Goal: Task Accomplishment & Management: Manage account settings

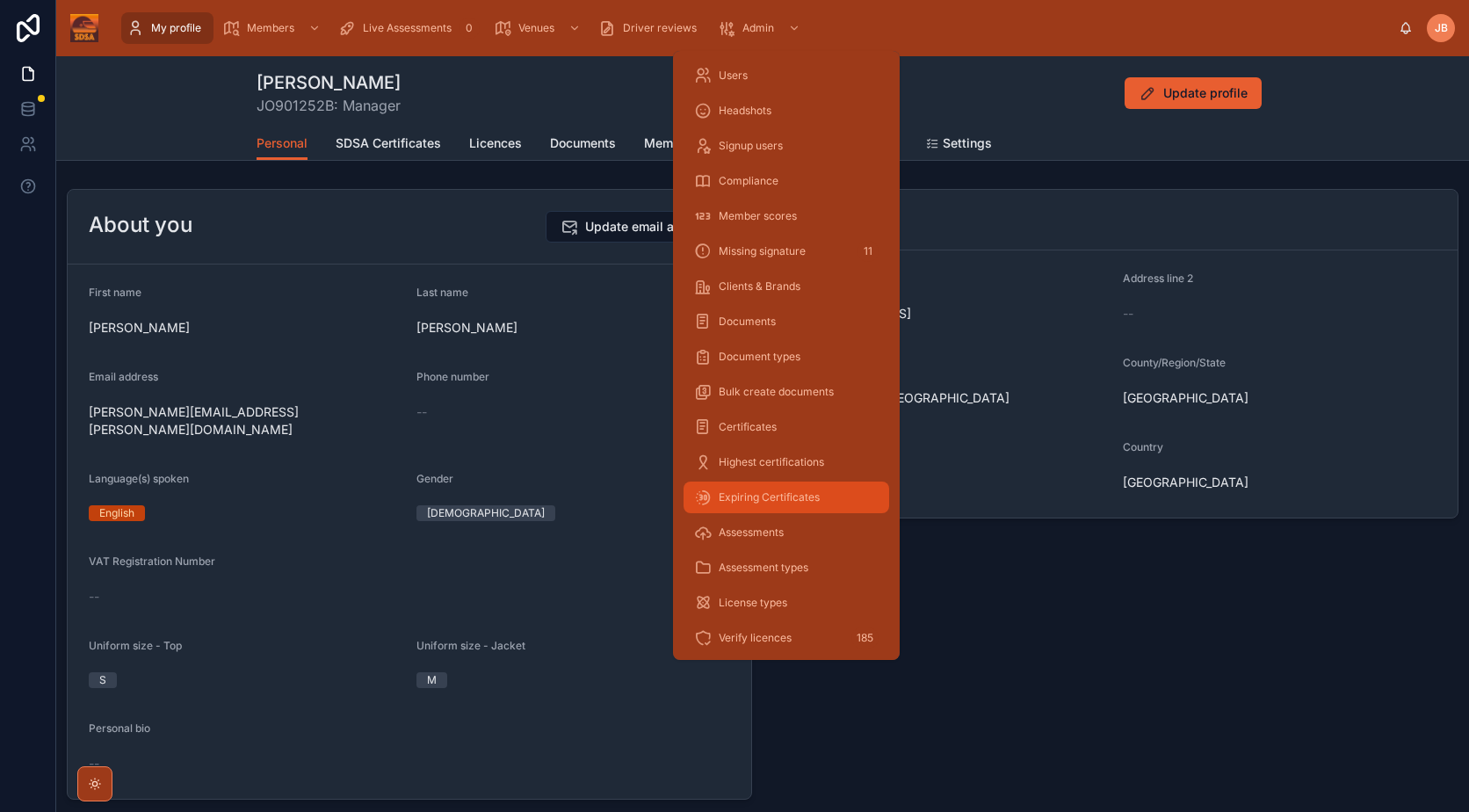
click at [803, 490] on span "Expiring Certificates" at bounding box center [768, 498] width 101 height 14
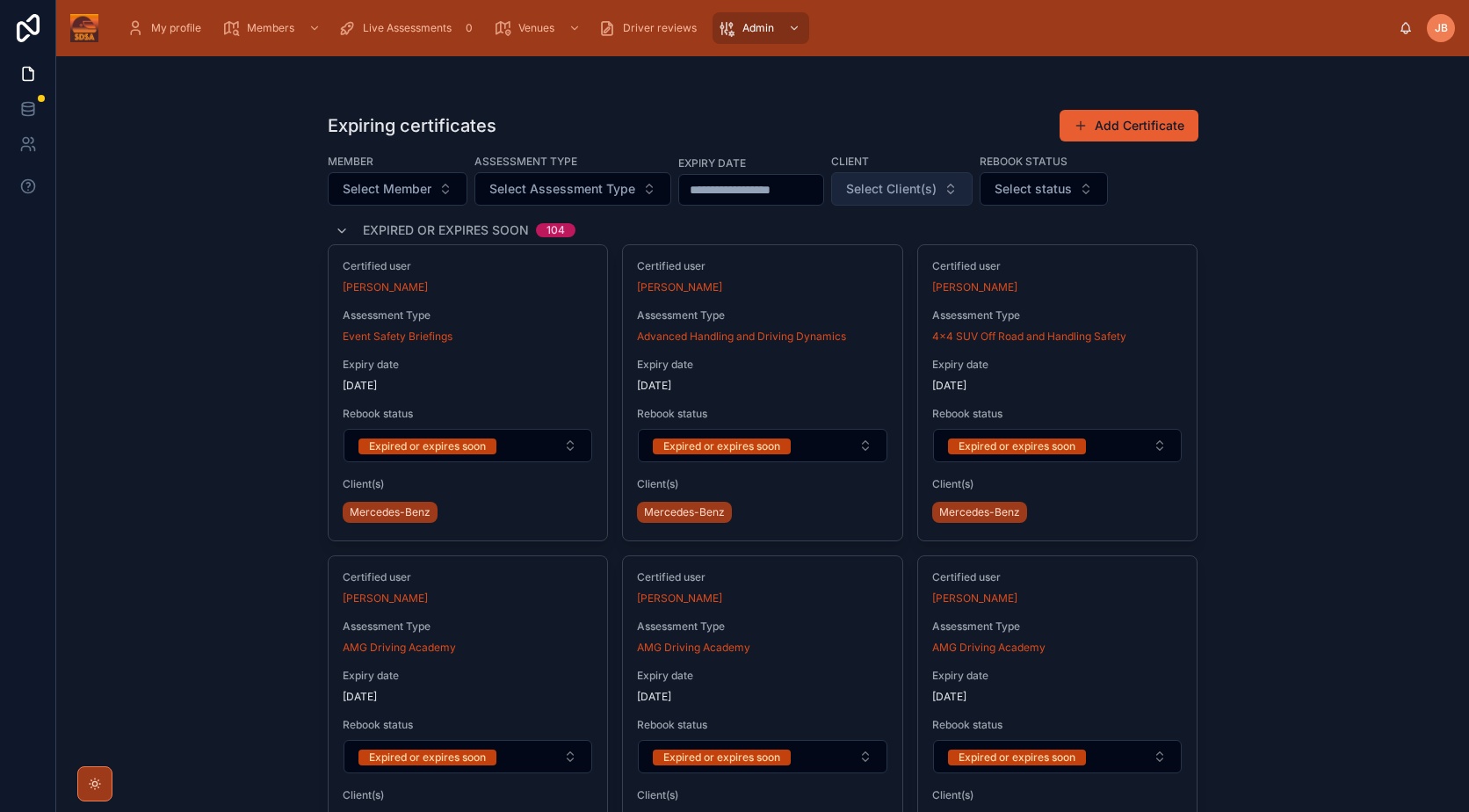
click at [972, 187] on button "Select Client(s)" at bounding box center [902, 188] width 141 height 34
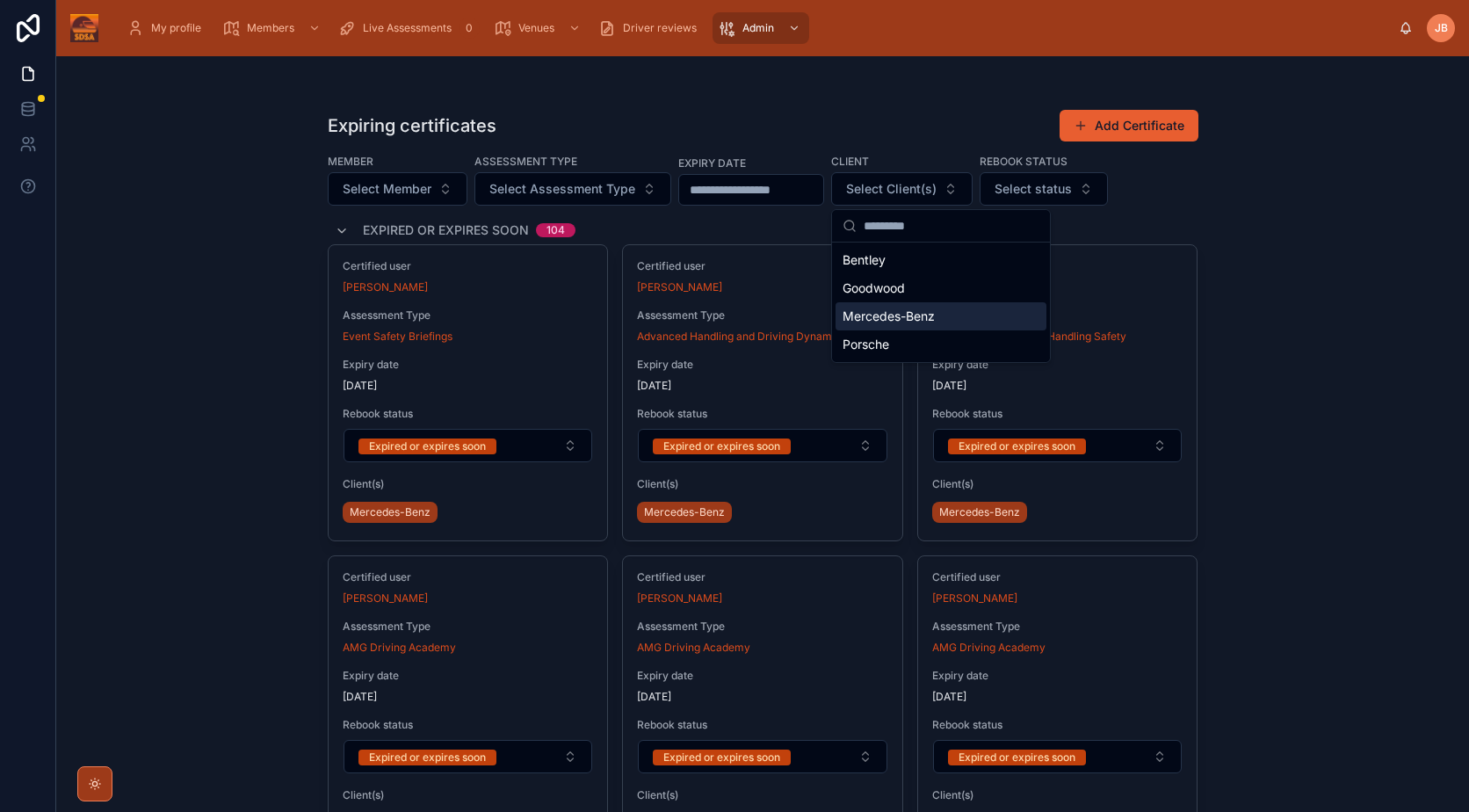
click at [929, 328] on div "Mercedes-Benz" at bounding box center [941, 315] width 211 height 28
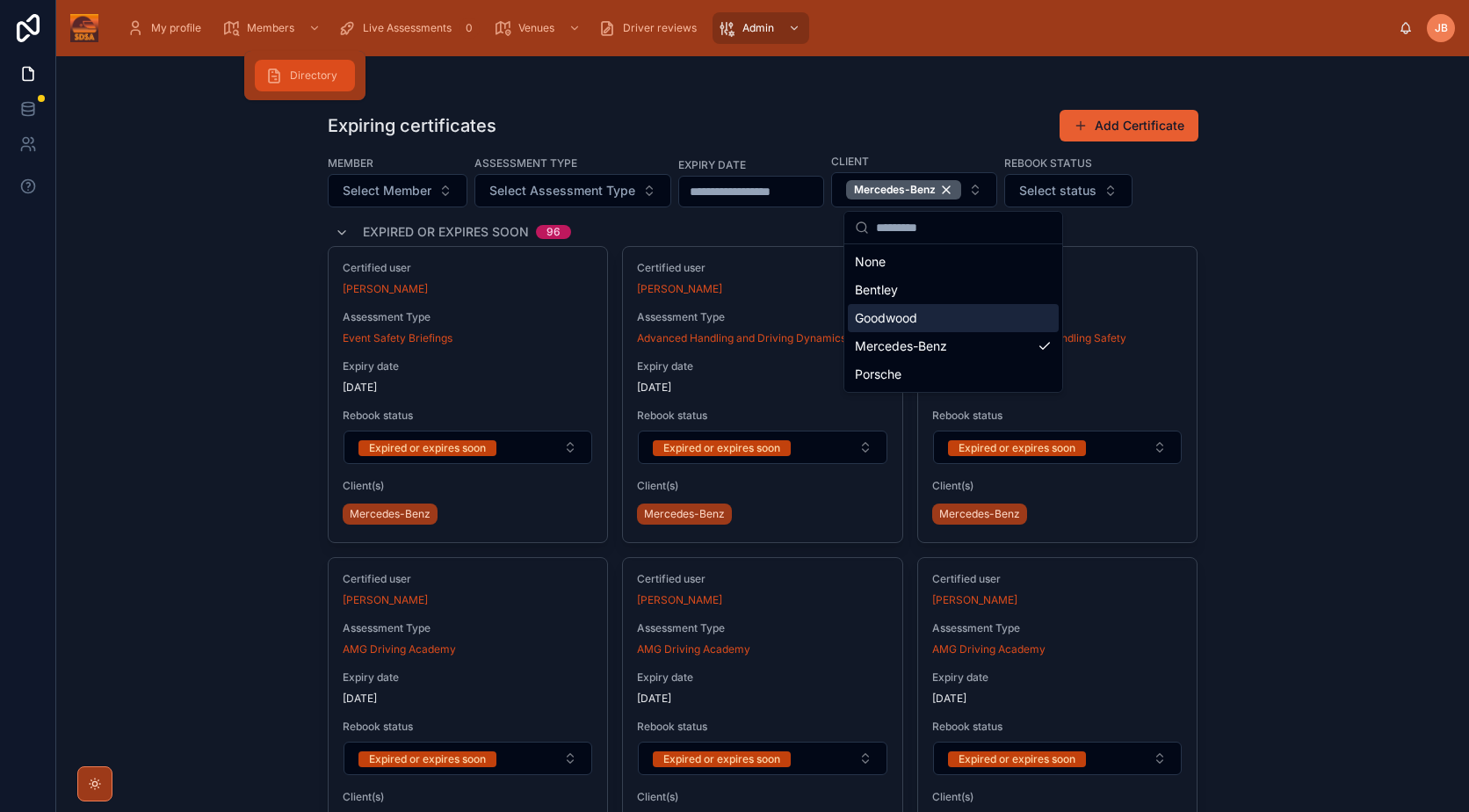
click at [299, 63] on div "Directory" at bounding box center [304, 75] width 79 height 28
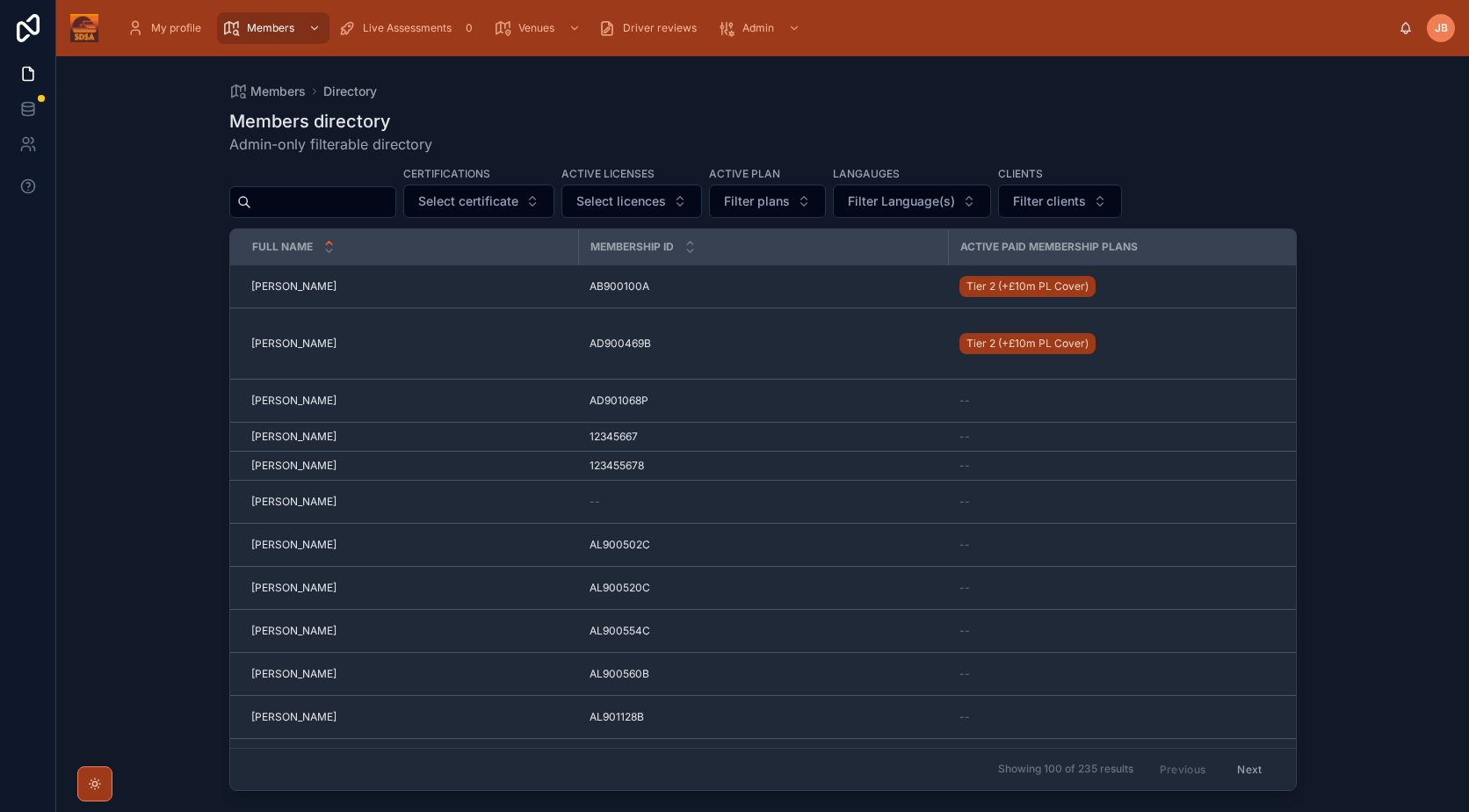
click at [283, 205] on input "text" at bounding box center [323, 201] width 144 height 24
type input "****"
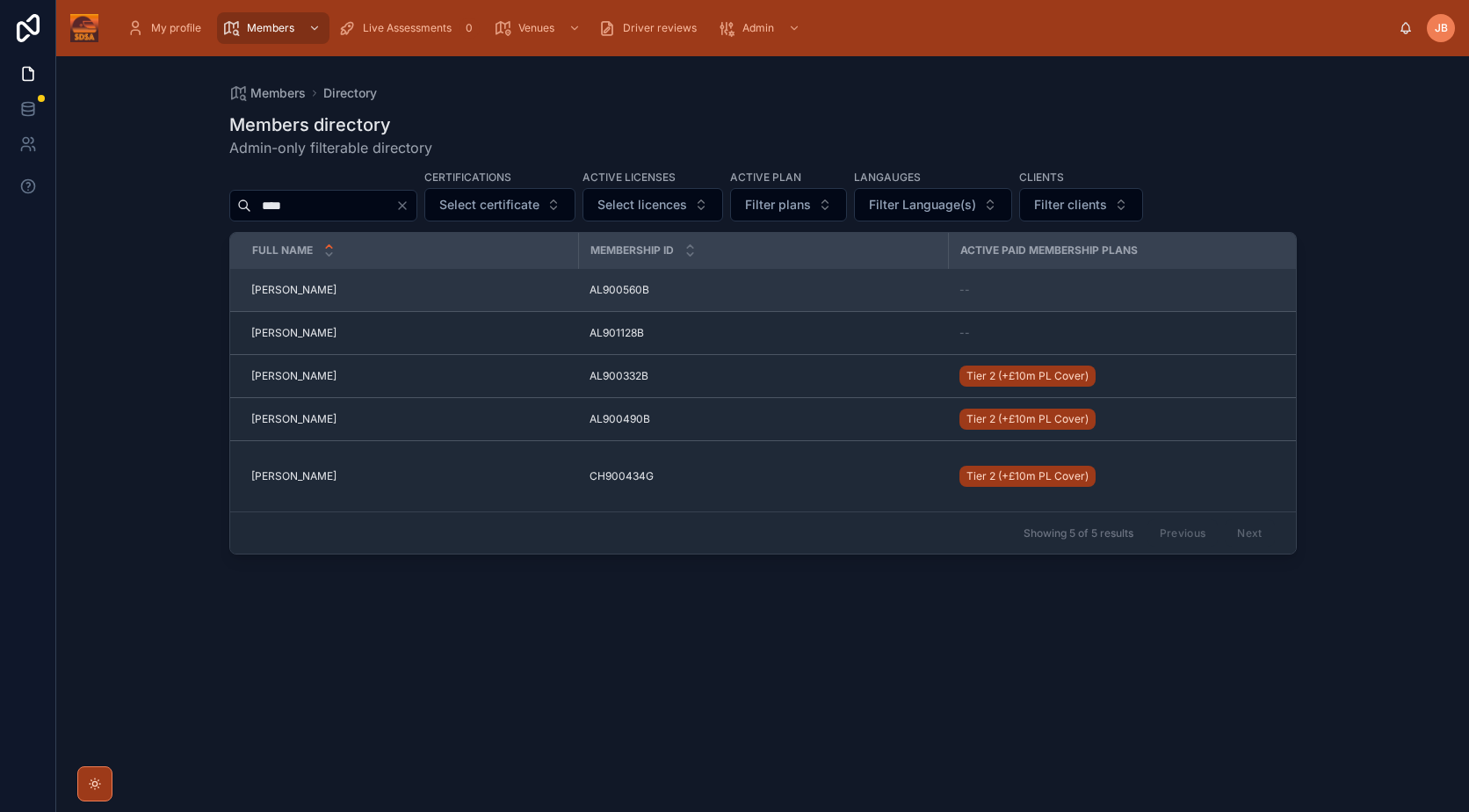
click at [290, 290] on span "[PERSON_NAME]" at bounding box center [294, 290] width 85 height 14
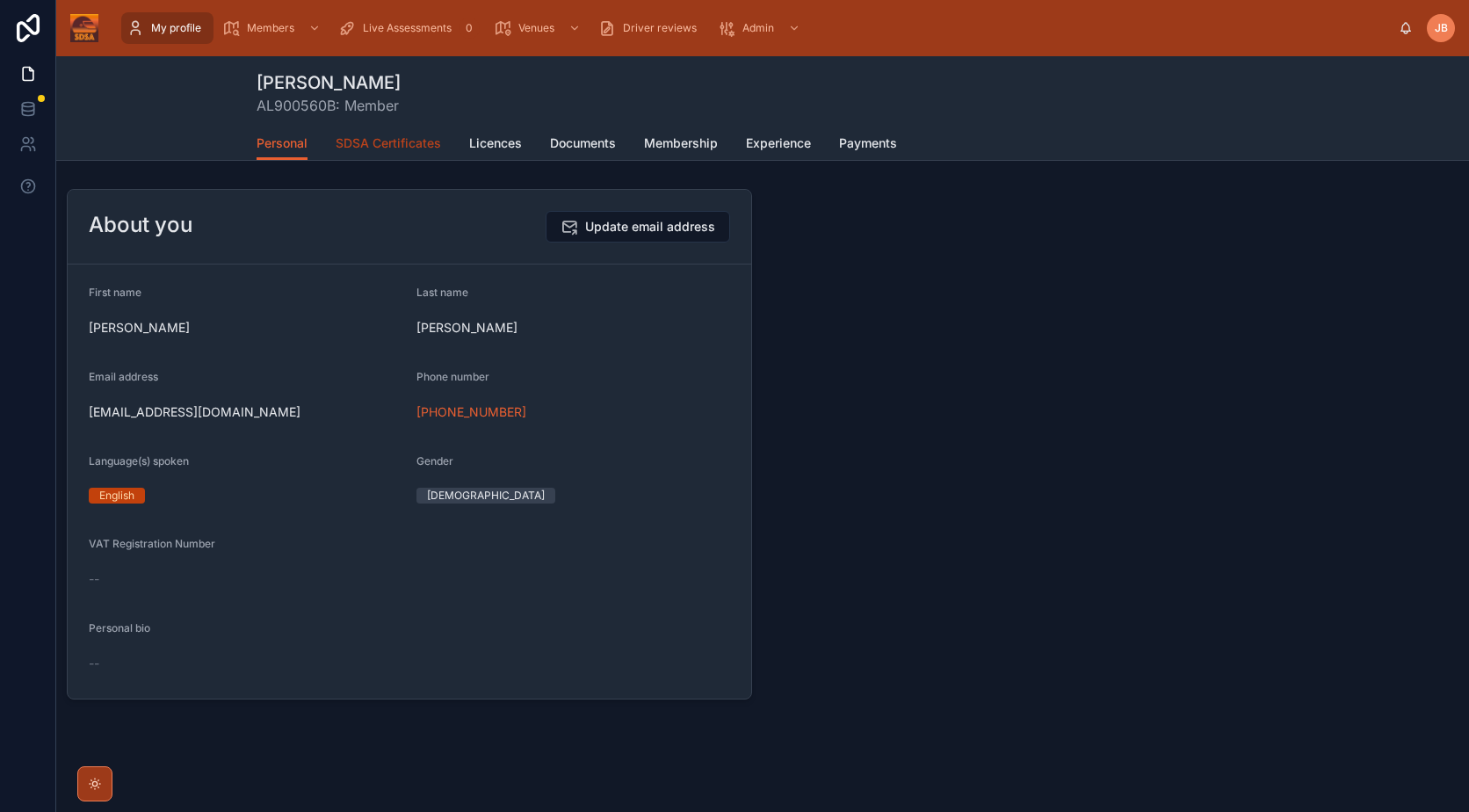
click at [391, 138] on span "SDSA Certificates" at bounding box center [388, 142] width 105 height 17
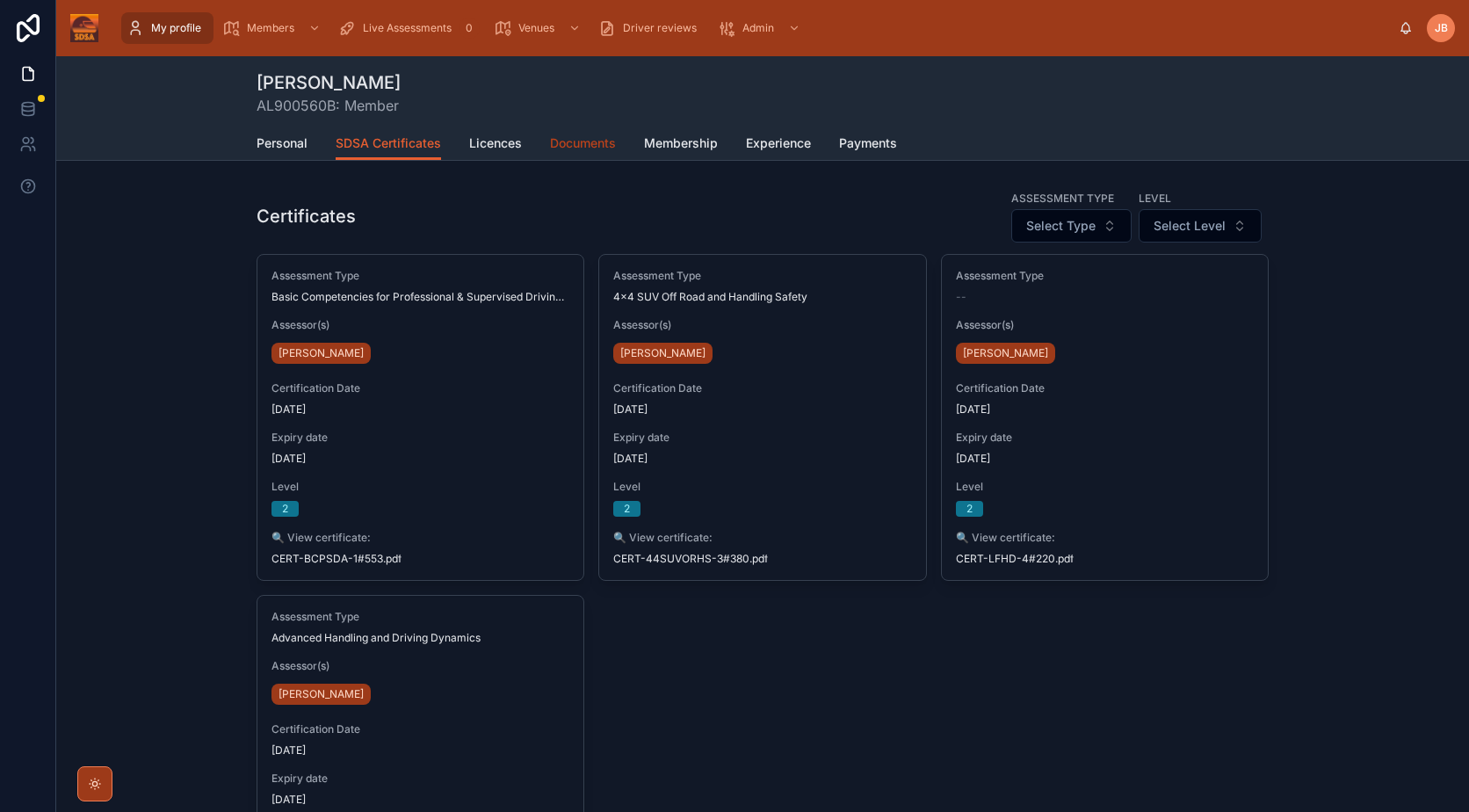
click at [565, 148] on span "Documents" at bounding box center [583, 142] width 66 height 17
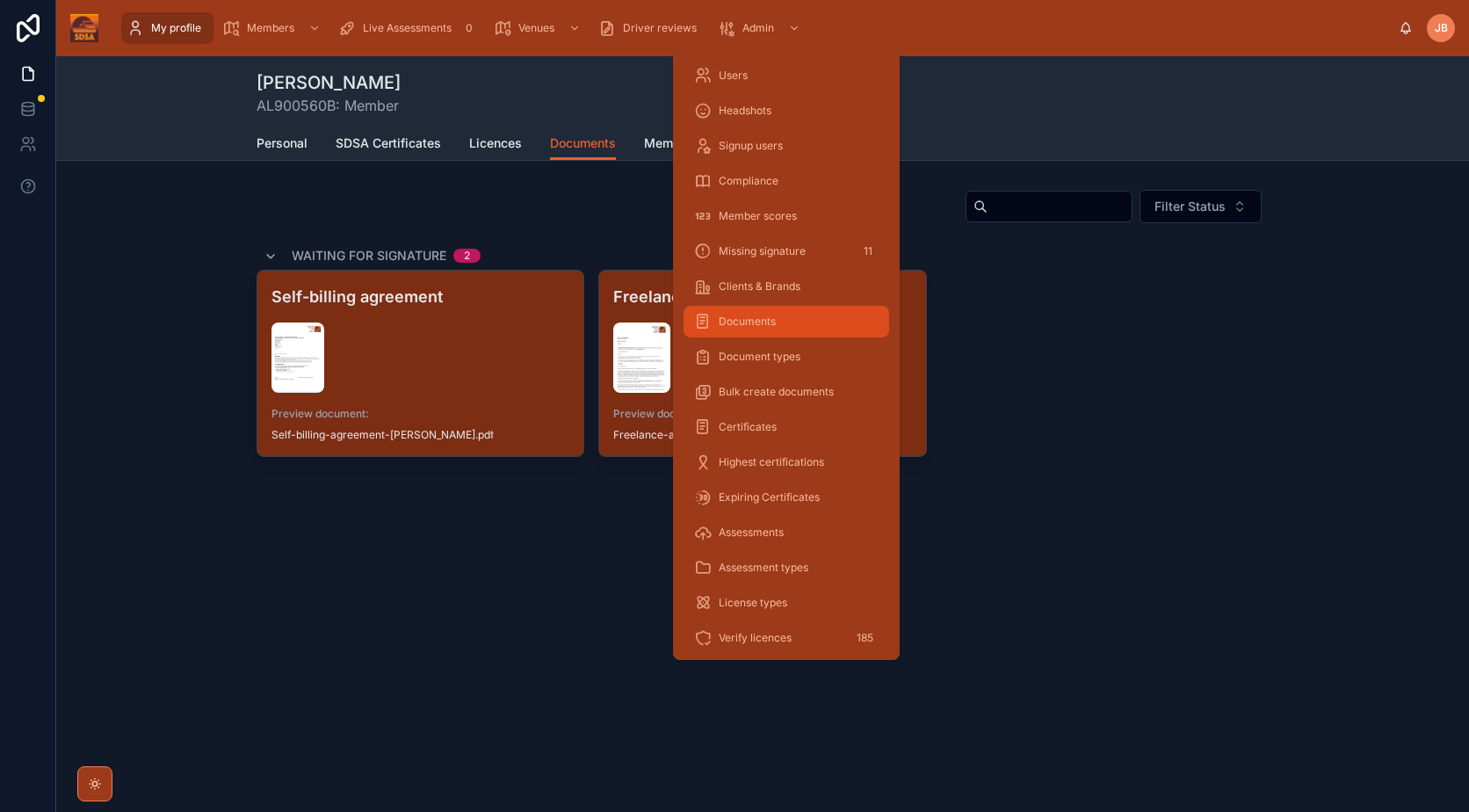
click at [816, 318] on div "Documents" at bounding box center [787, 321] width 185 height 28
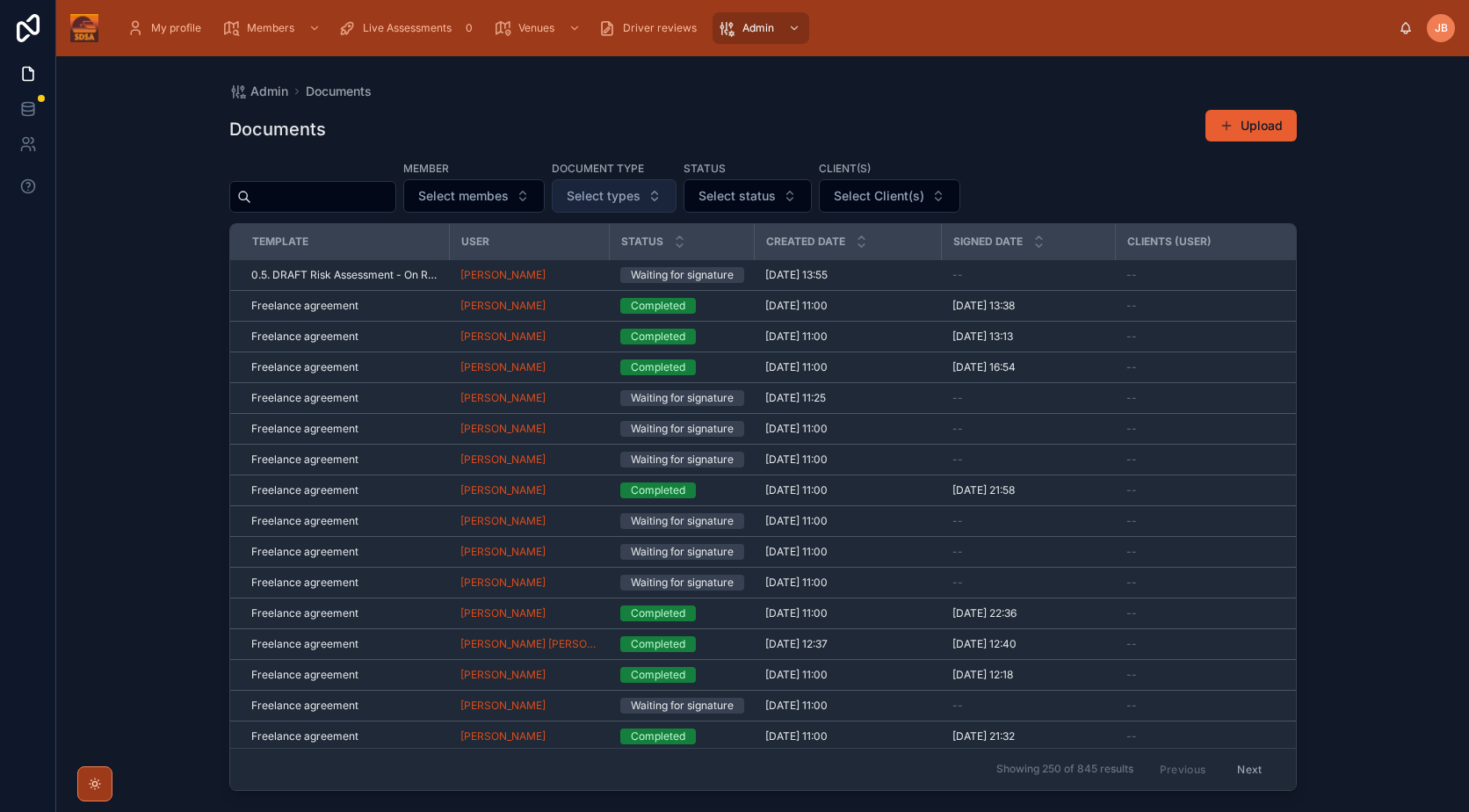
click at [641, 188] on span "Select types" at bounding box center [603, 195] width 73 height 17
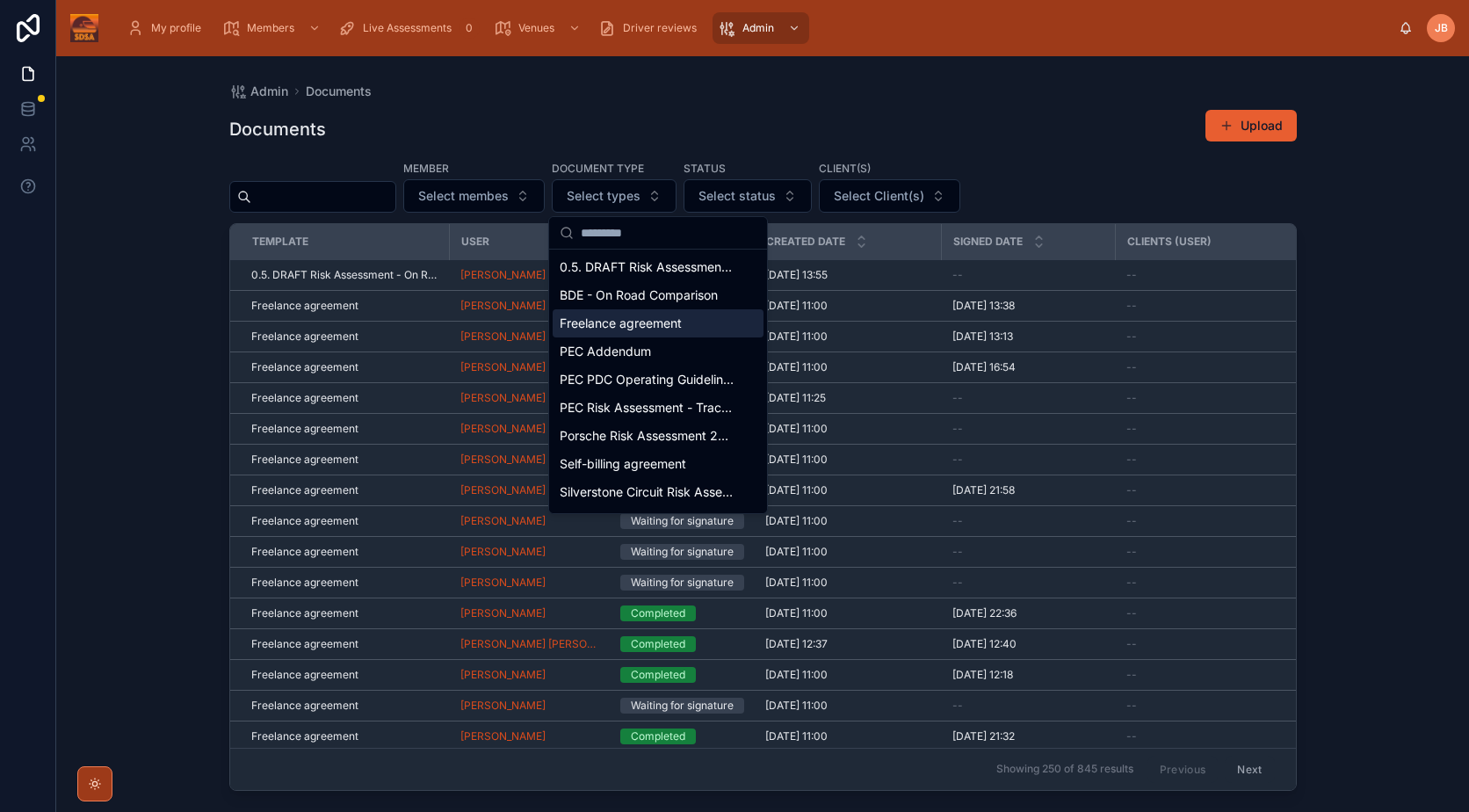
click at [676, 319] on span "Freelance agreement" at bounding box center [620, 323] width 122 height 17
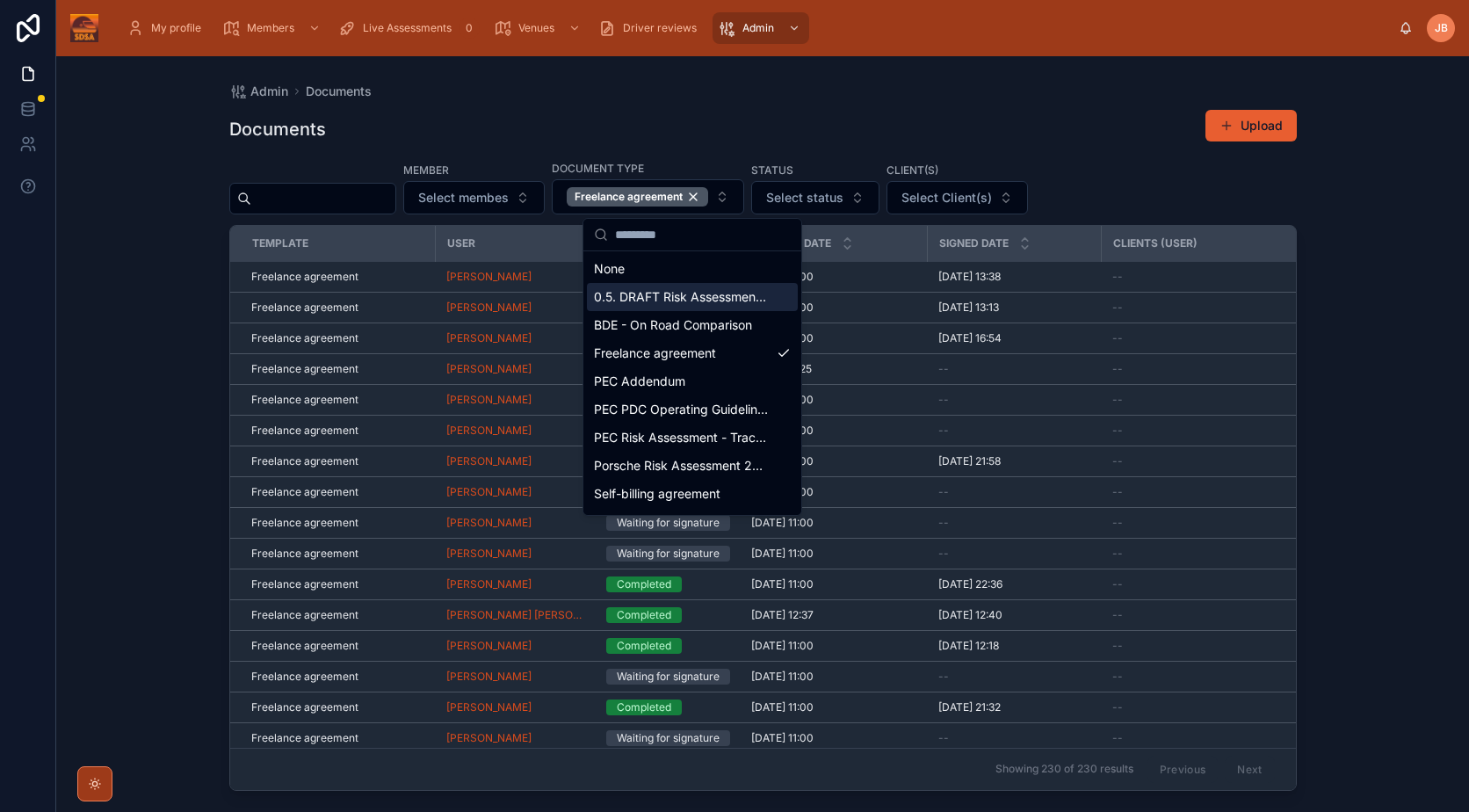
click at [1137, 187] on div "Member Select membes Document type Freelance agreement STatus Select status Cli…" at bounding box center [763, 187] width 1068 height 54
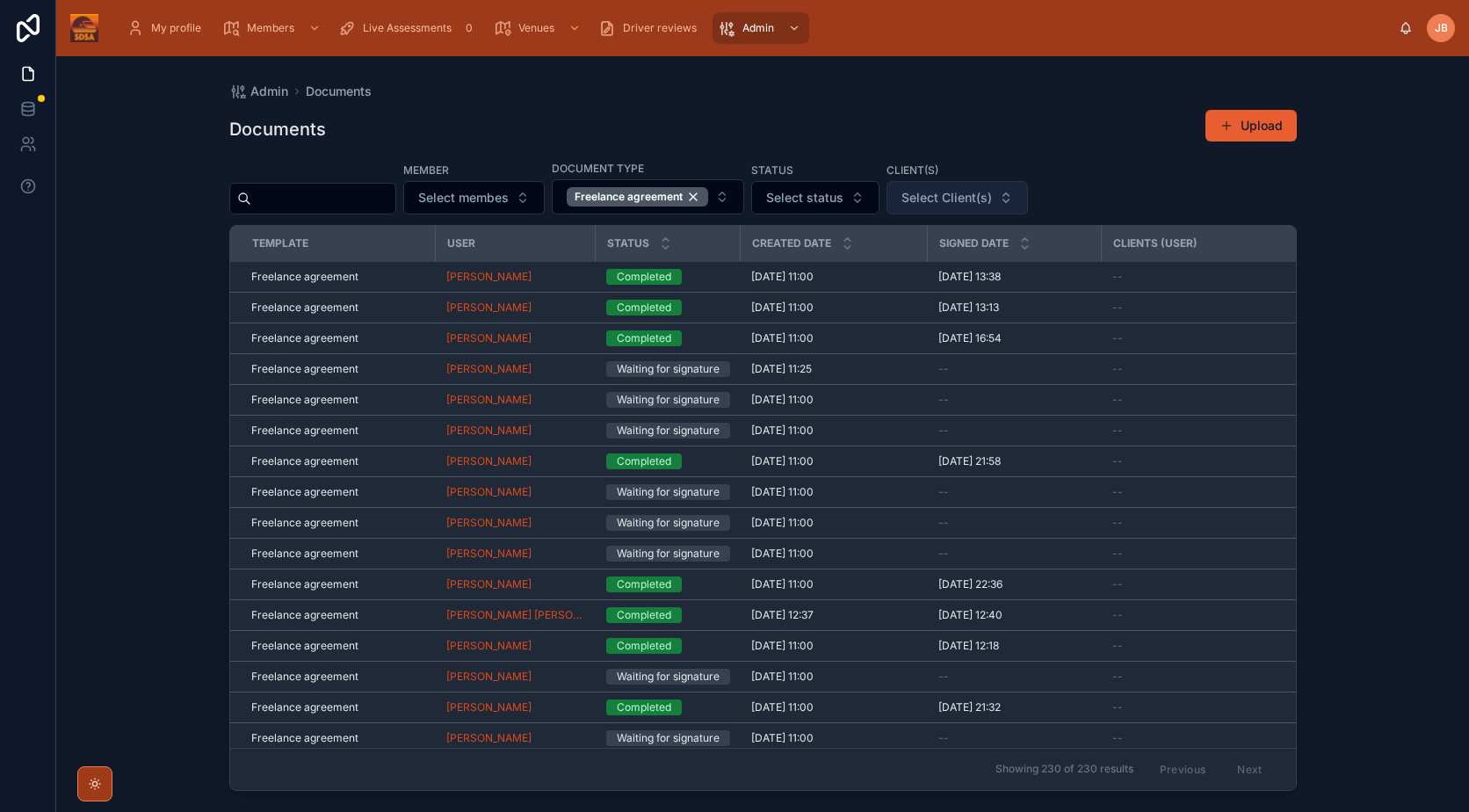
click at [991, 189] on span "Select Client(s)" at bounding box center [947, 197] width 91 height 17
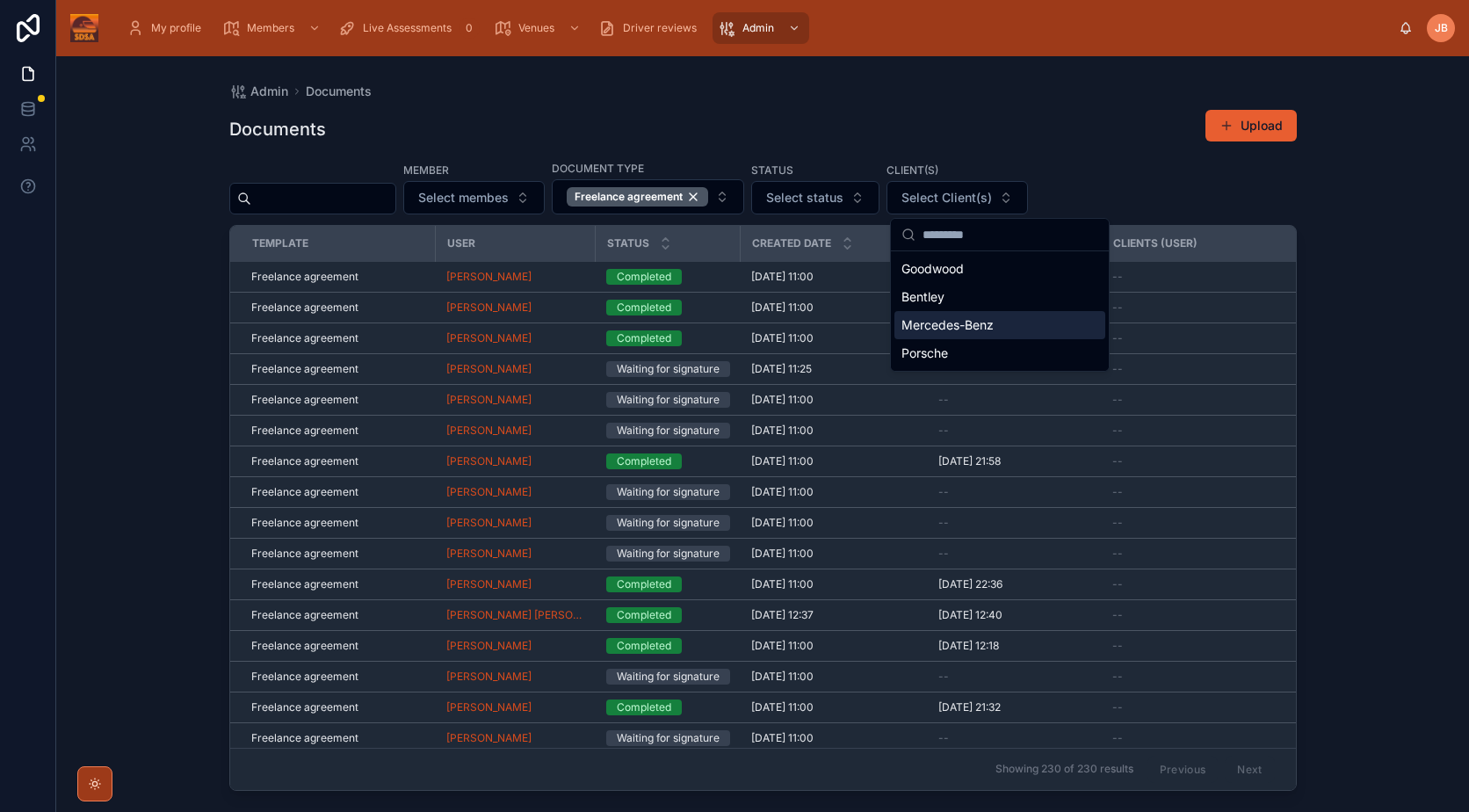
click at [1001, 326] on div "Mercedes-Benz" at bounding box center [1000, 324] width 211 height 28
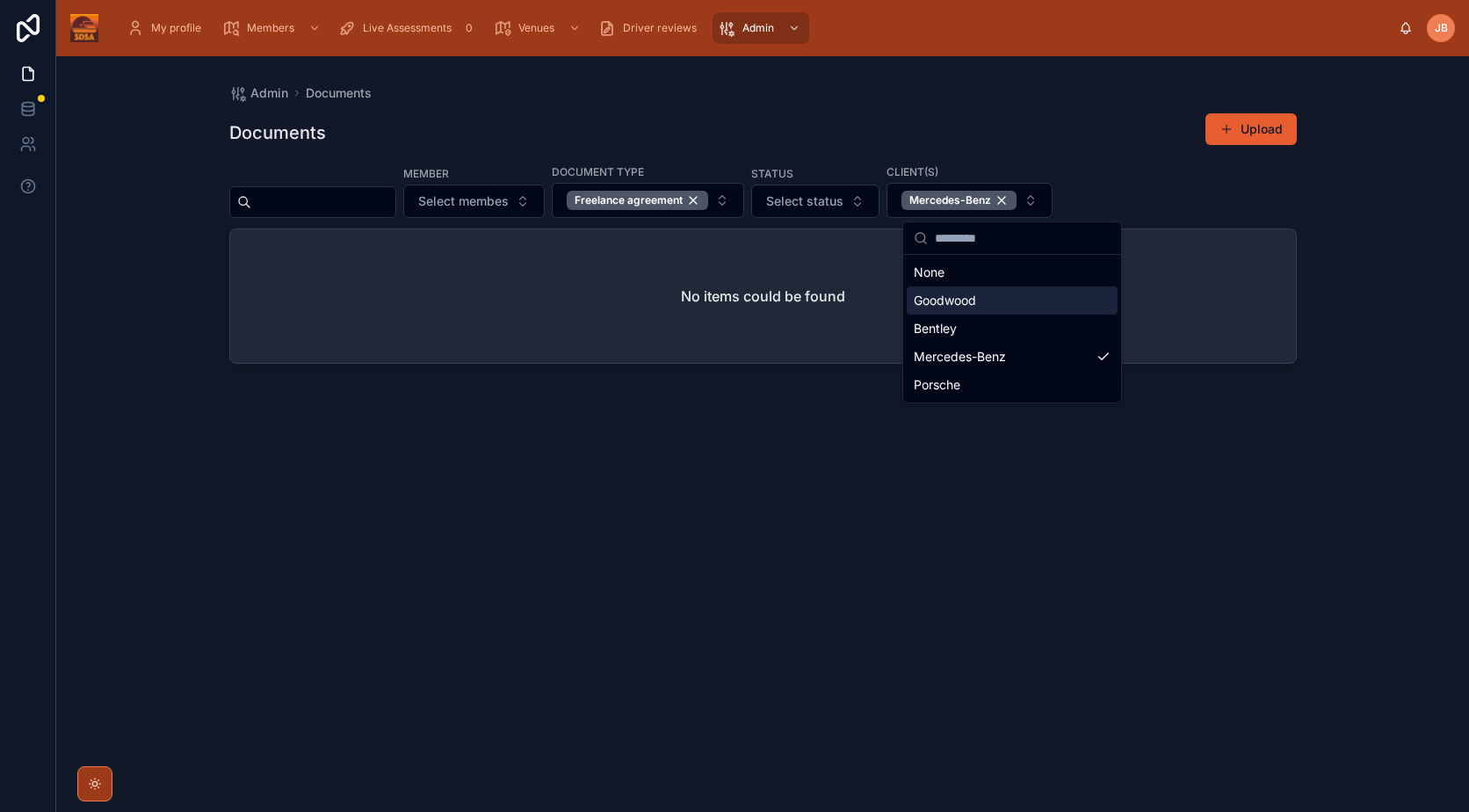
click at [1391, 286] on div "Admin Documents Documents Upload Member Select membes Document type Freelance a…" at bounding box center [762, 434] width 1413 height 756
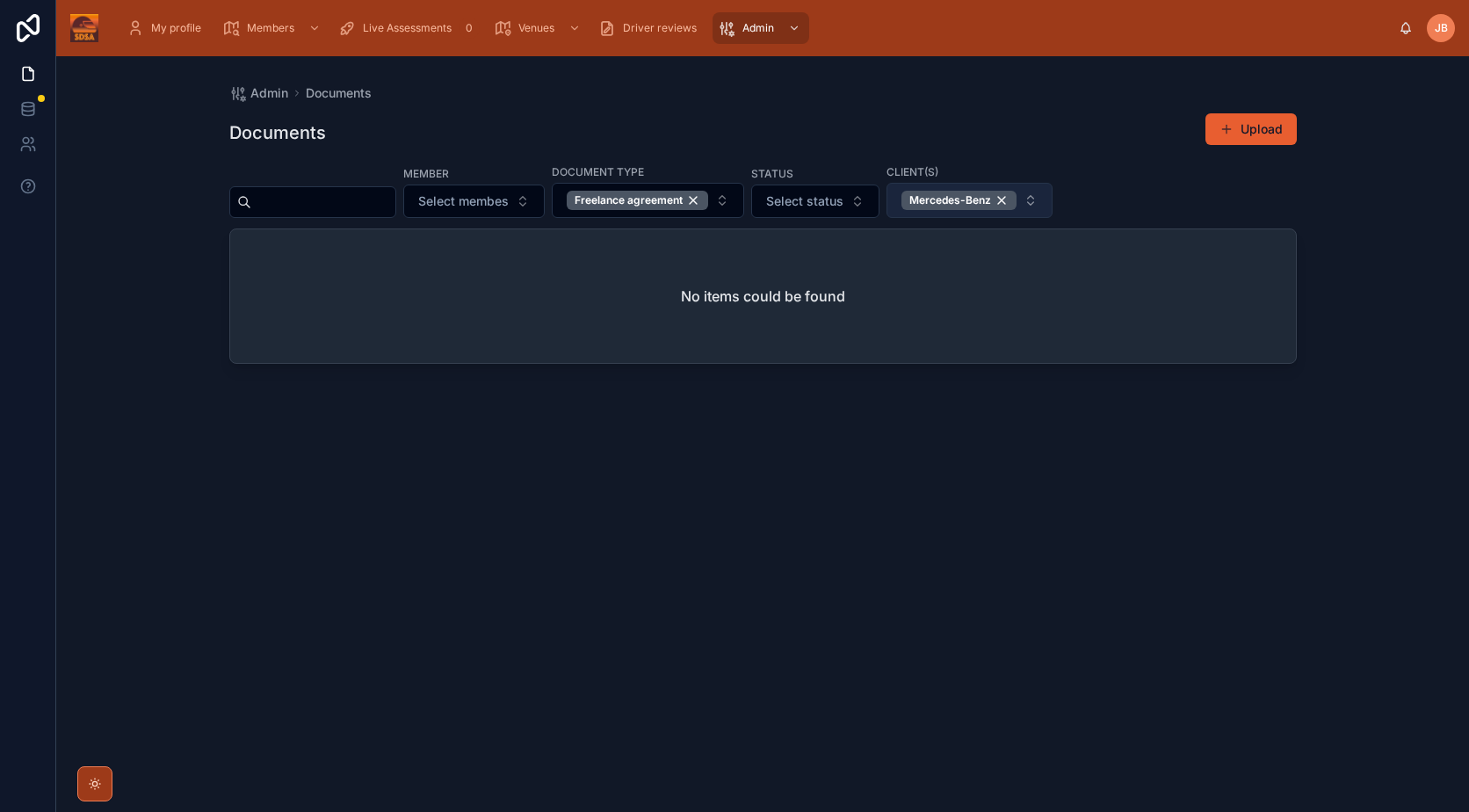
click at [1052, 194] on button "Mercedes-Benz" at bounding box center [969, 200] width 166 height 35
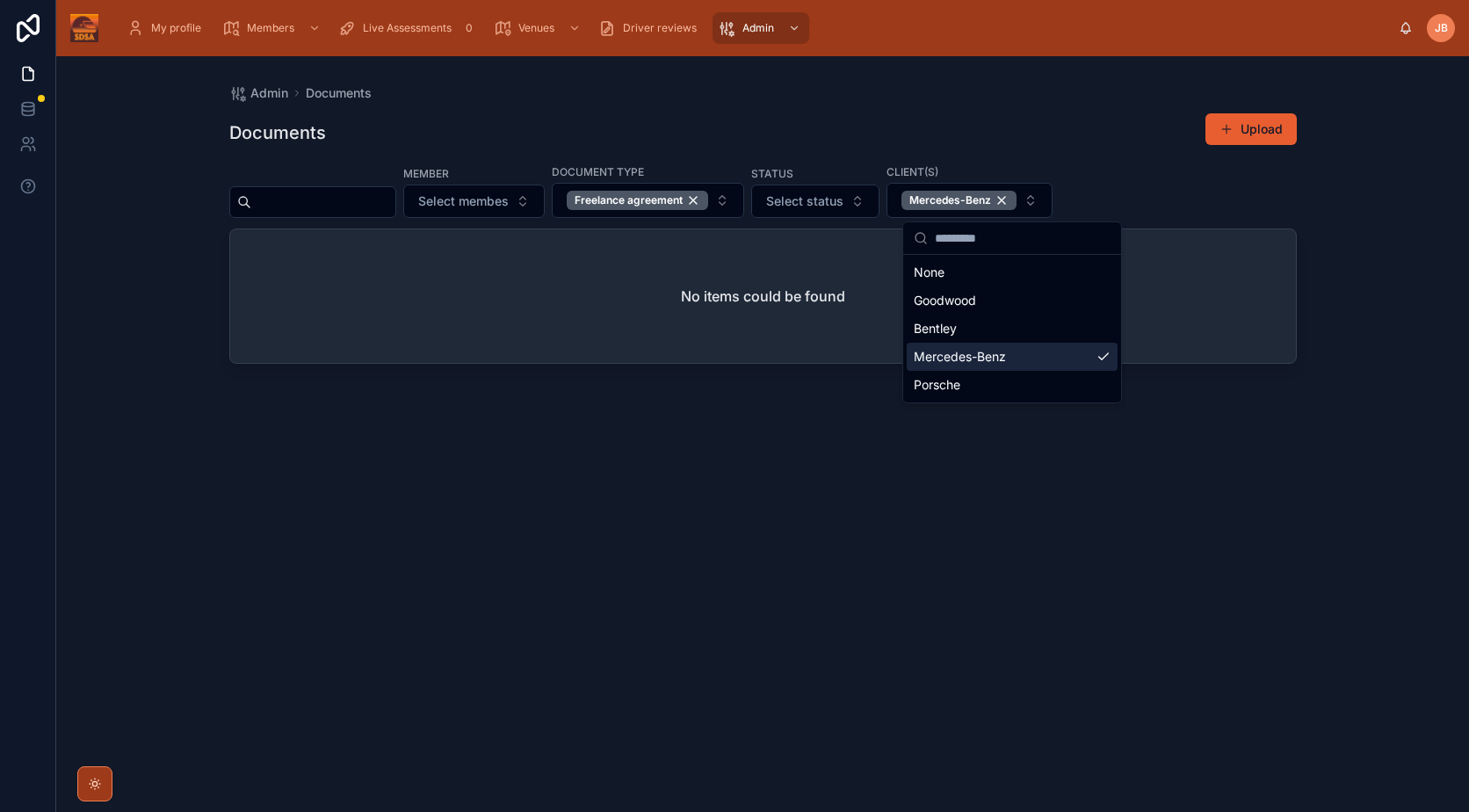
click at [994, 354] on span "Mercedes-Benz" at bounding box center [960, 356] width 92 height 17
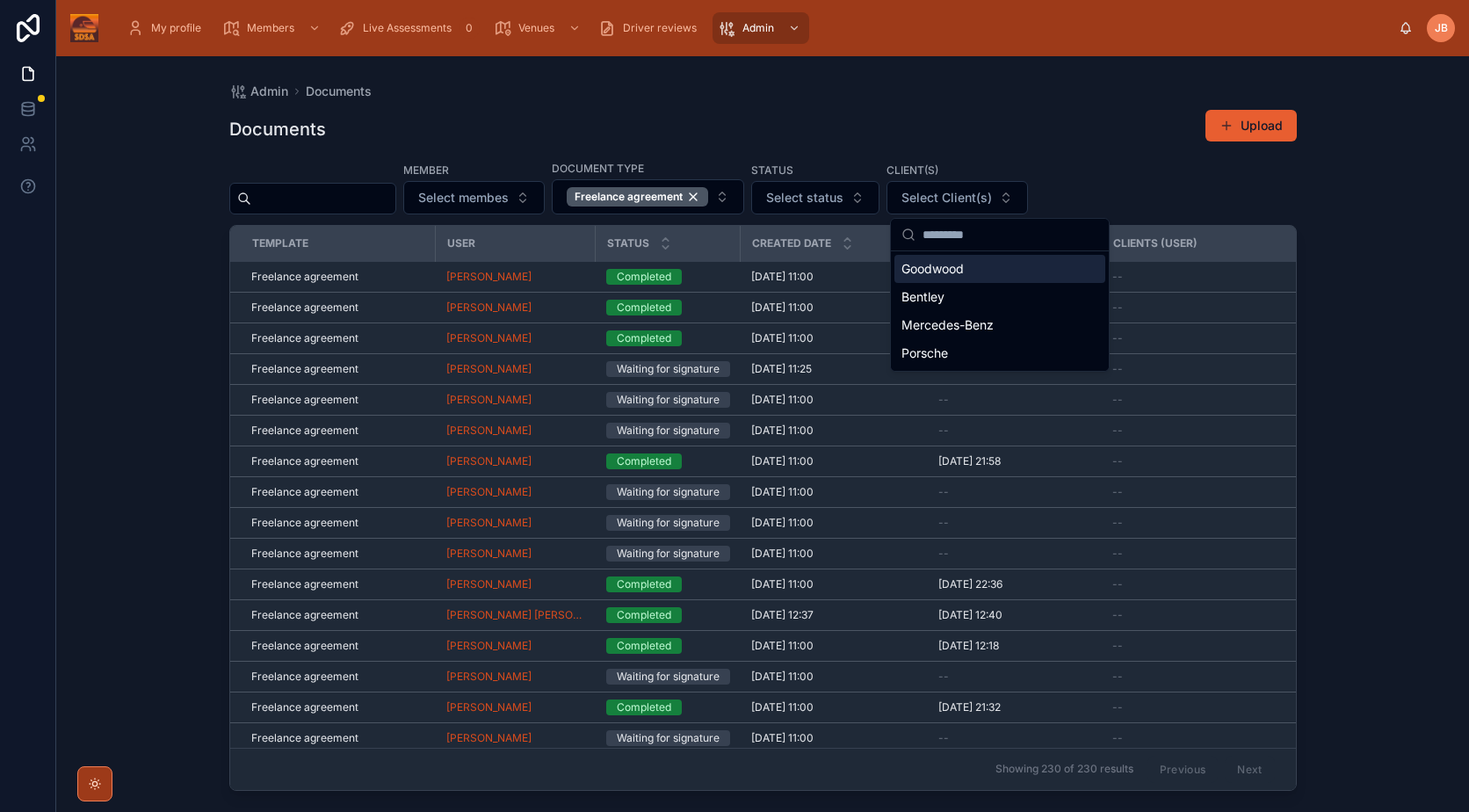
click at [1375, 198] on div "Admin Documents Documents Upload Member Select membes Document type Freelance a…" at bounding box center [762, 434] width 1413 height 756
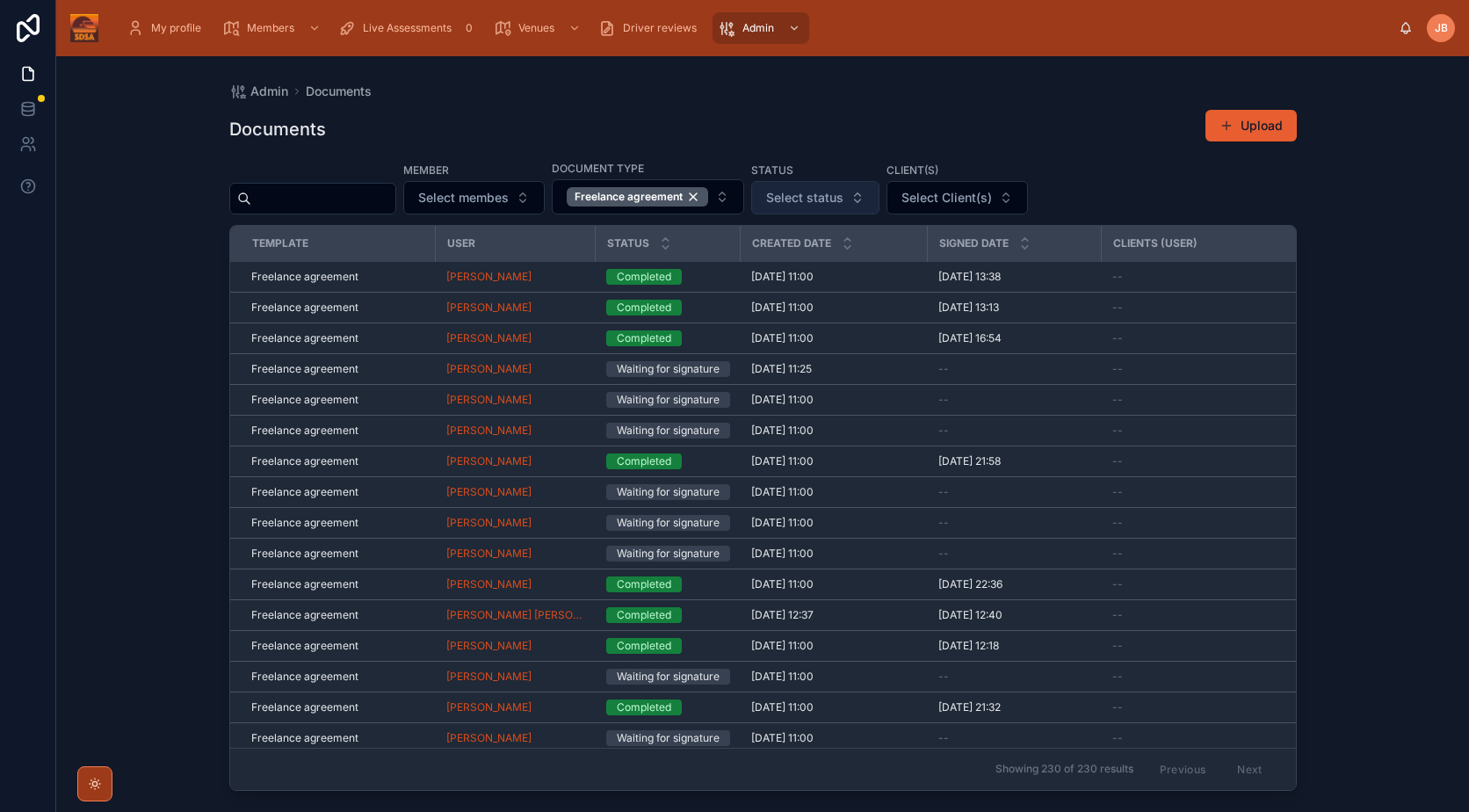
click at [879, 200] on button "Select status" at bounding box center [816, 198] width 129 height 34
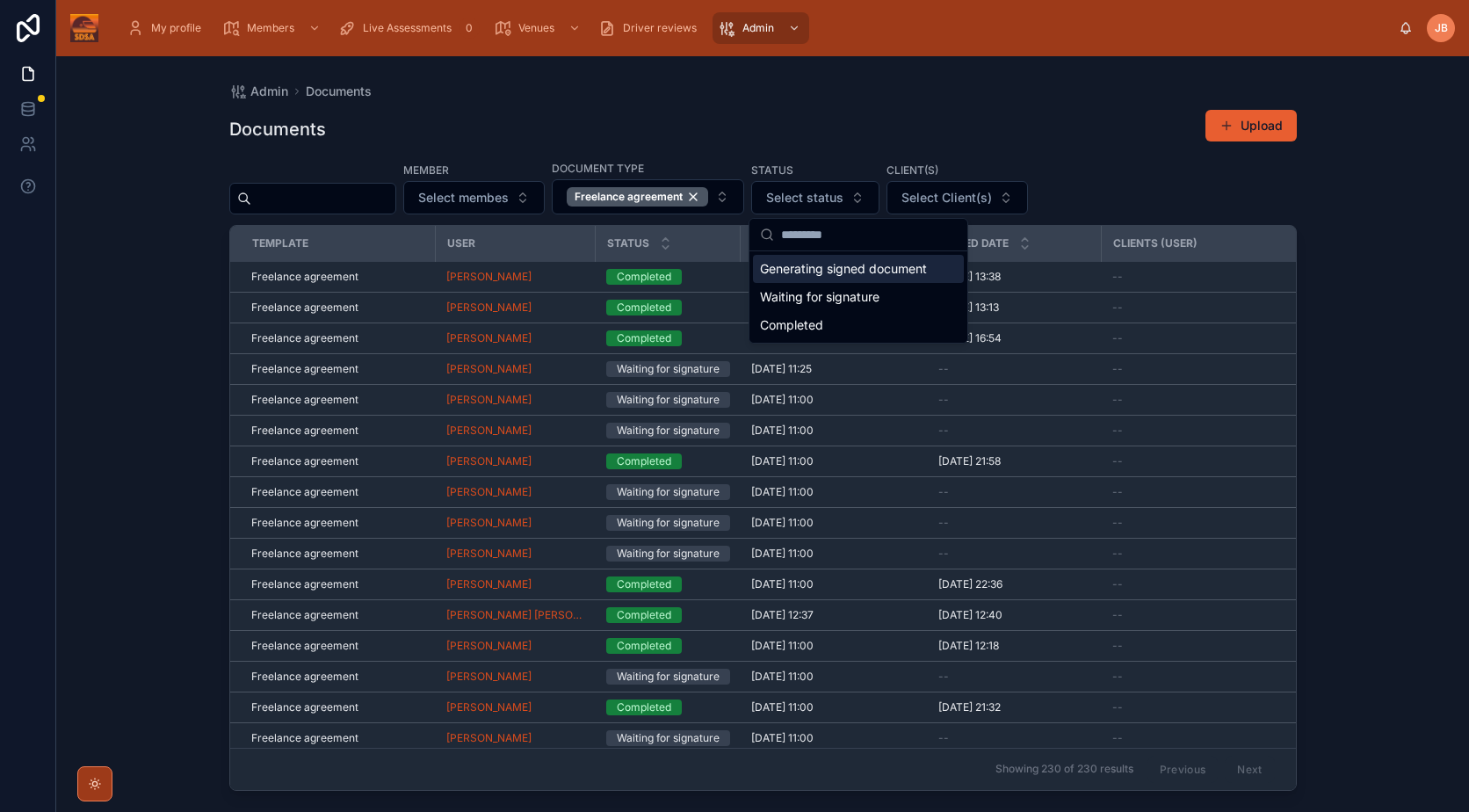
click at [1053, 131] on div "Documents Upload" at bounding box center [763, 129] width 1068 height 41
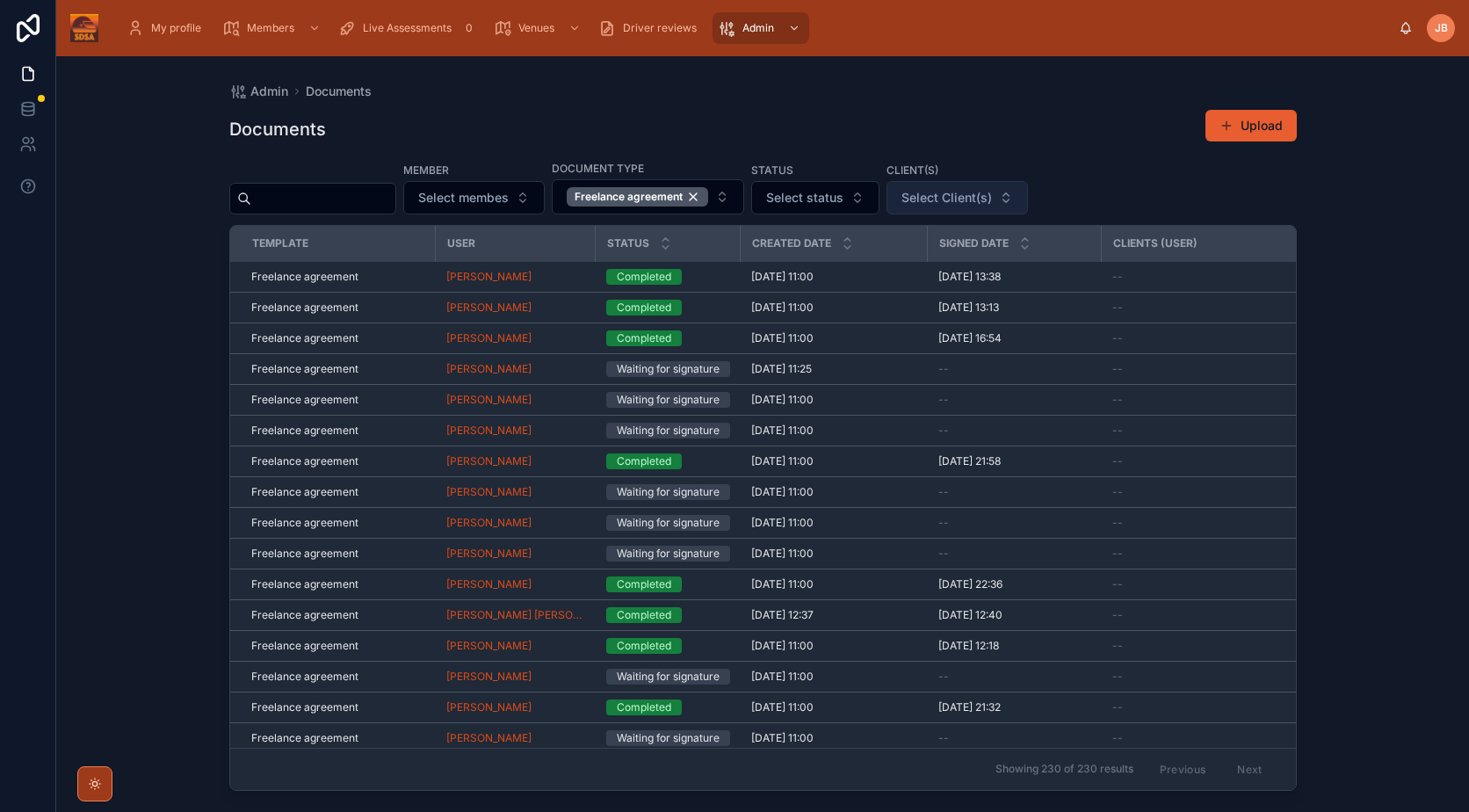
click at [1028, 193] on button "Select Client(s)" at bounding box center [957, 198] width 141 height 34
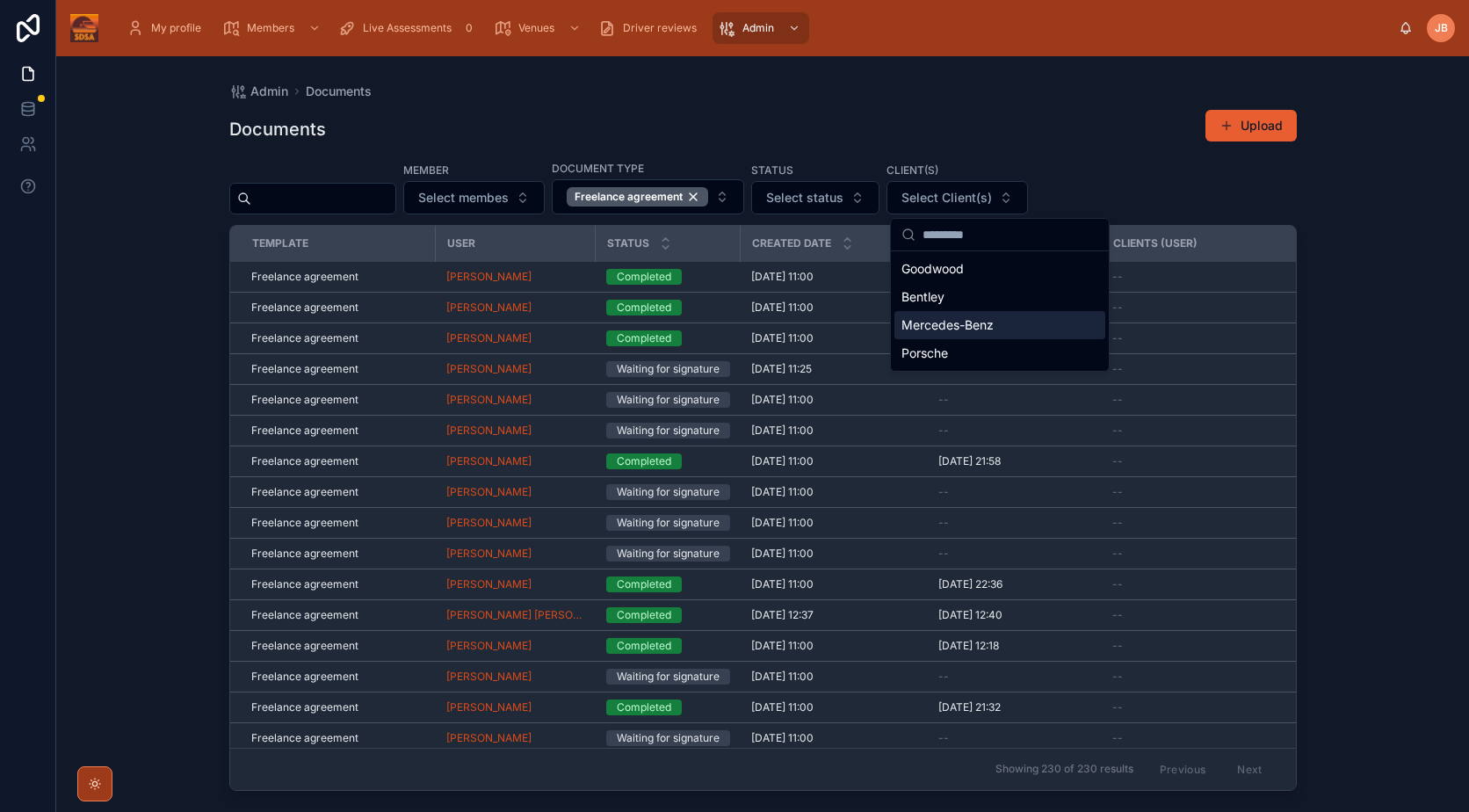
click at [997, 338] on div "Mercedes-Benz" at bounding box center [1000, 324] width 211 height 28
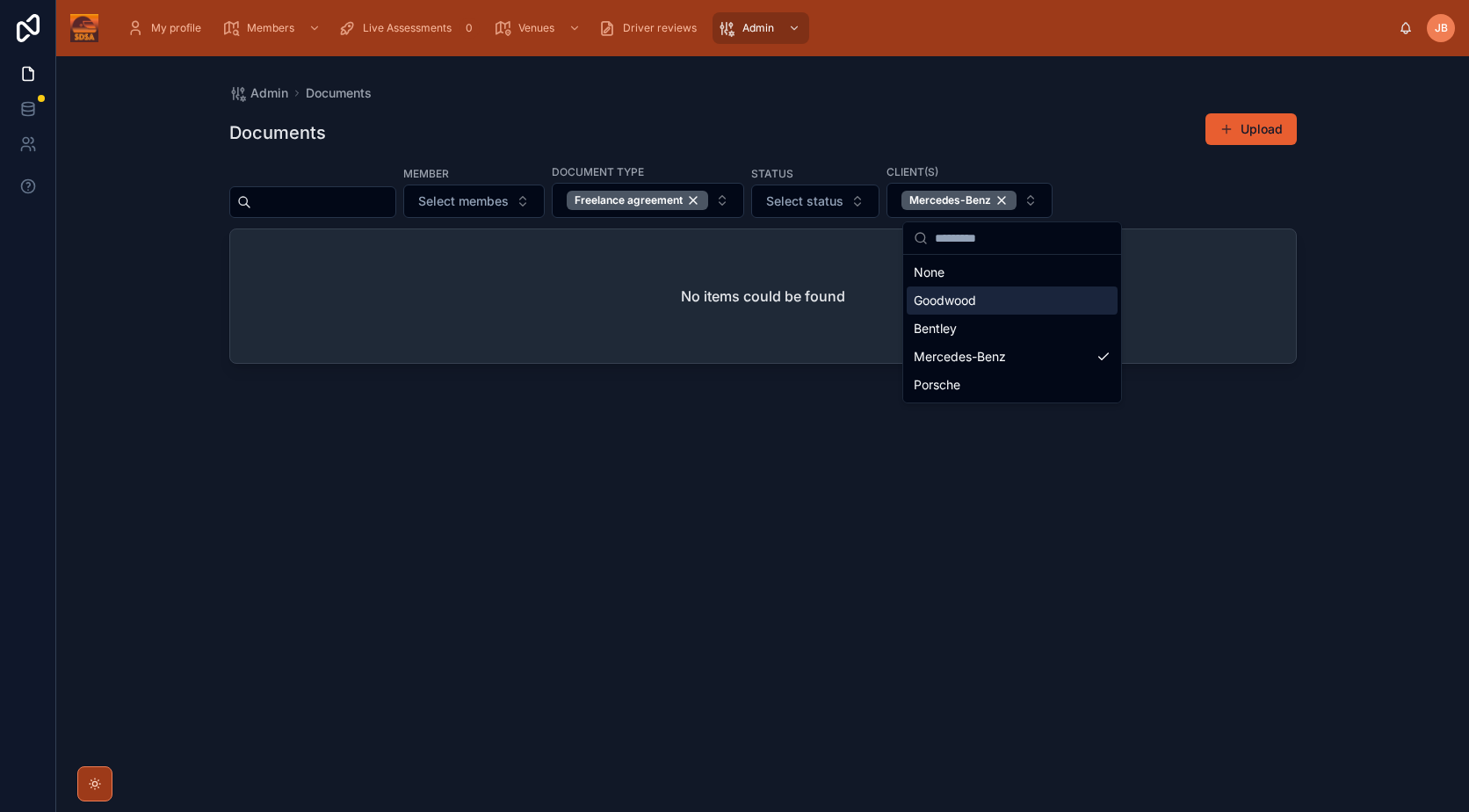
click at [1053, 300] on div "Goodwood" at bounding box center [1011, 300] width 211 height 28
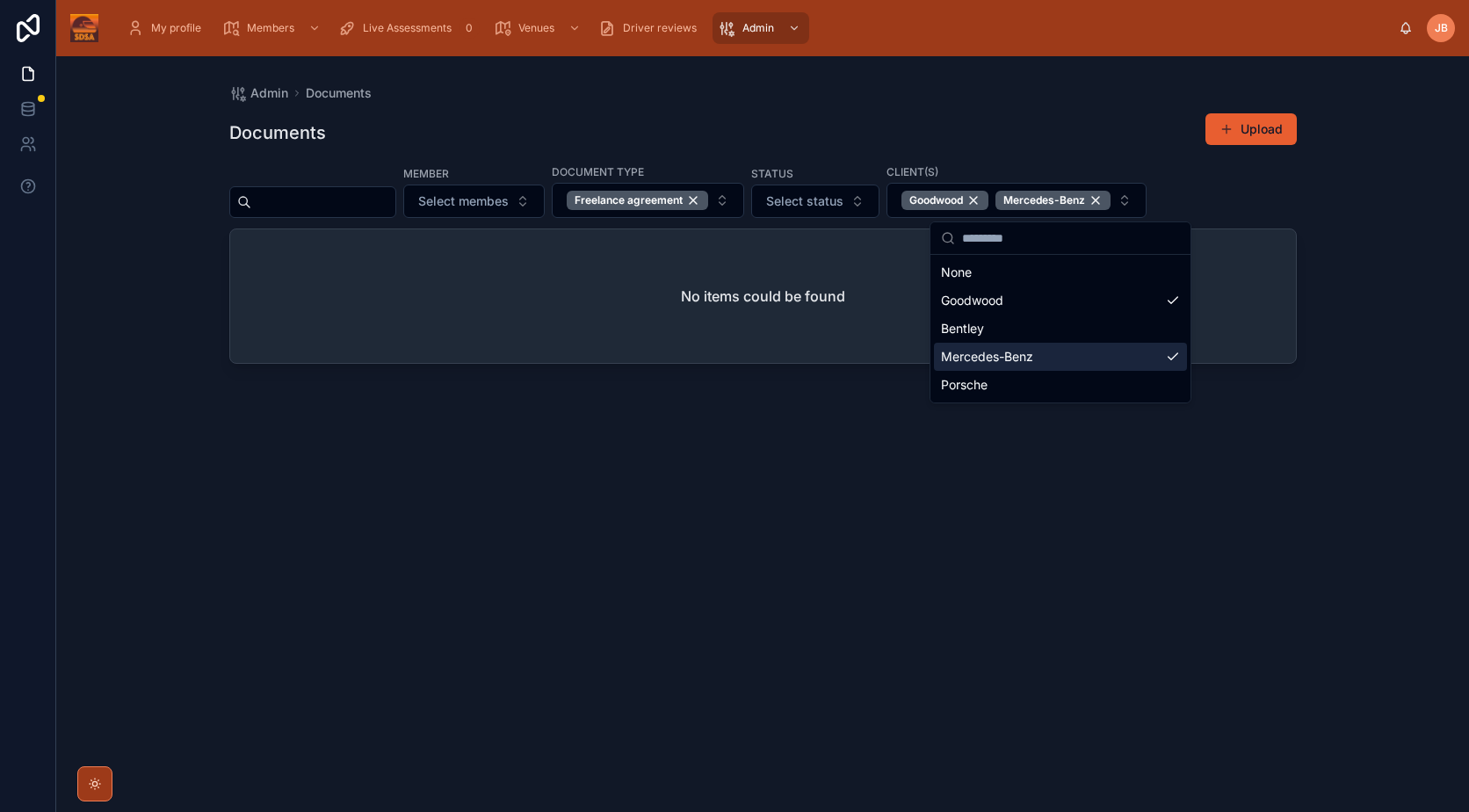
click at [1017, 326] on div "Bentley" at bounding box center [1059, 328] width 253 height 28
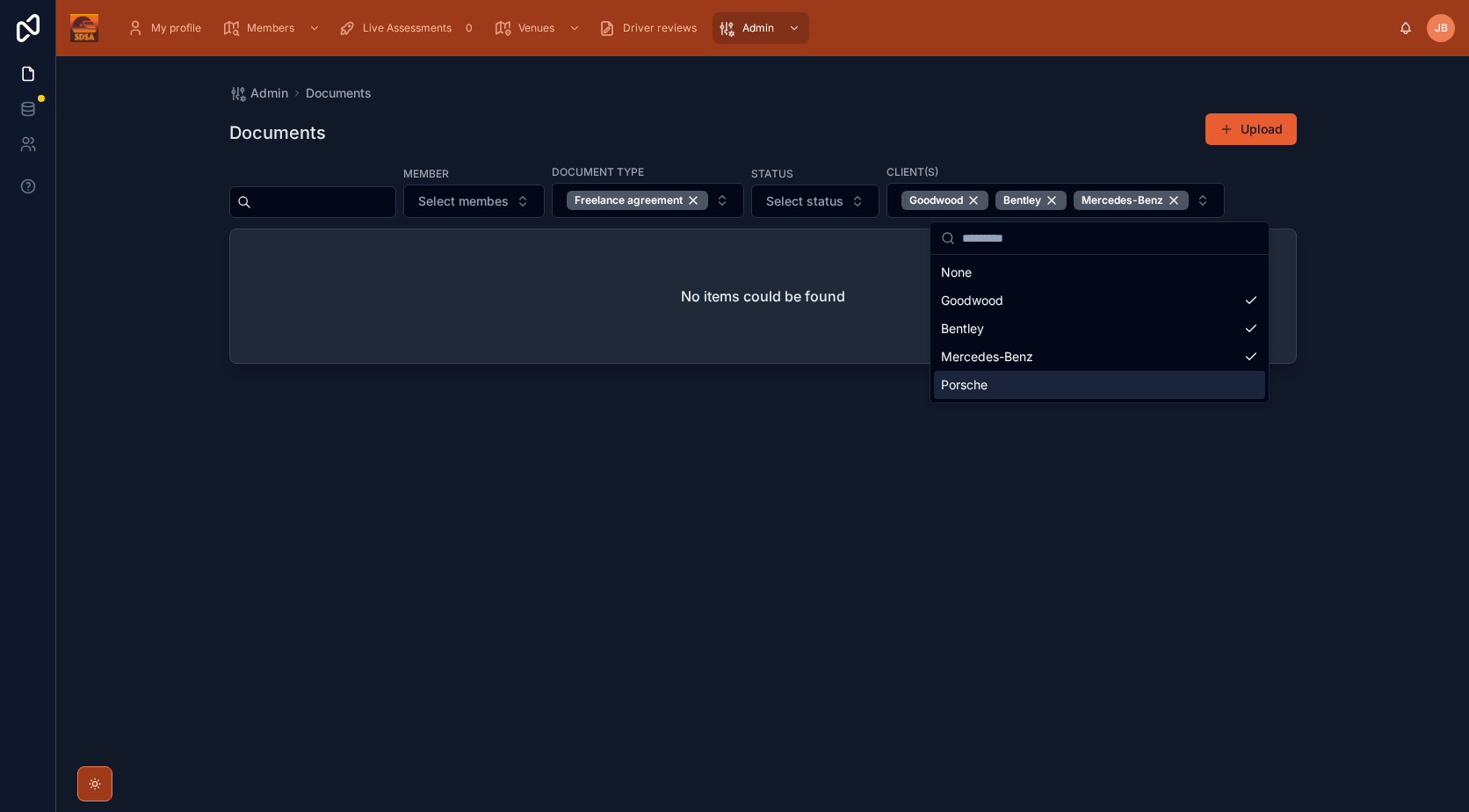
click at [1061, 382] on div "Porsche" at bounding box center [1098, 384] width 331 height 28
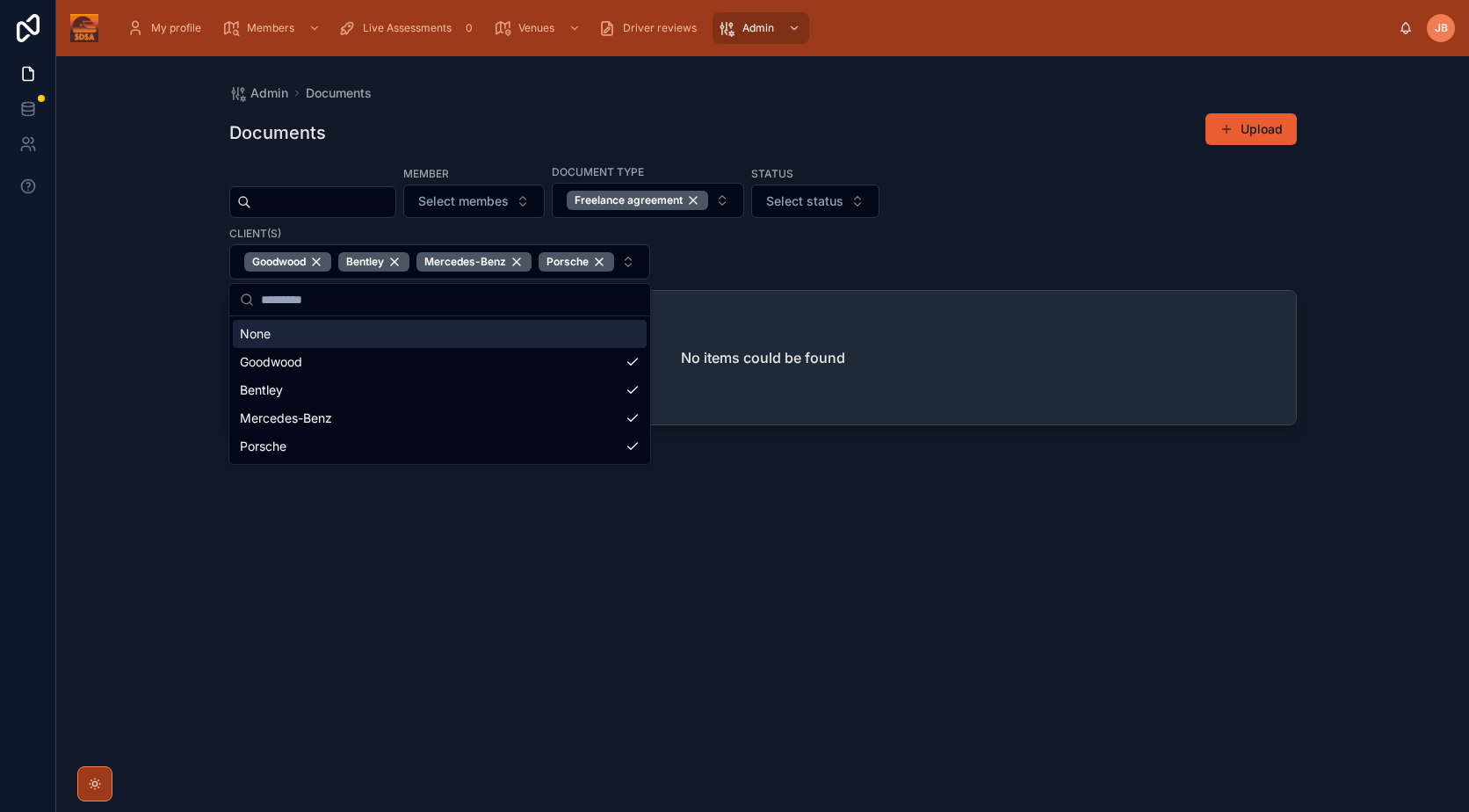
click at [429, 347] on div "None" at bounding box center [440, 334] width 414 height 28
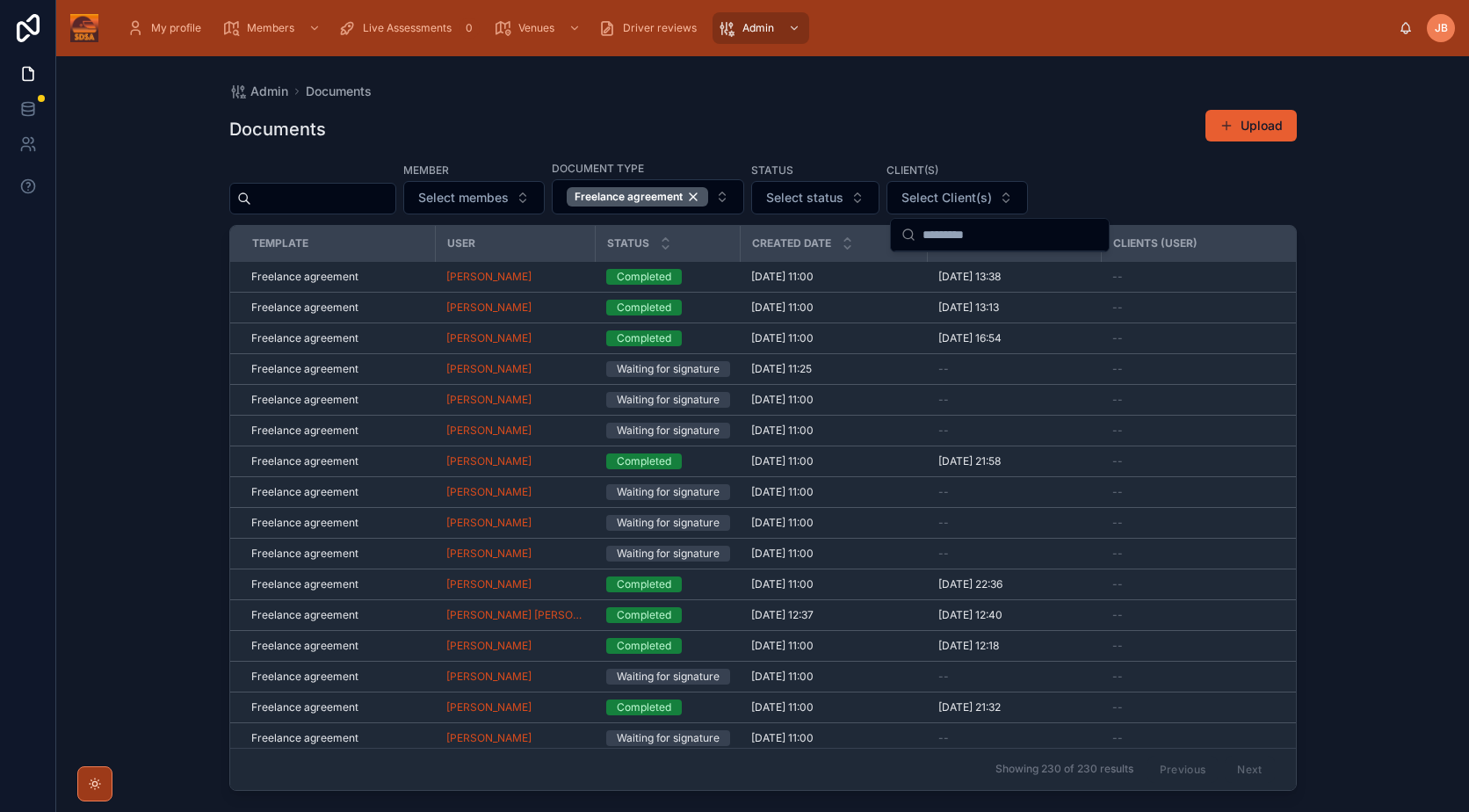
click at [1154, 158] on div "Documents Upload Member Select membes Document type Freelance agreement STatus …" at bounding box center [763, 445] width 1068 height 692
click at [1026, 187] on button "Select Client(s)" at bounding box center [957, 198] width 141 height 34
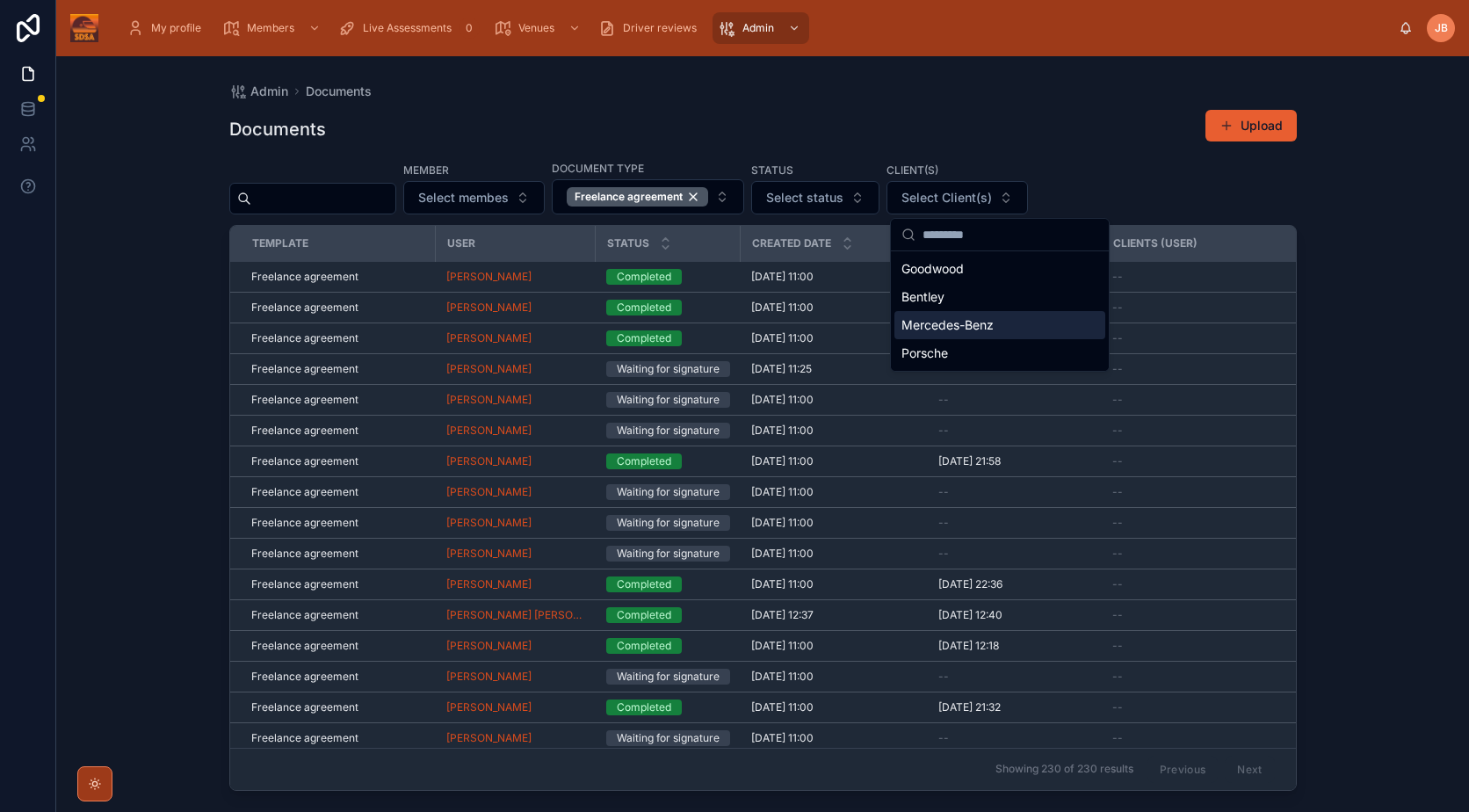
drag, startPoint x: 930, startPoint y: 329, endPoint x: 958, endPoint y: 336, distance: 28.9
click at [930, 329] on span "Mercedes-Benz" at bounding box center [948, 324] width 92 height 17
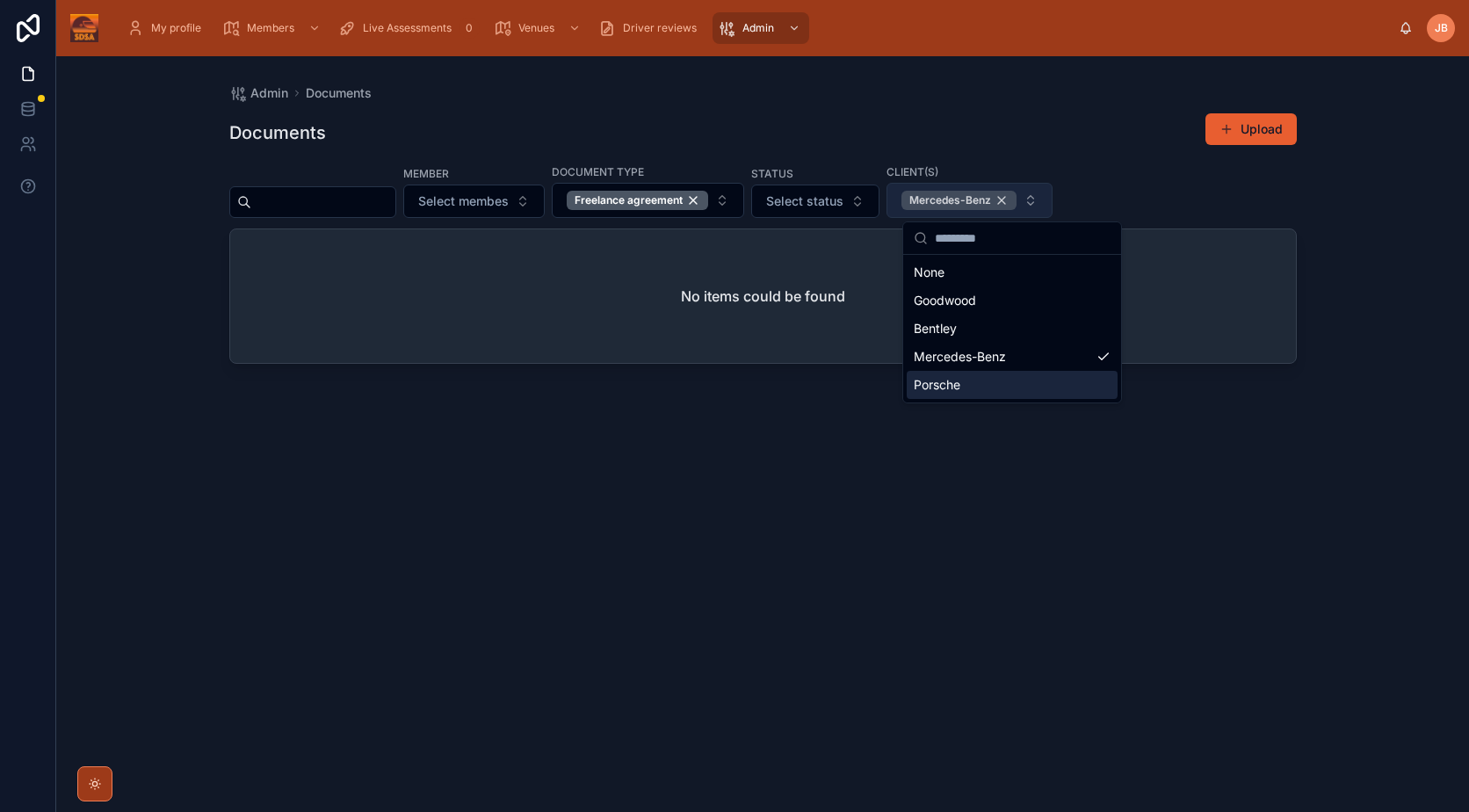
click at [1017, 198] on div "Mercedes-Benz" at bounding box center [959, 199] width 115 height 19
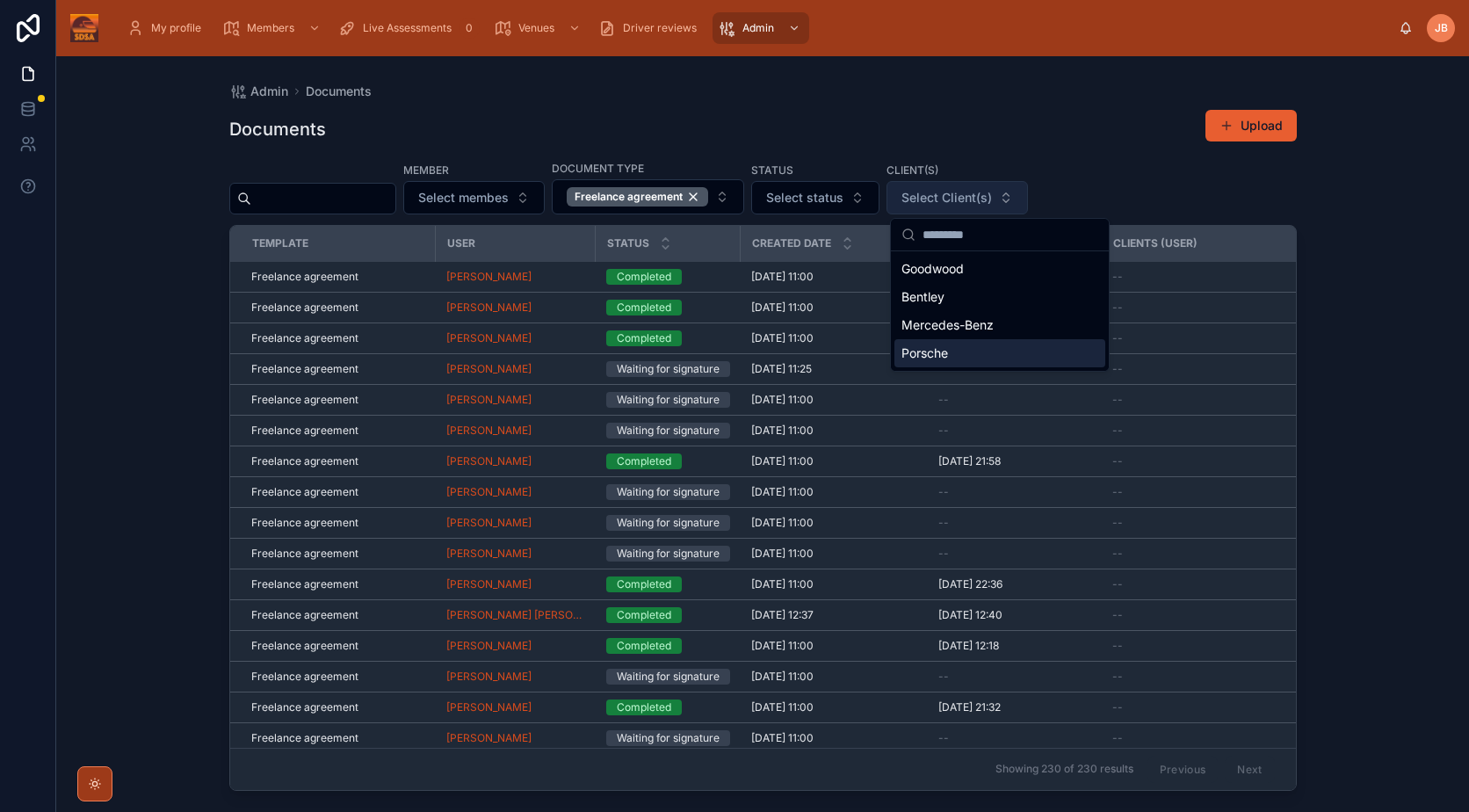
click at [1397, 380] on div "Admin Documents Documents Upload Member Select membes Document type Freelance a…" at bounding box center [762, 434] width 1413 height 756
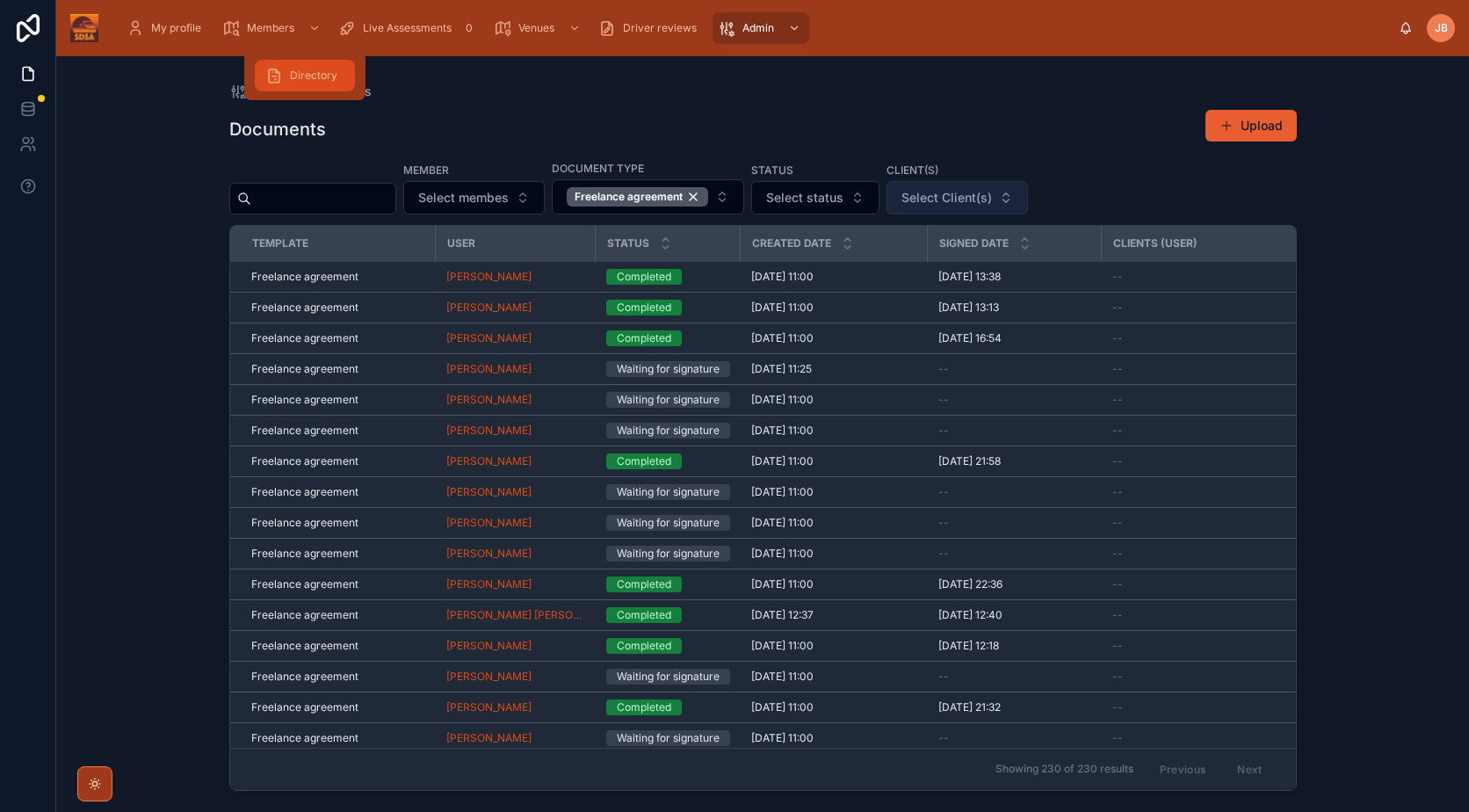
click at [305, 65] on div "Directory" at bounding box center [304, 75] width 79 height 28
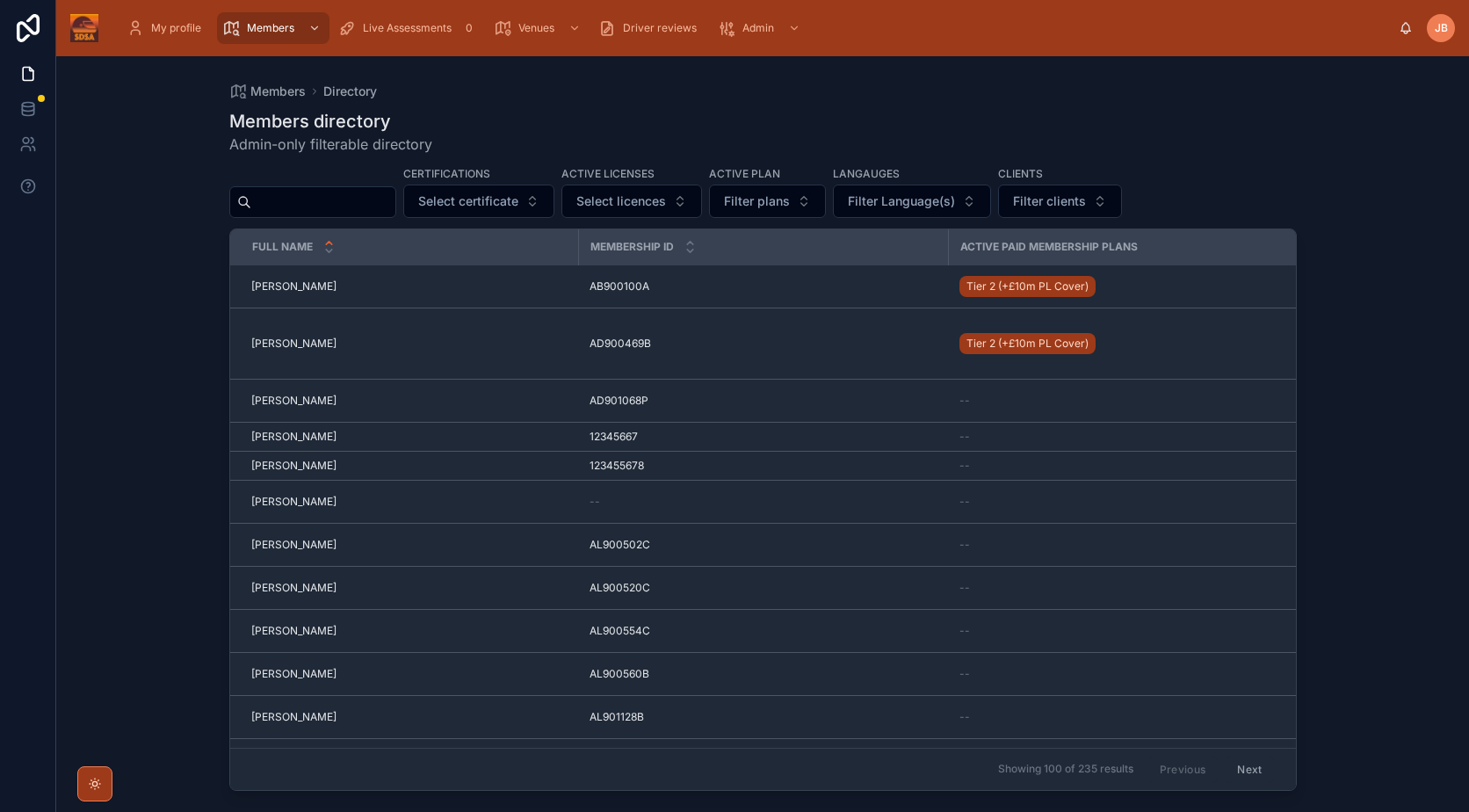
click at [419, 673] on div "[PERSON_NAME] [PERSON_NAME]" at bounding box center [410, 674] width 317 height 14
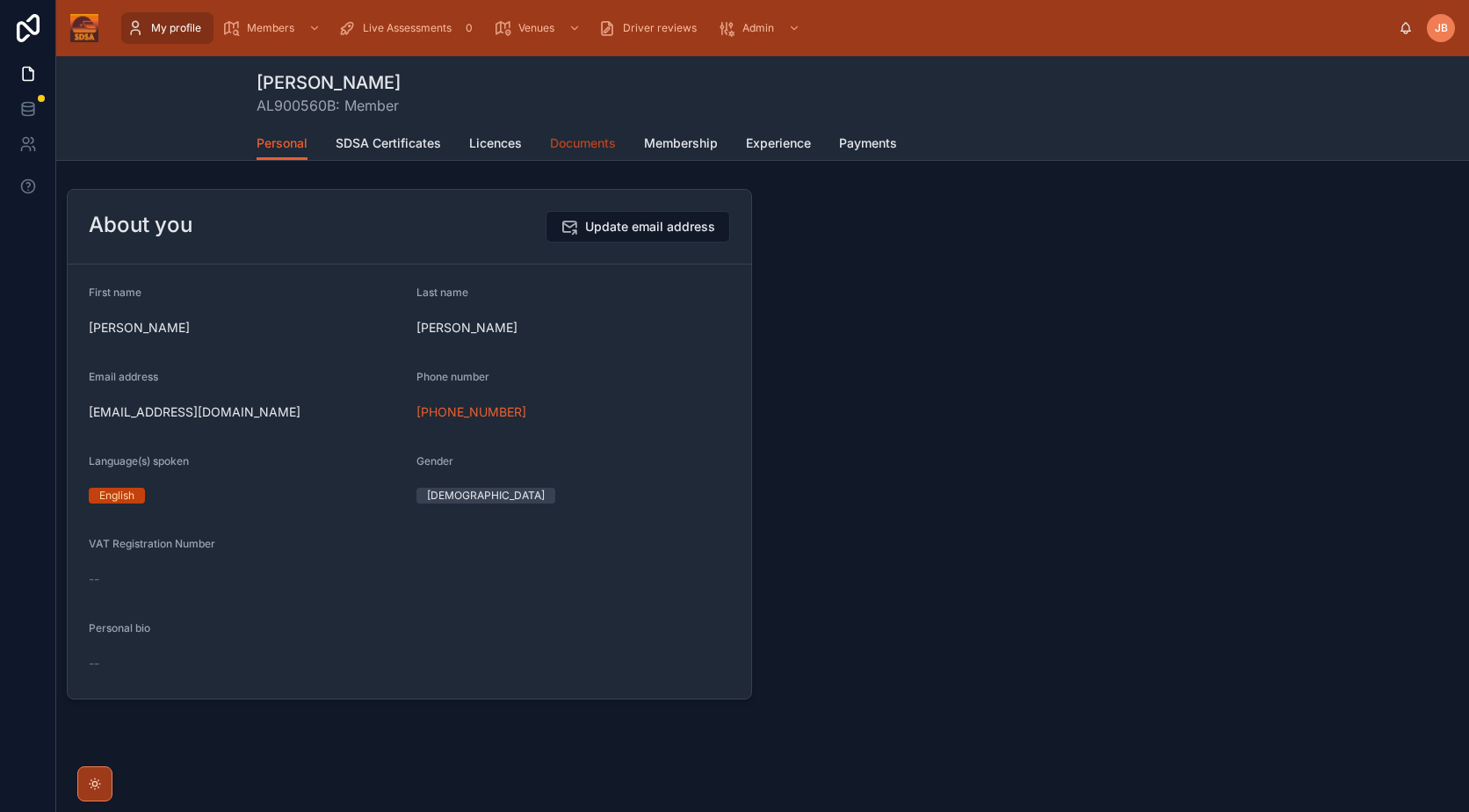
click at [588, 146] on span "Documents" at bounding box center [583, 142] width 66 height 17
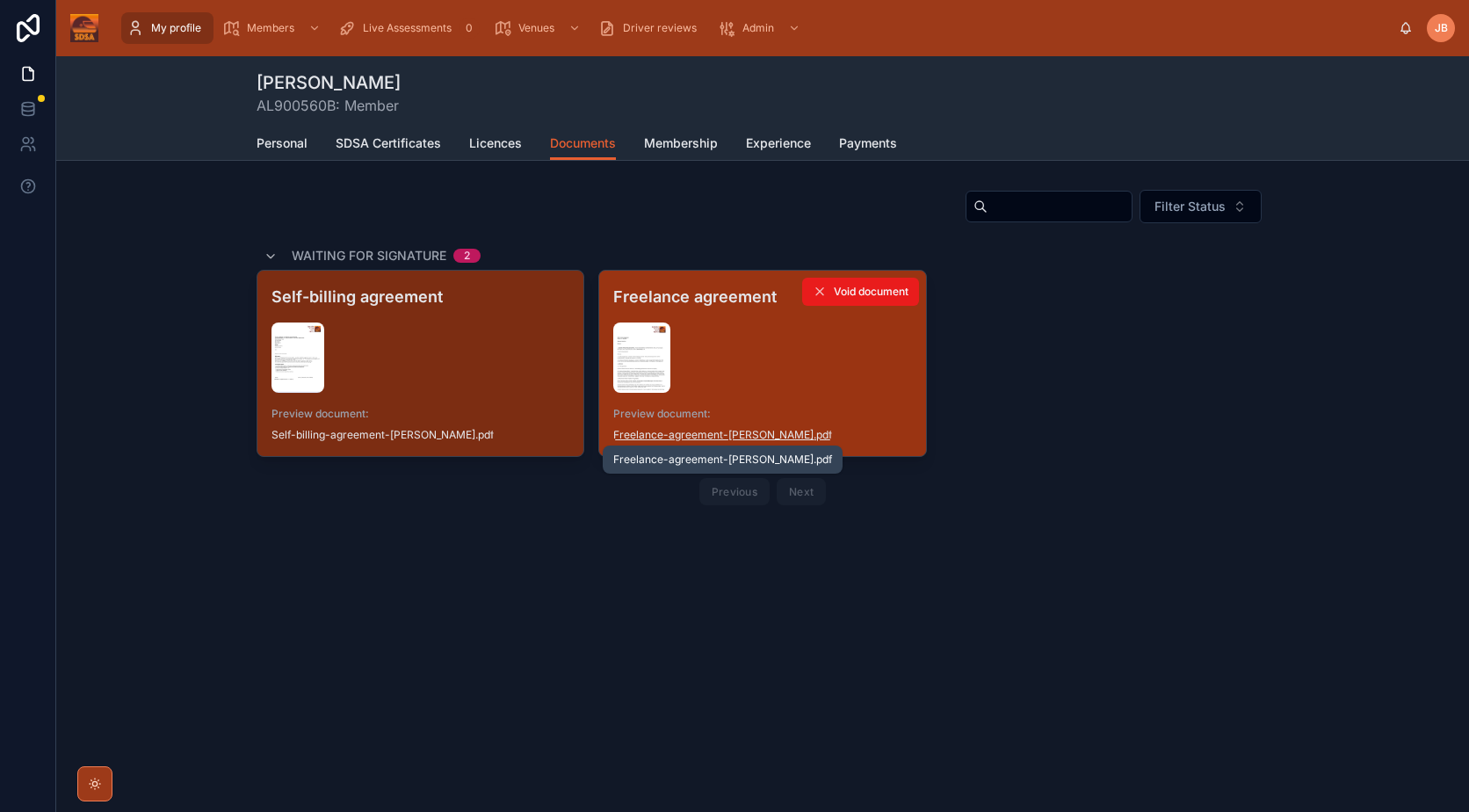
click at [710, 432] on span "Freelance-agreement-[PERSON_NAME]" at bounding box center [713, 435] width 200 height 14
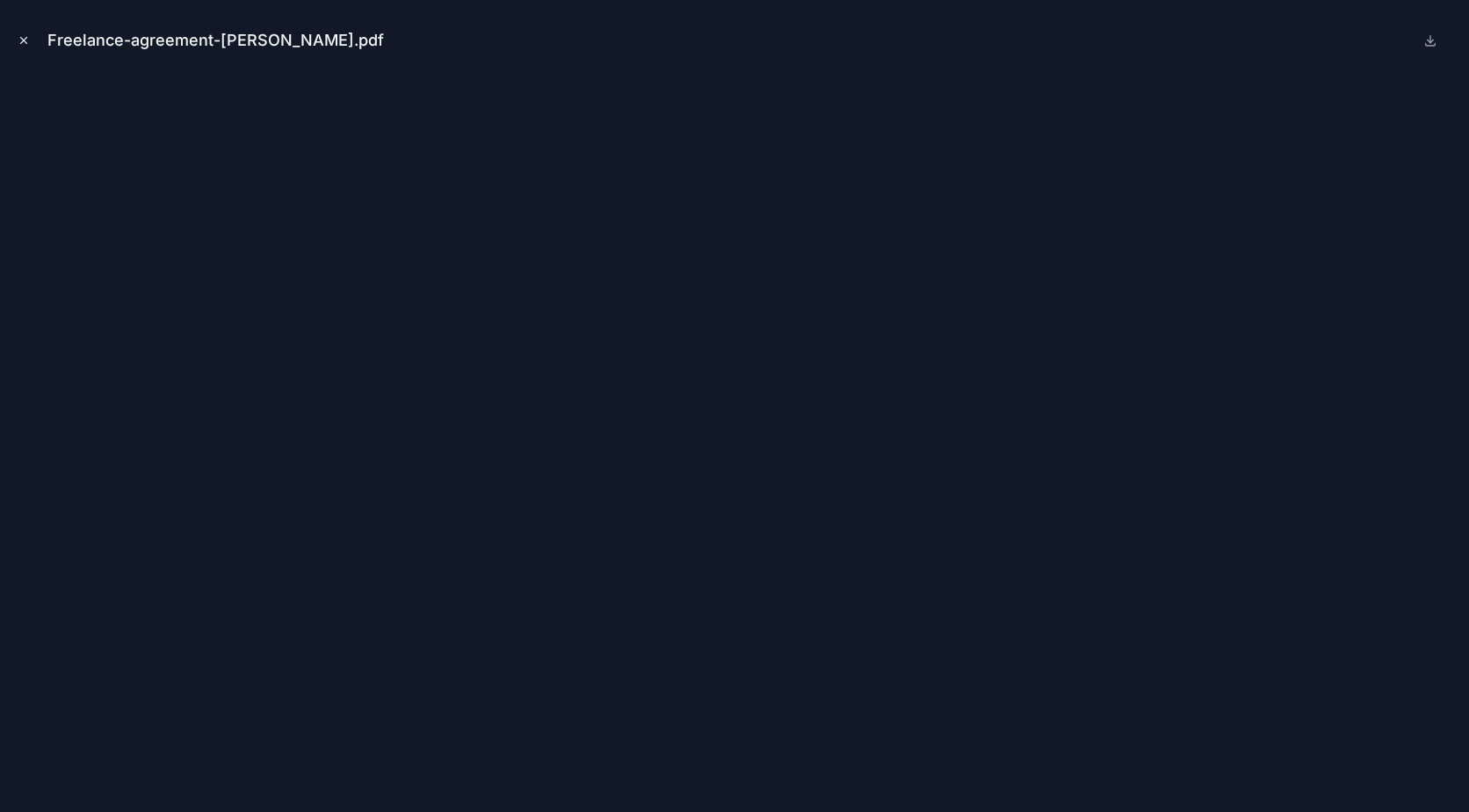
click at [24, 36] on icon "Close modal" at bounding box center [24, 41] width 13 height 13
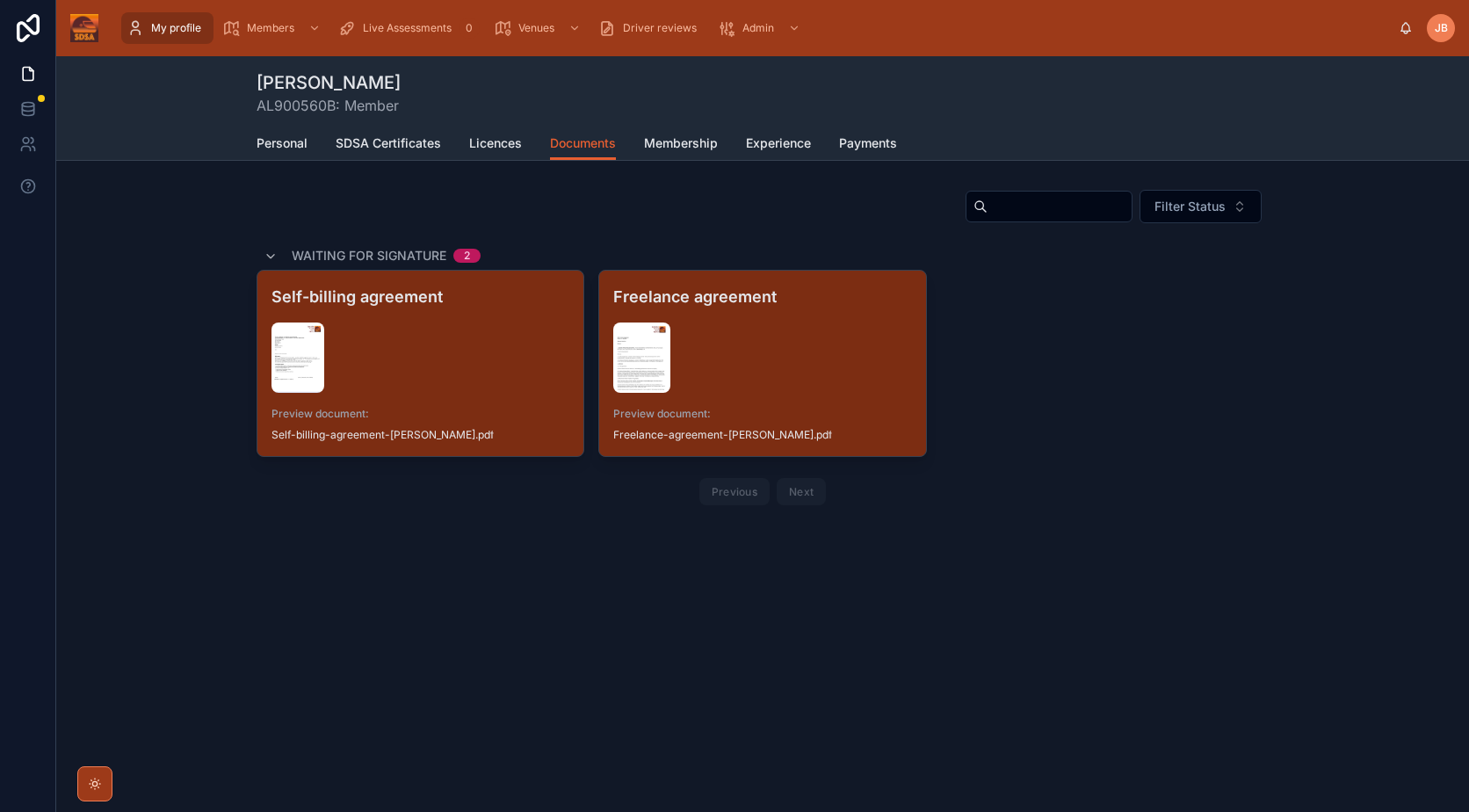
click at [1213, 432] on div "Self-billing agreement Preview document: Self-billing-agreement-[PERSON_NAME] .…" at bounding box center [762, 363] width 1012 height 187
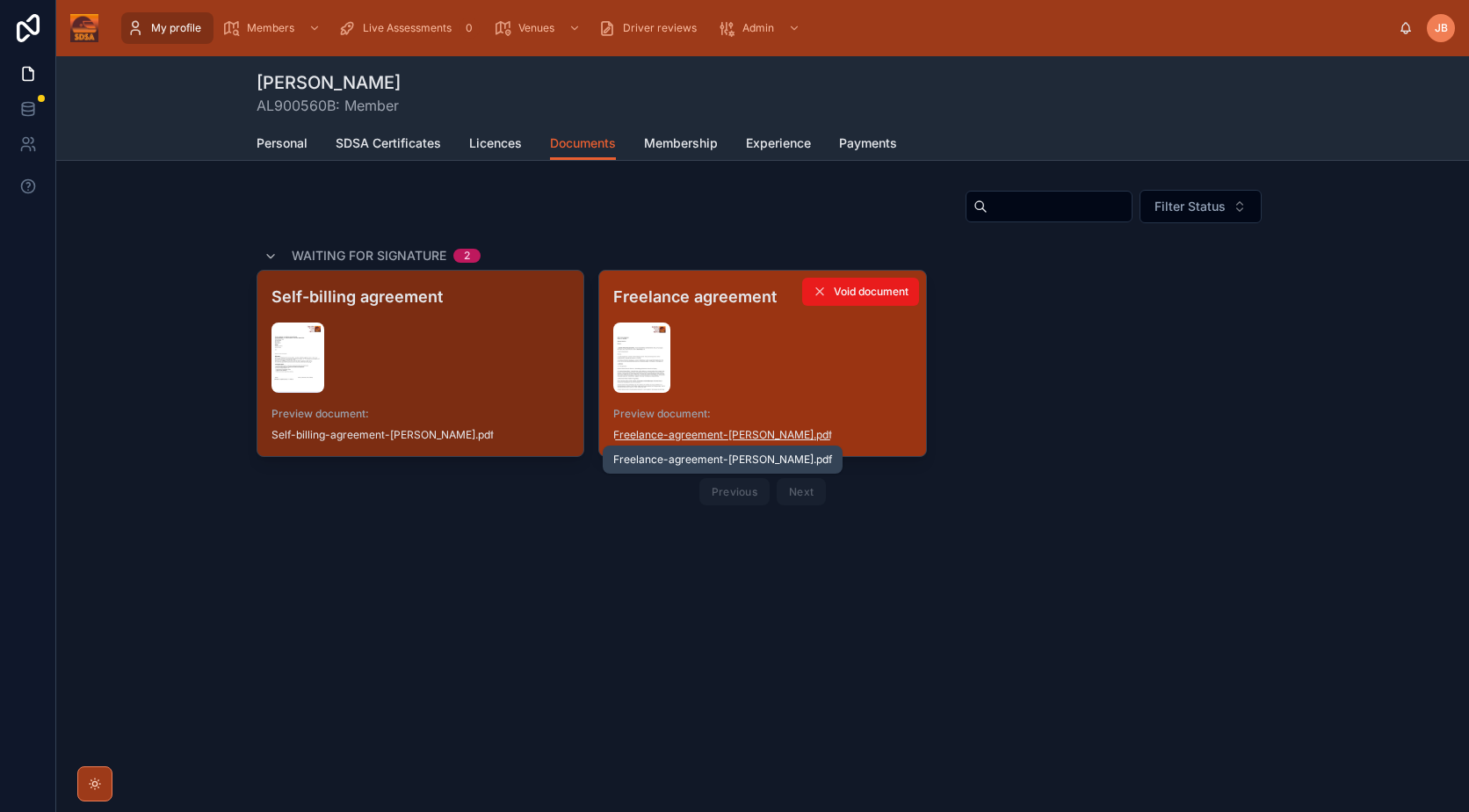
click at [707, 430] on span "Freelance-agreement-[PERSON_NAME]" at bounding box center [713, 435] width 200 height 14
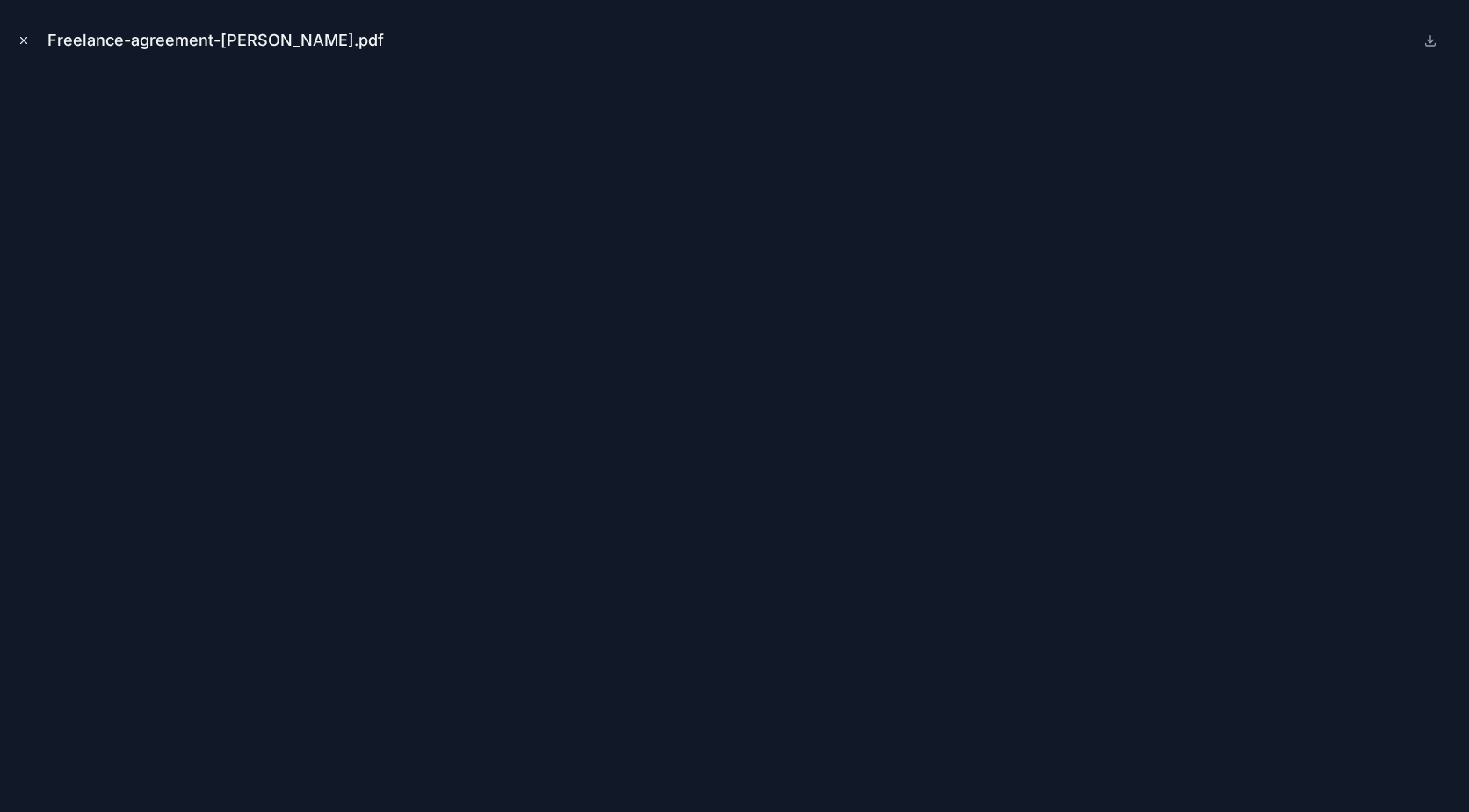
click at [24, 45] on icon "Close modal" at bounding box center [24, 41] width 13 height 13
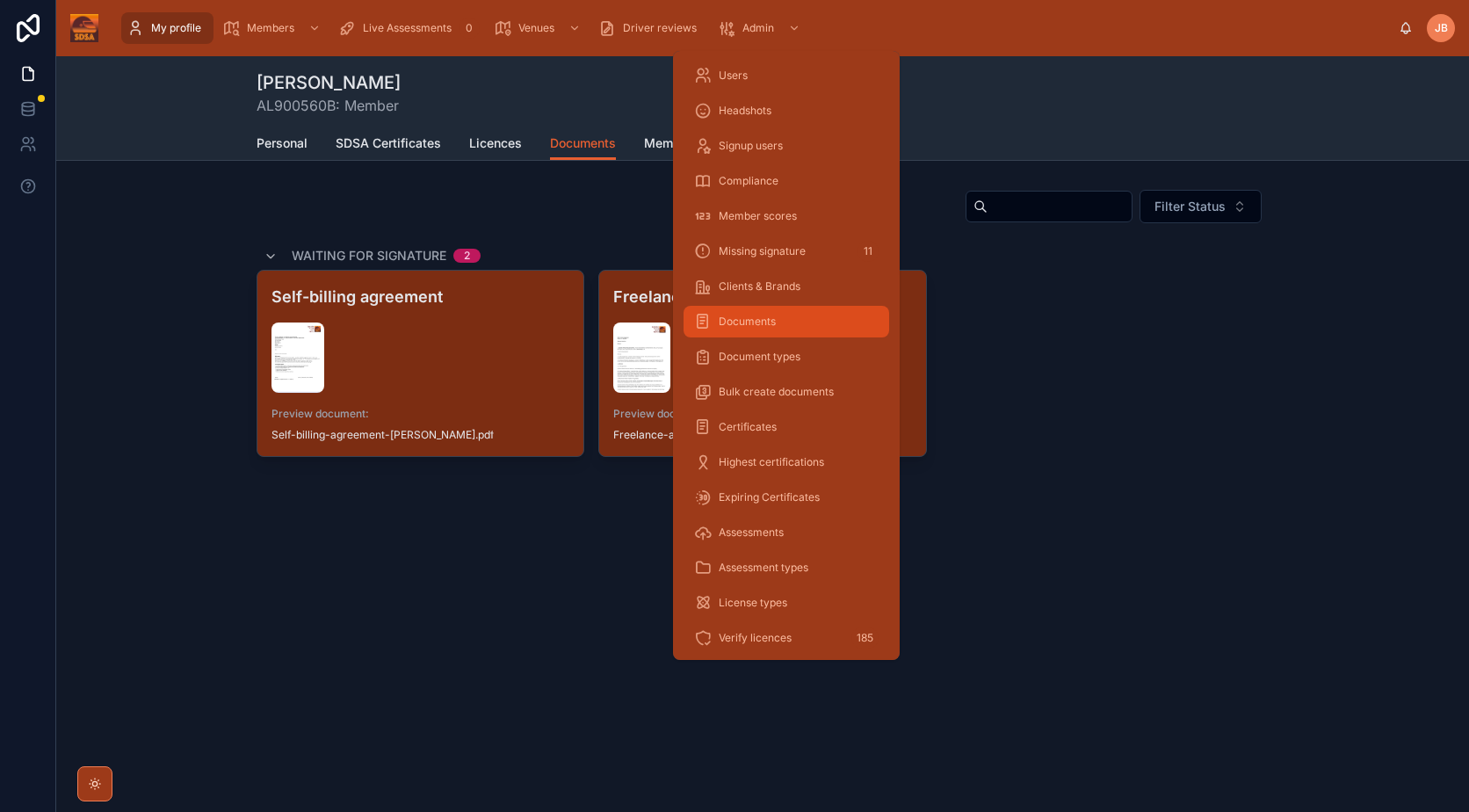
click at [797, 326] on div "Documents" at bounding box center [787, 321] width 185 height 28
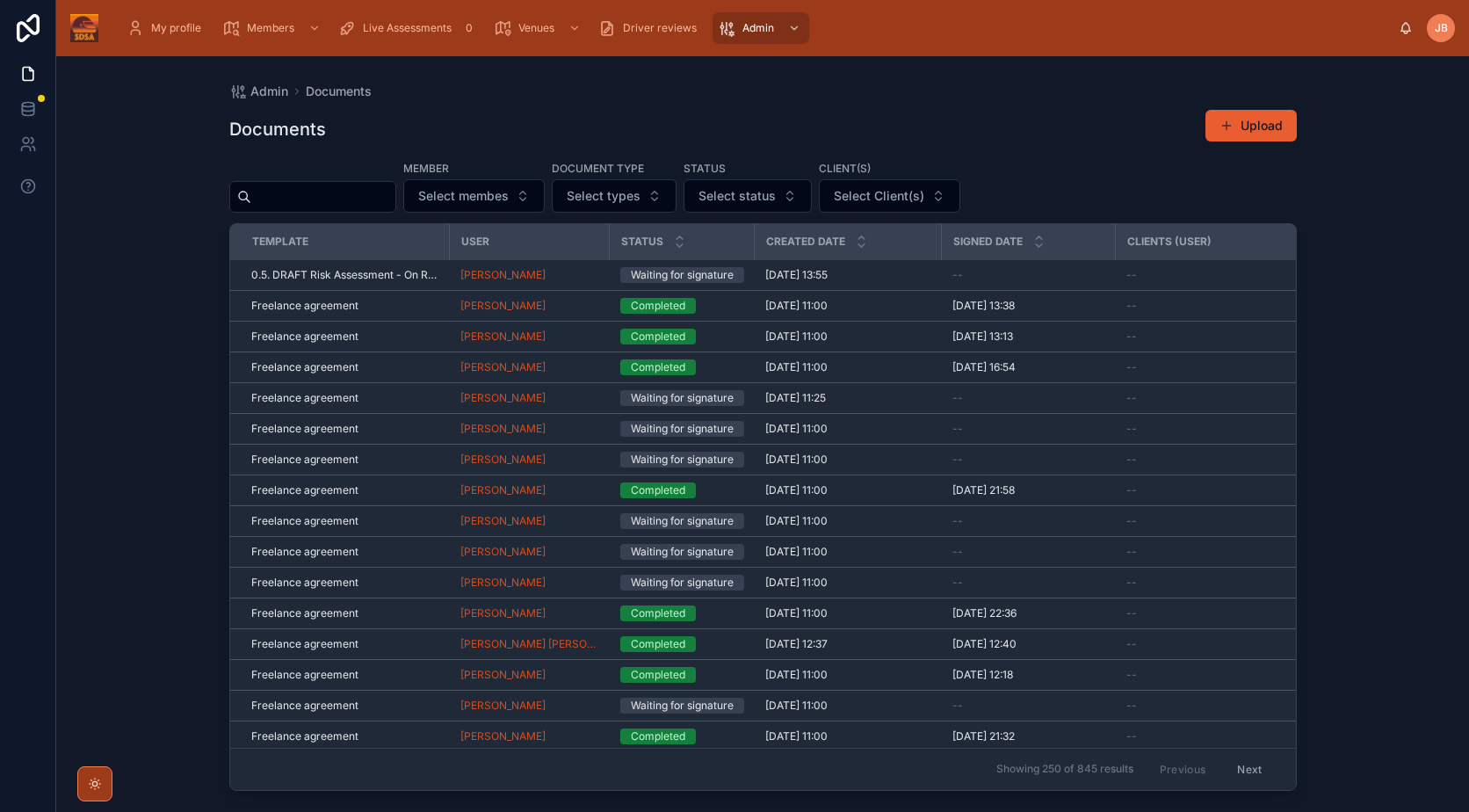
click at [616, 114] on div "Documents Upload" at bounding box center [763, 129] width 1068 height 41
click at [924, 188] on span "Select Client(s)" at bounding box center [879, 195] width 91 height 17
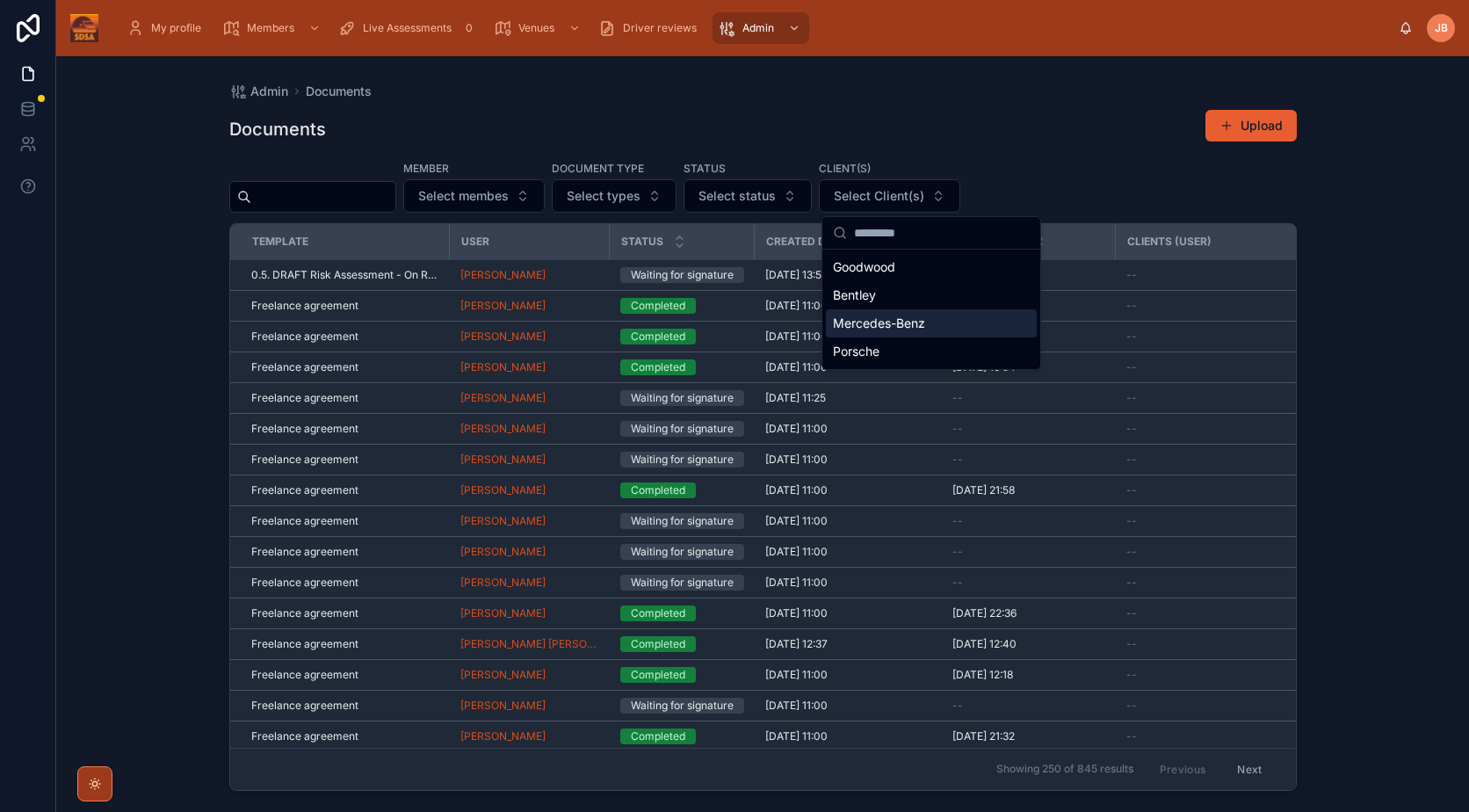
click at [896, 324] on span "Mercedes-Benz" at bounding box center [879, 323] width 92 height 17
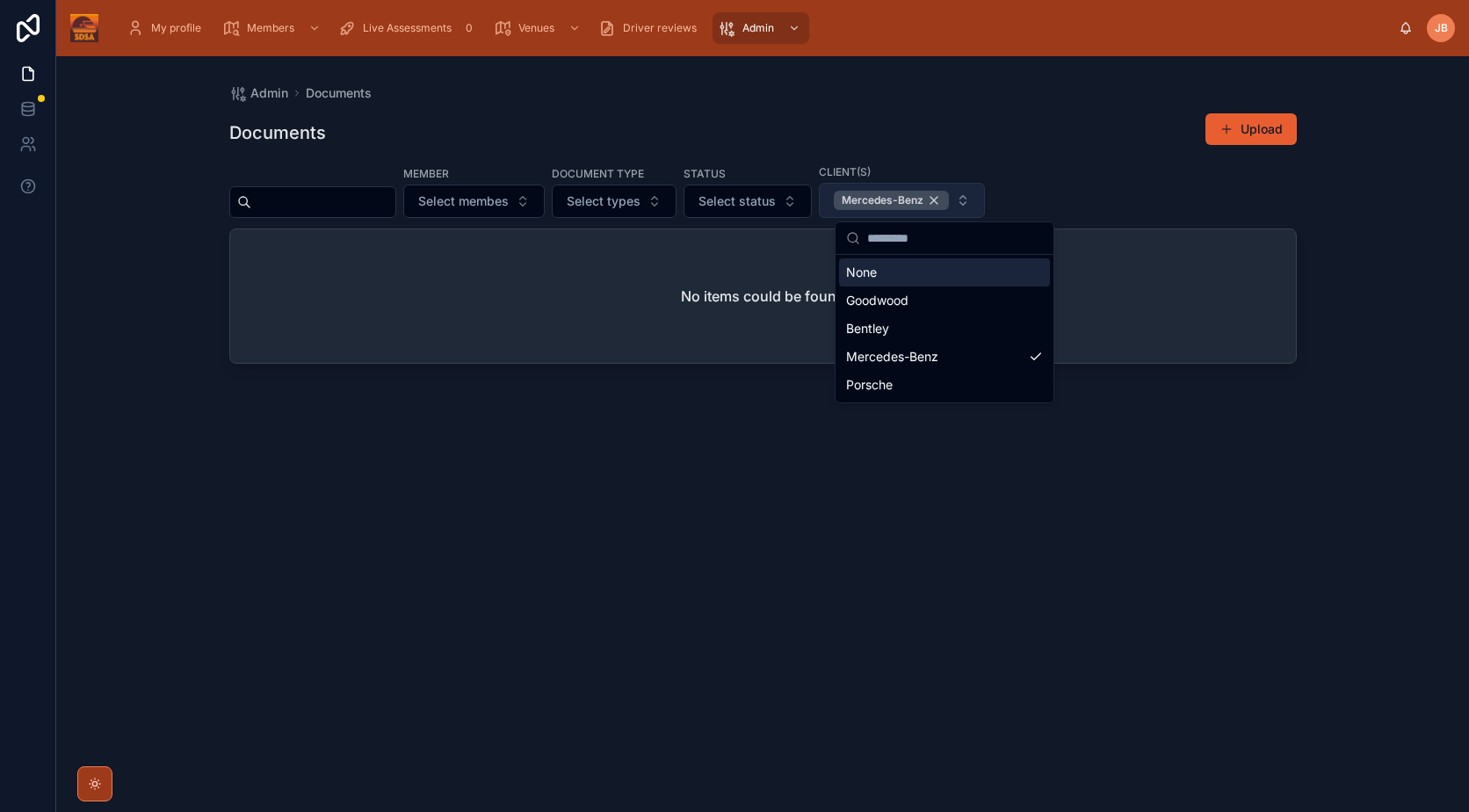
click at [949, 198] on div "Mercedes-Benz" at bounding box center [891, 199] width 115 height 19
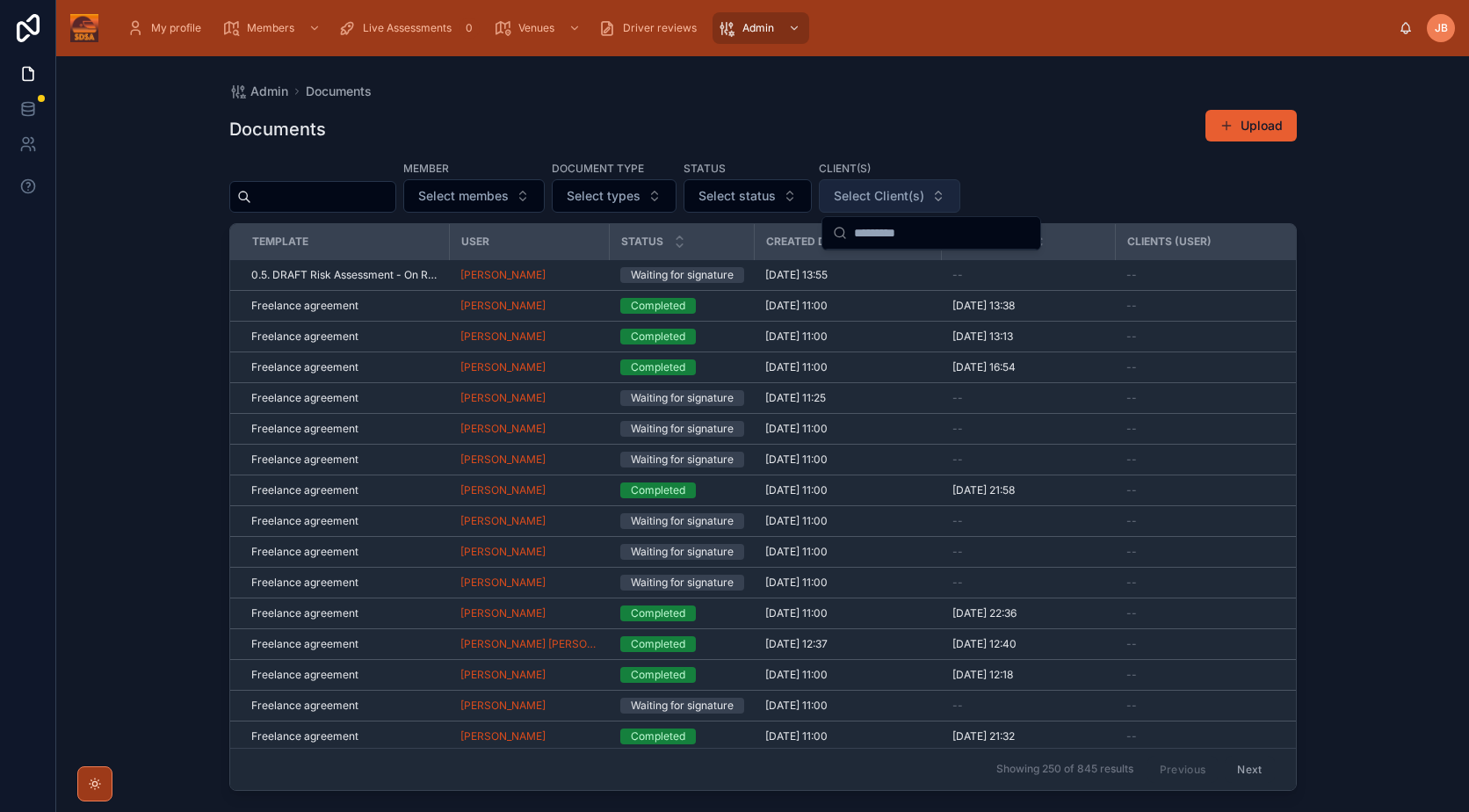
click at [1121, 127] on div "Documents Upload" at bounding box center [763, 129] width 1068 height 41
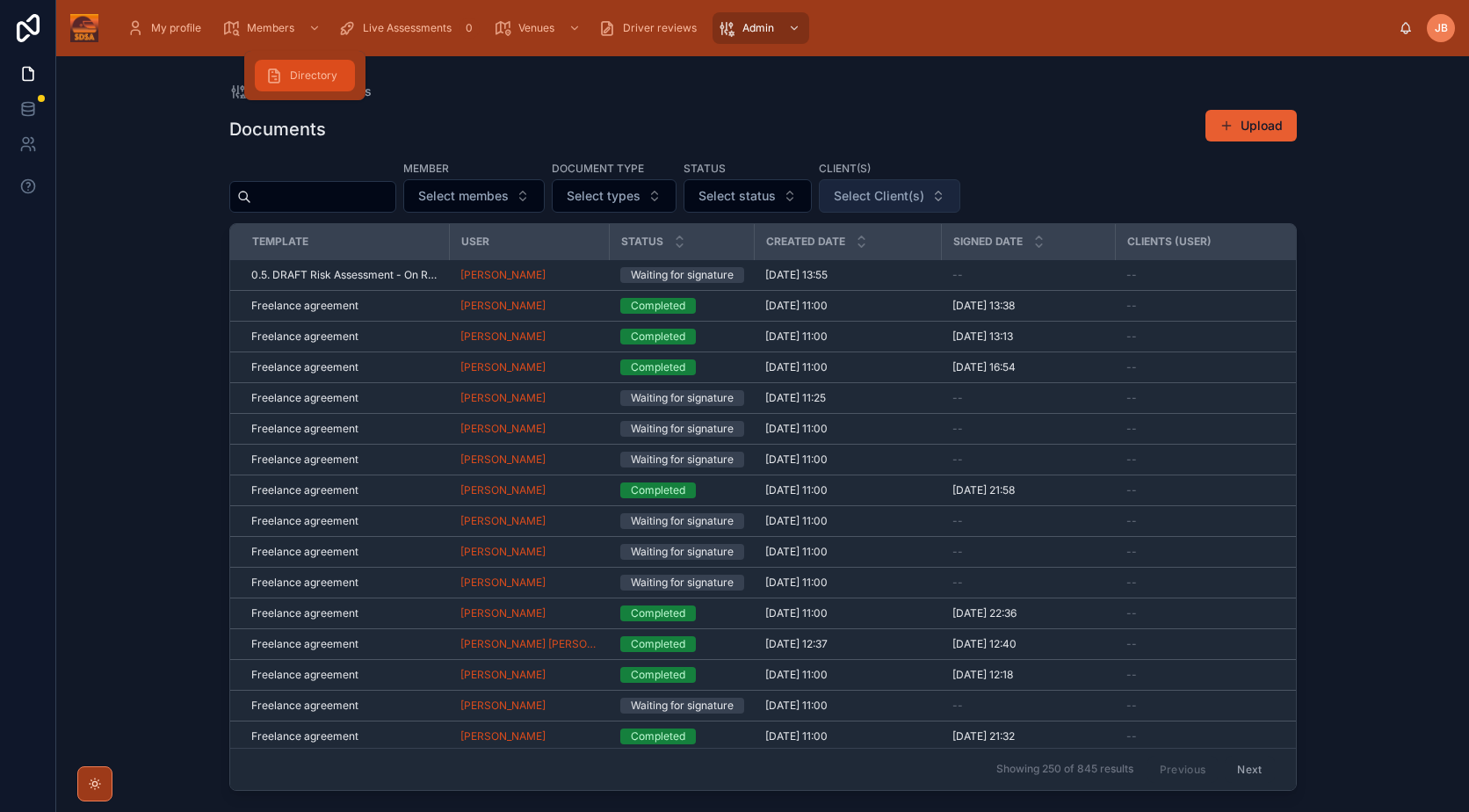
drag, startPoint x: 294, startPoint y: 62, endPoint x: 354, endPoint y: 88, distance: 65.4
click at [294, 62] on div "Directory" at bounding box center [304, 75] width 79 height 28
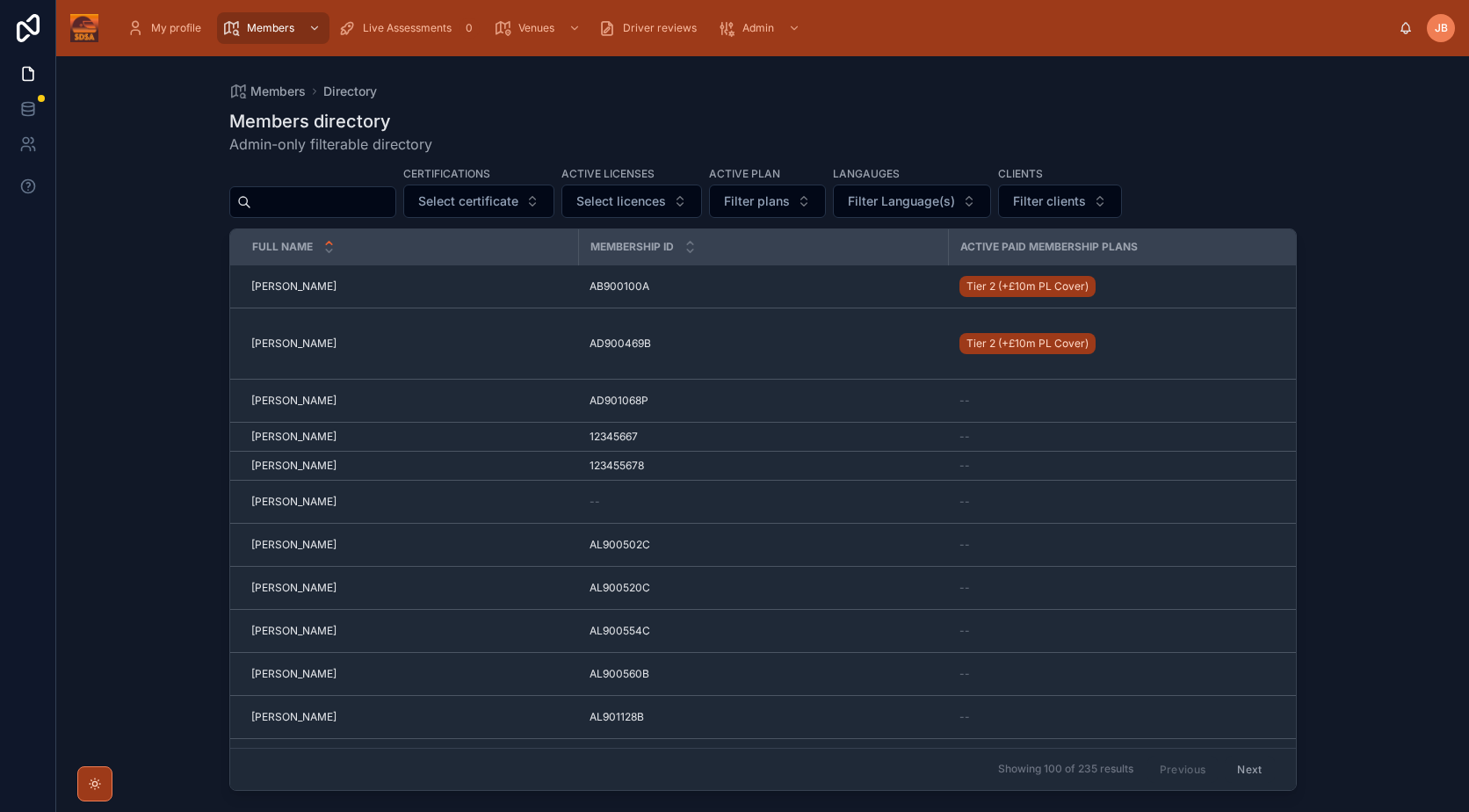
click at [294, 672] on span "[PERSON_NAME]" at bounding box center [294, 674] width 85 height 14
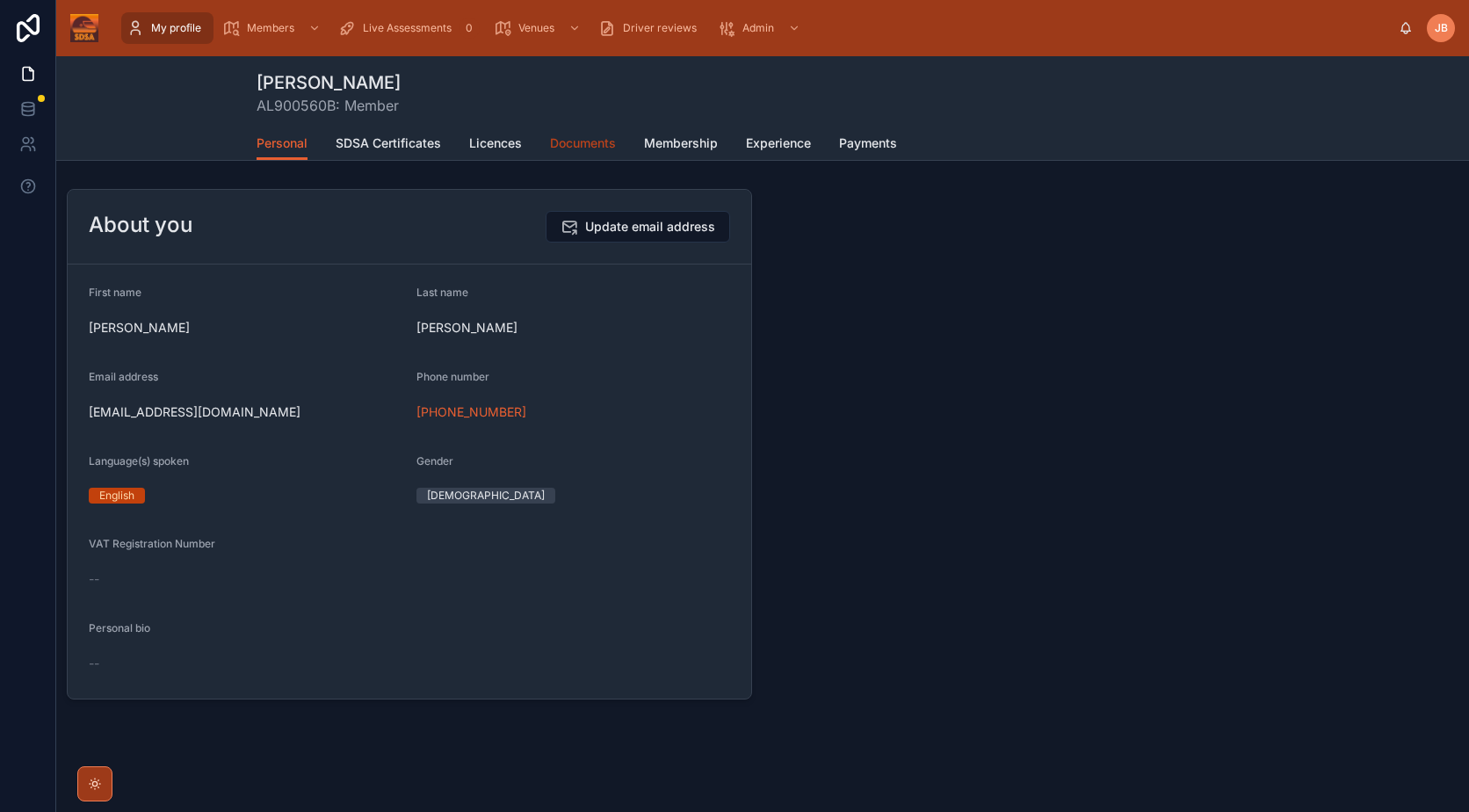
click at [594, 133] on link "Documents" at bounding box center [583, 145] width 66 height 35
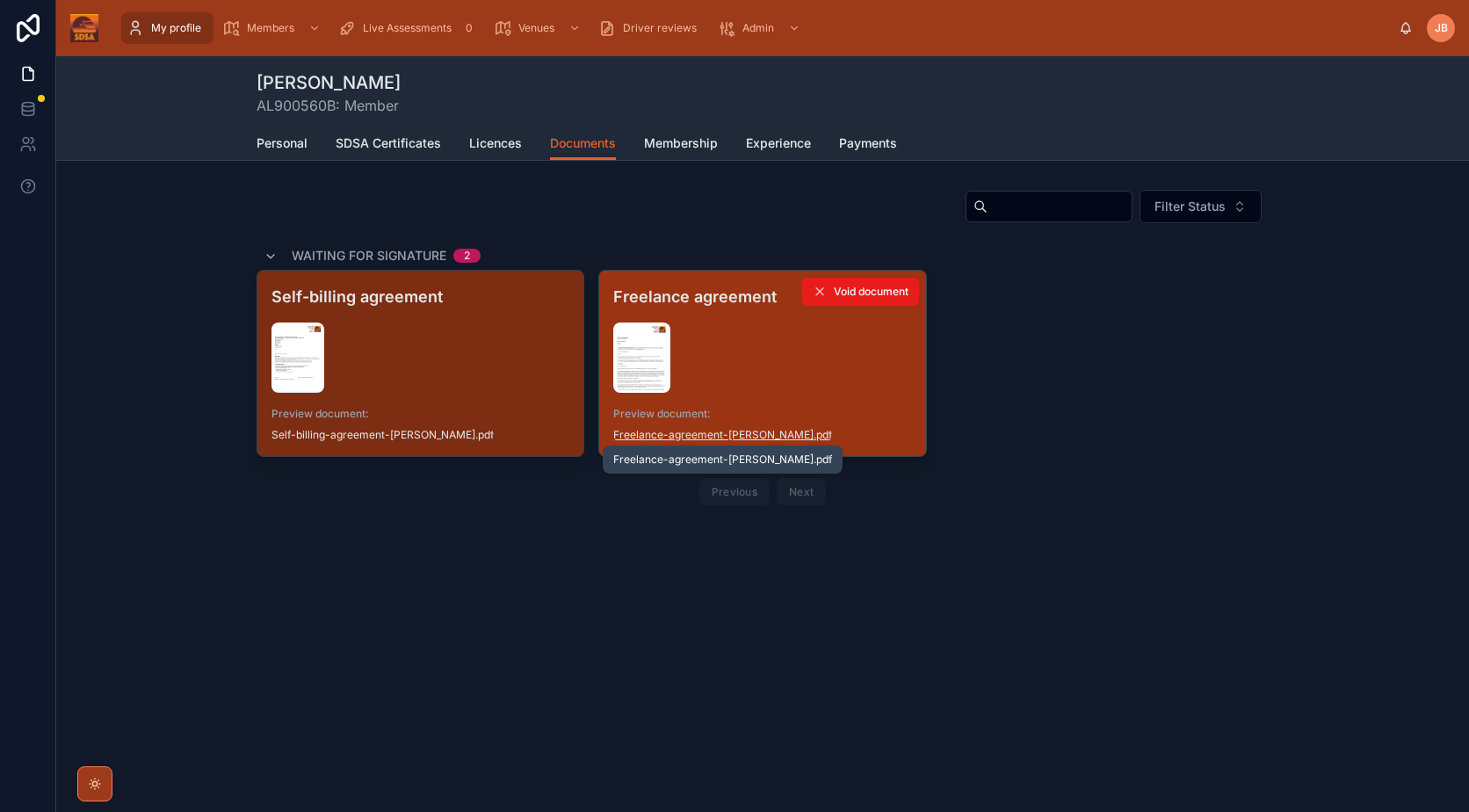
click at [774, 438] on span "Freelance-agreement-[PERSON_NAME]" at bounding box center [713, 435] width 200 height 14
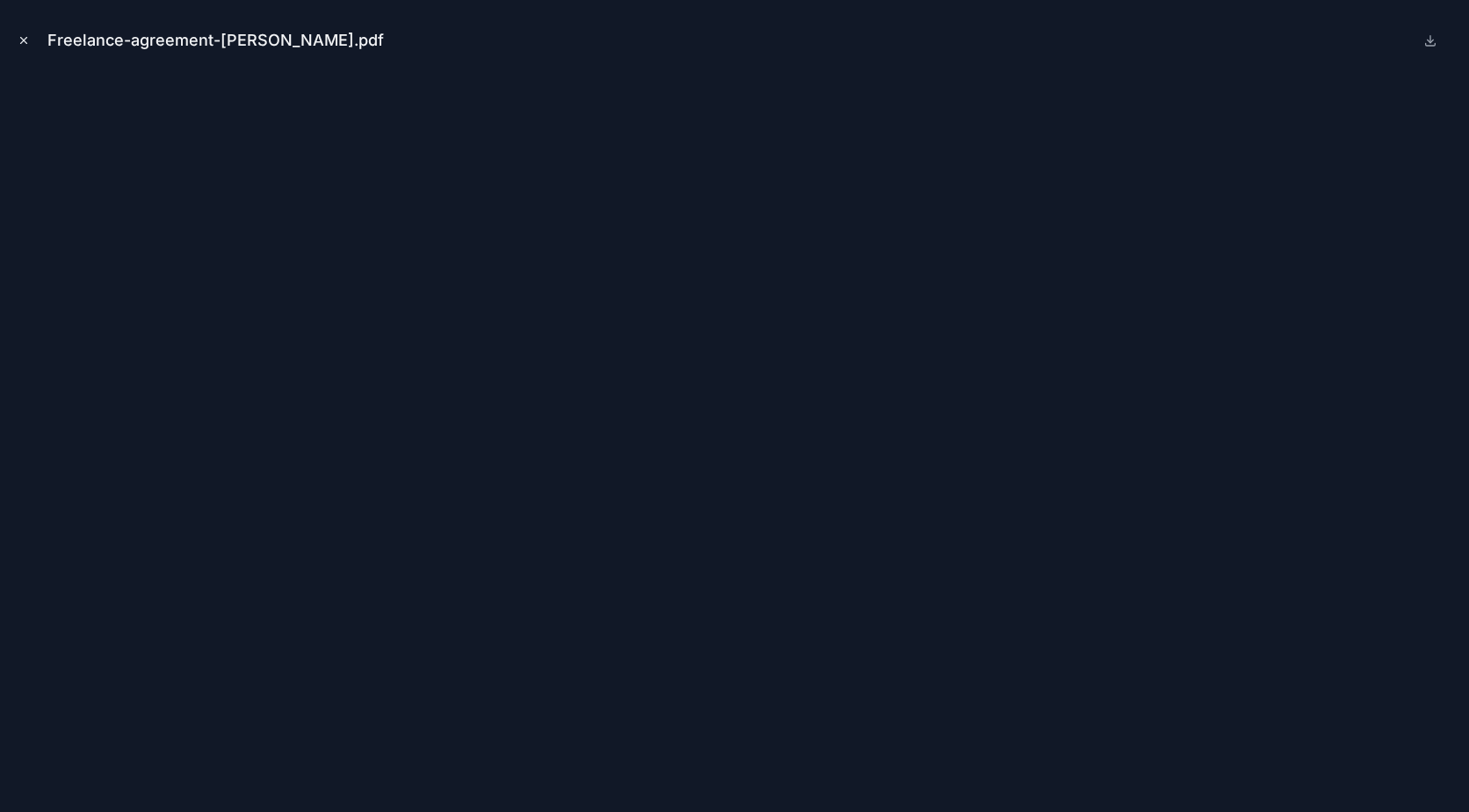
click at [27, 42] on icon "Close modal" at bounding box center [24, 41] width 13 height 13
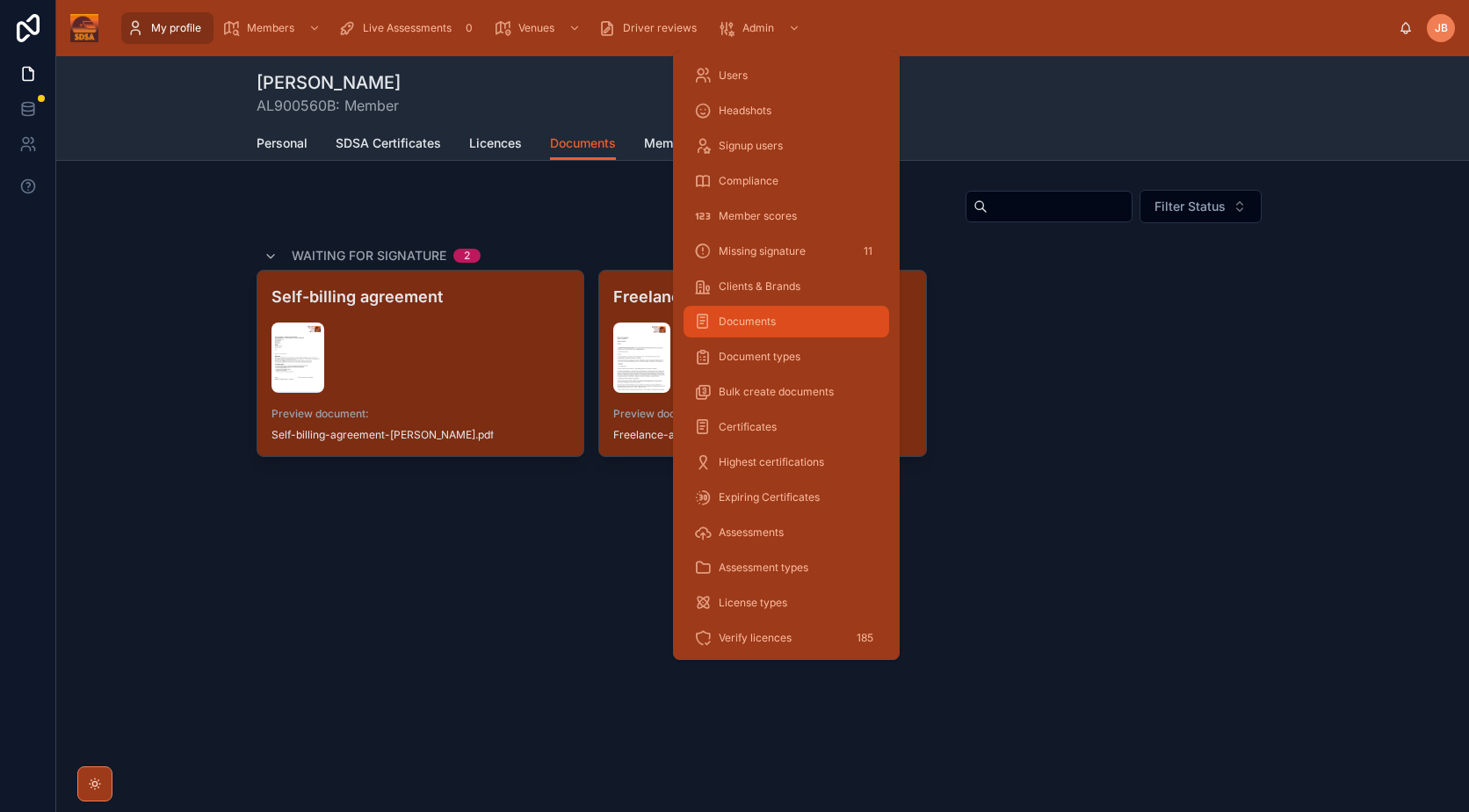
drag, startPoint x: 802, startPoint y: 324, endPoint x: 1456, endPoint y: 406, distance: 659.1
click at [802, 324] on div "Documents" at bounding box center [787, 321] width 185 height 28
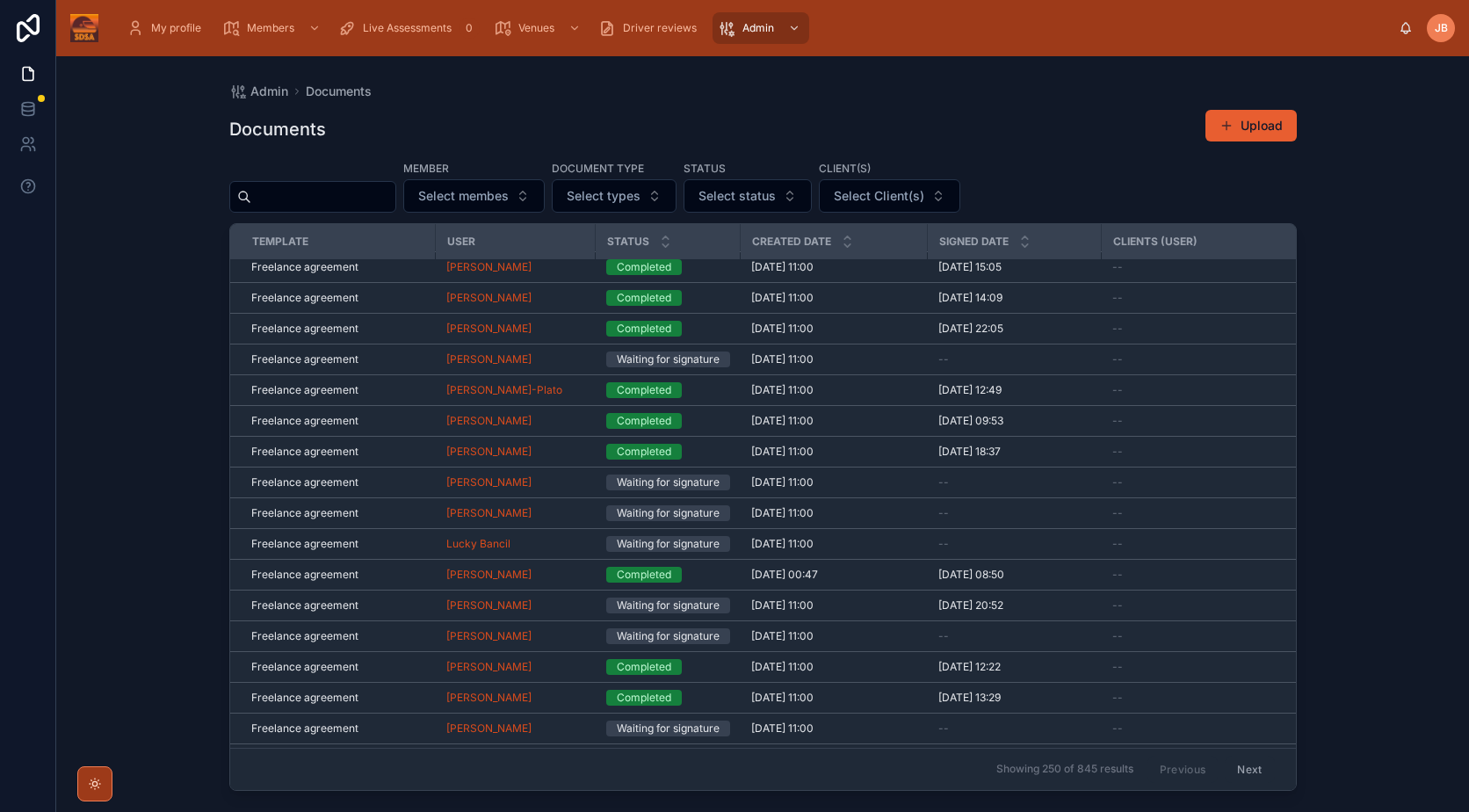
scroll to position [4393, 0]
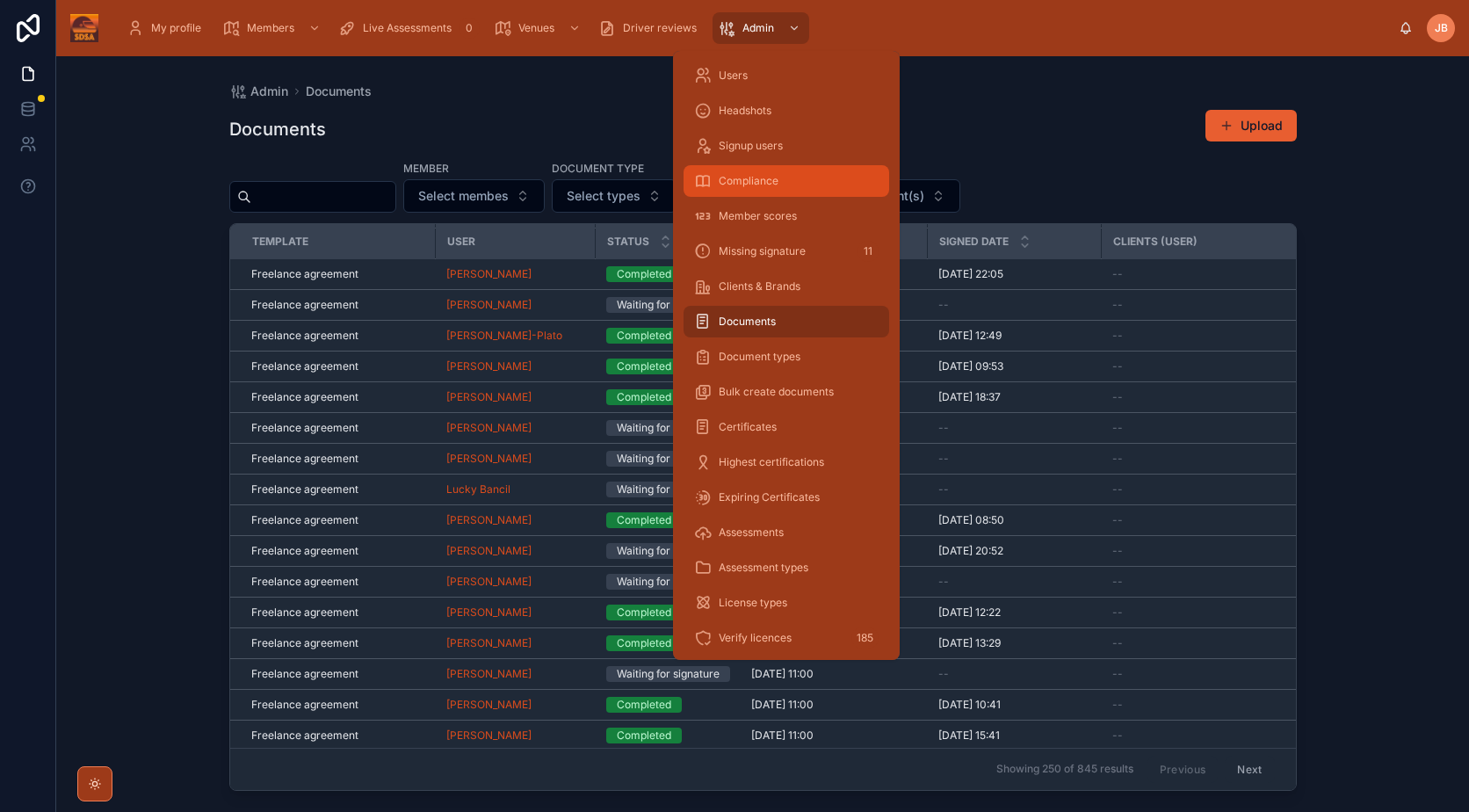
click at [771, 179] on span "Compliance" at bounding box center [749, 181] width 60 height 14
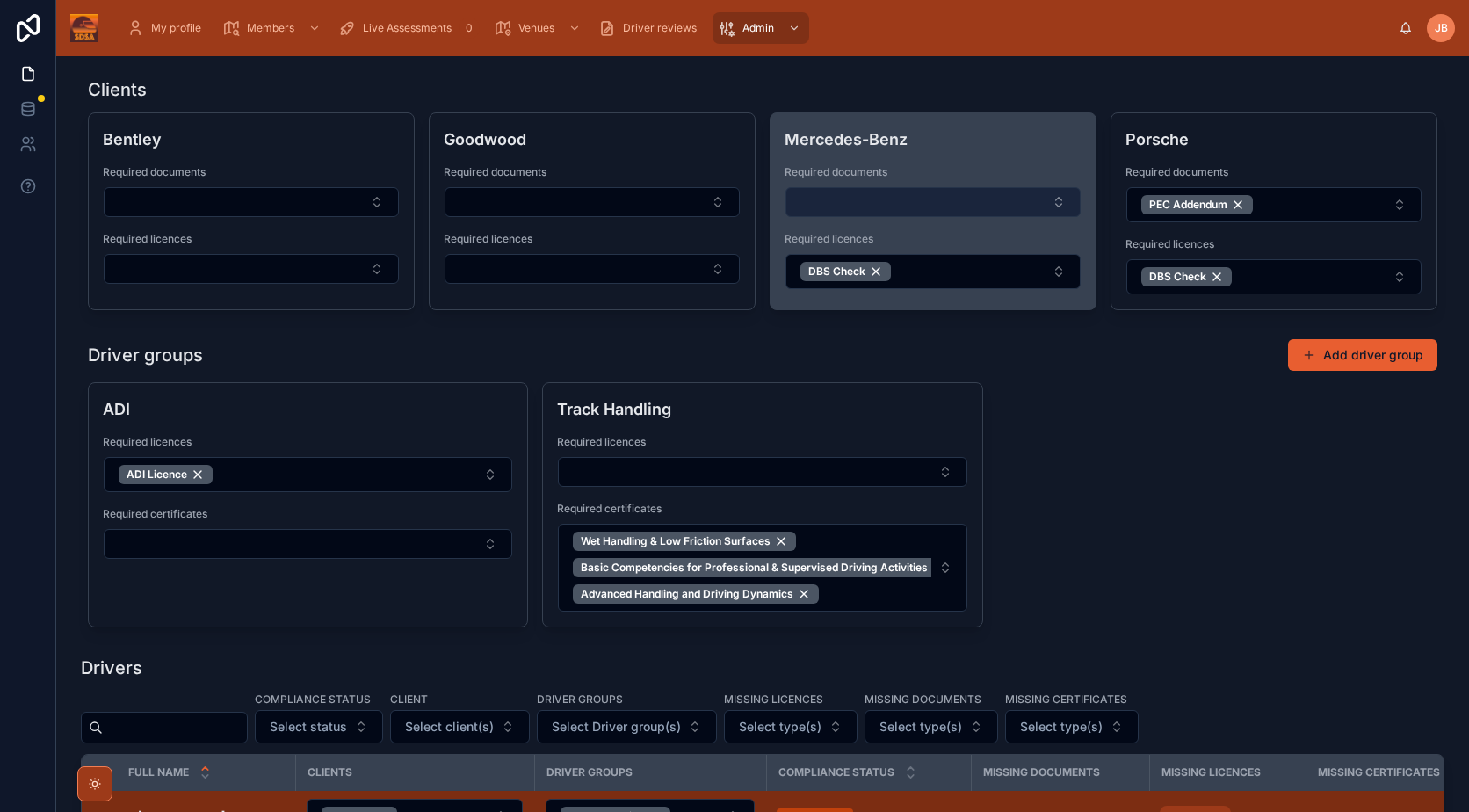
click at [960, 207] on button "Select Button" at bounding box center [933, 201] width 295 height 30
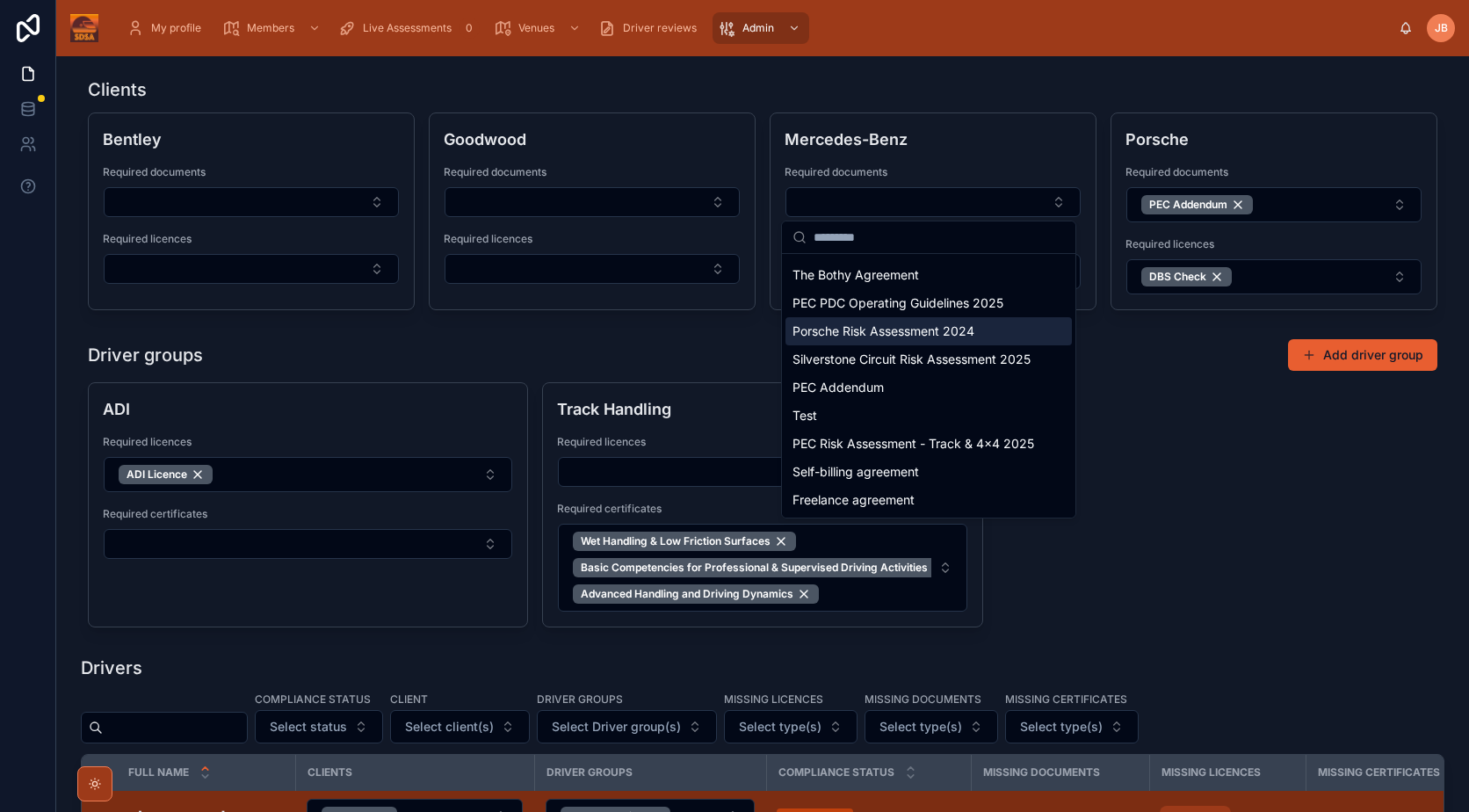
scroll to position [116, 0]
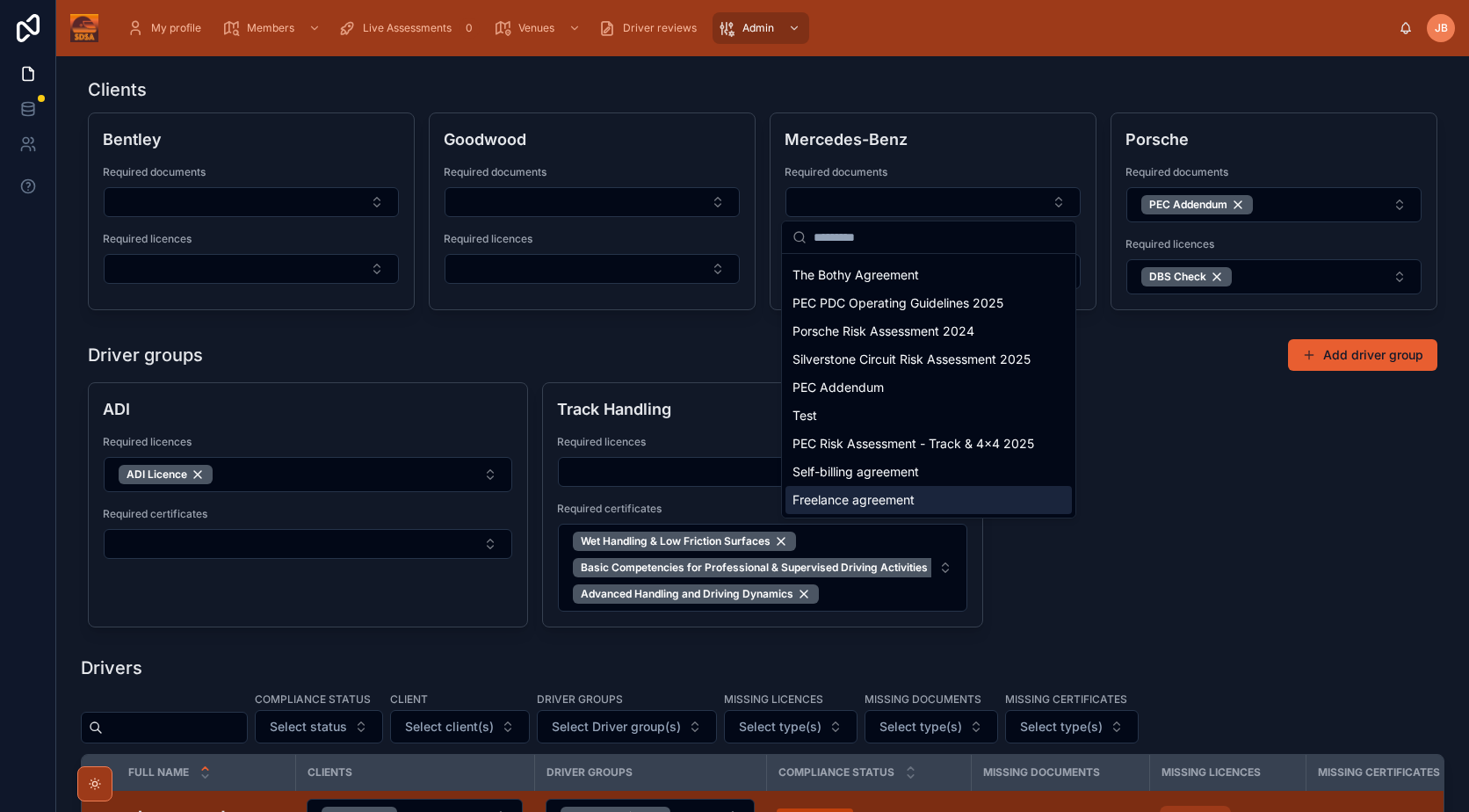
click at [931, 502] on div "Freelance agreement" at bounding box center [929, 499] width 286 height 28
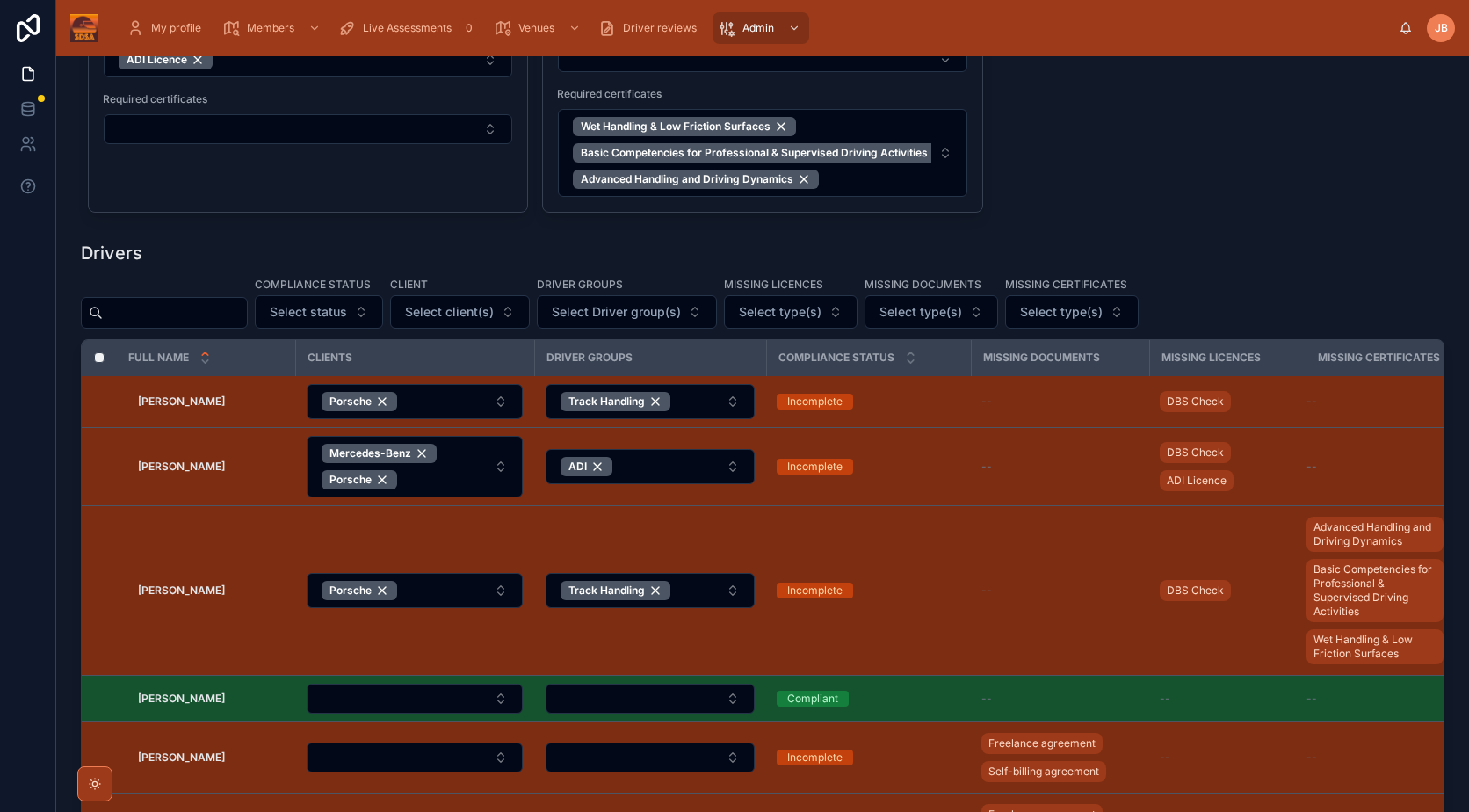
scroll to position [0, 0]
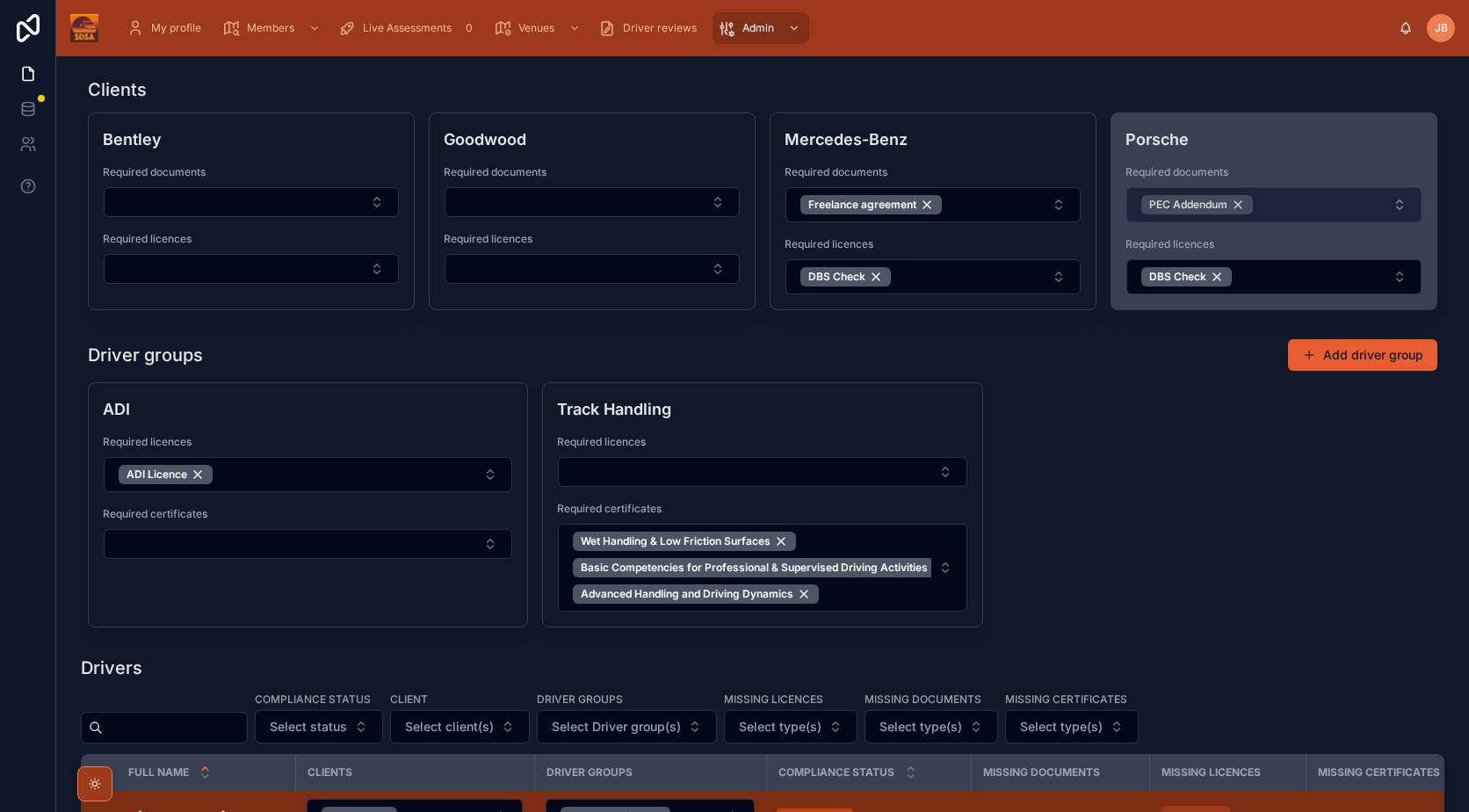
click at [1239, 203] on div "PEC Addendum" at bounding box center [1196, 204] width 111 height 19
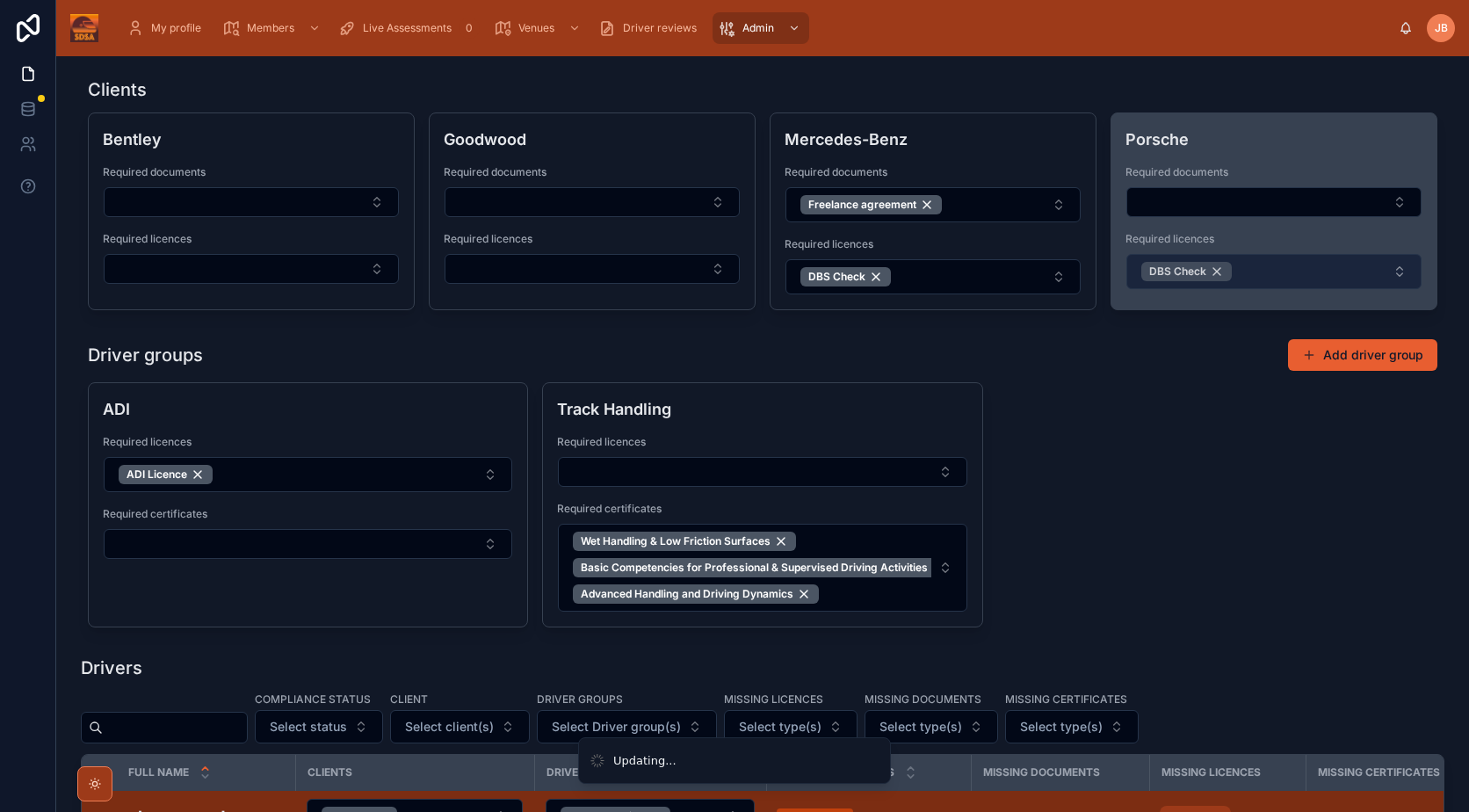
click at [1213, 268] on div "DBS Check" at bounding box center [1186, 271] width 91 height 19
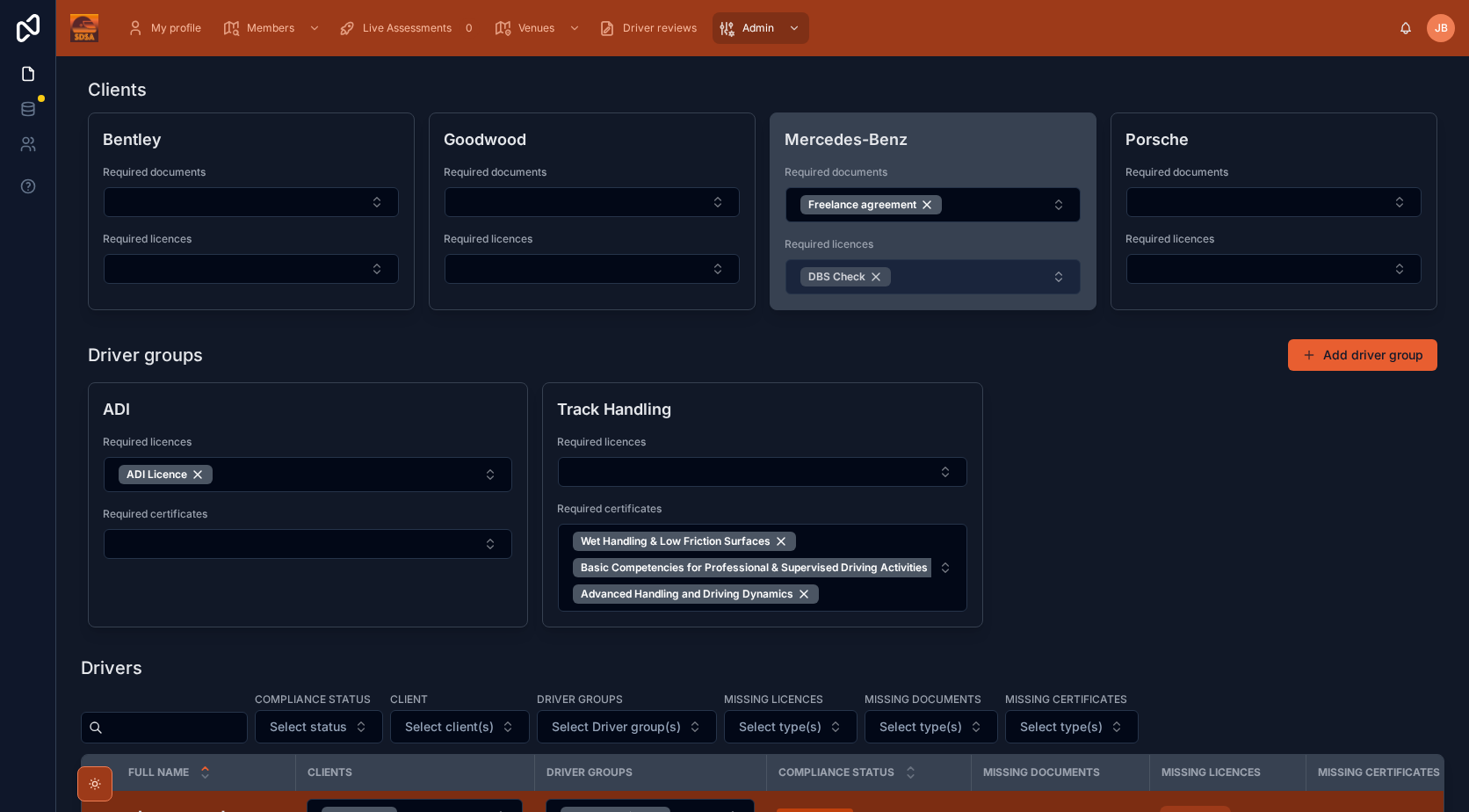
click at [873, 276] on div "DBS Check" at bounding box center [846, 276] width 91 height 19
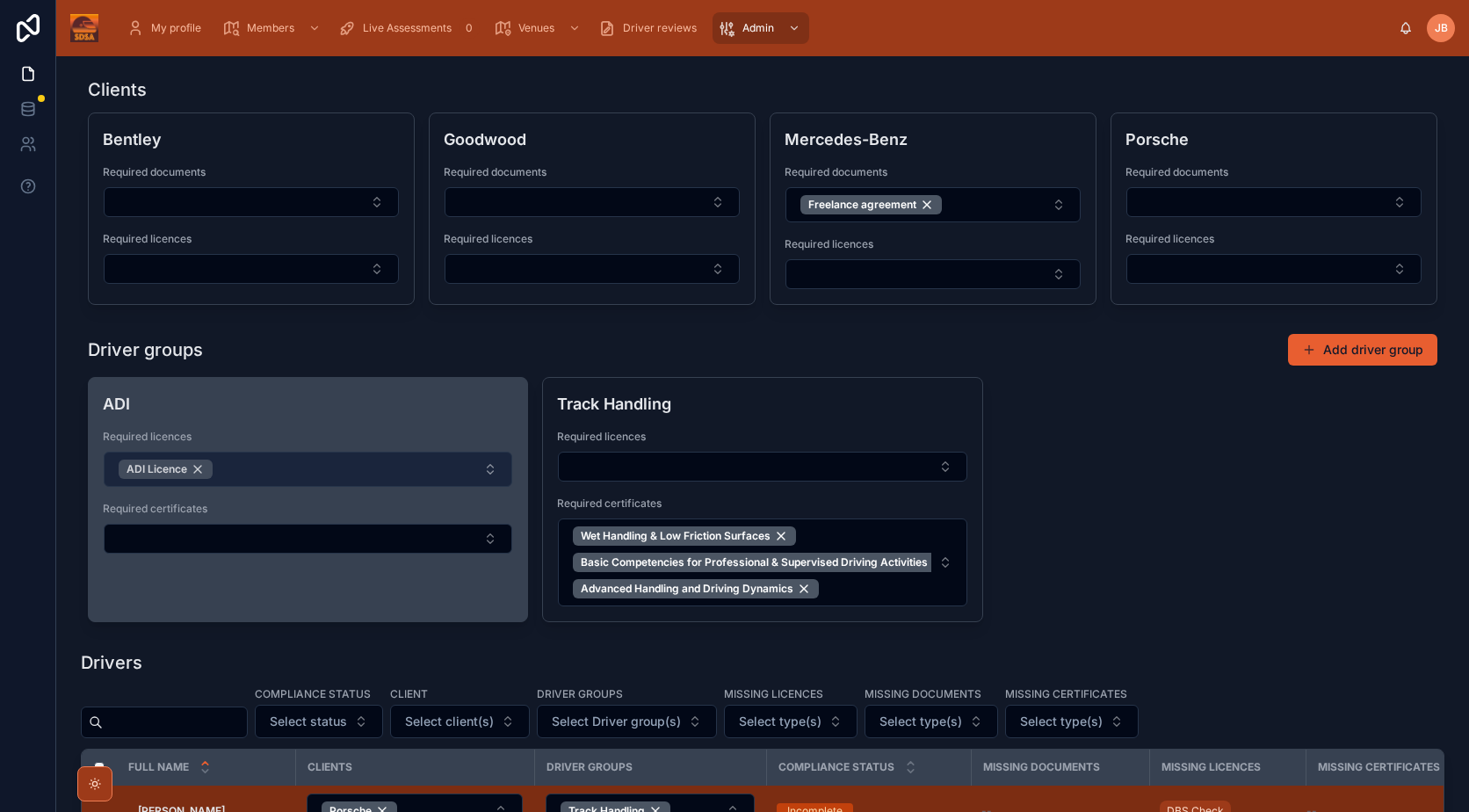
click at [195, 470] on div "ADI Licence" at bounding box center [166, 469] width 94 height 19
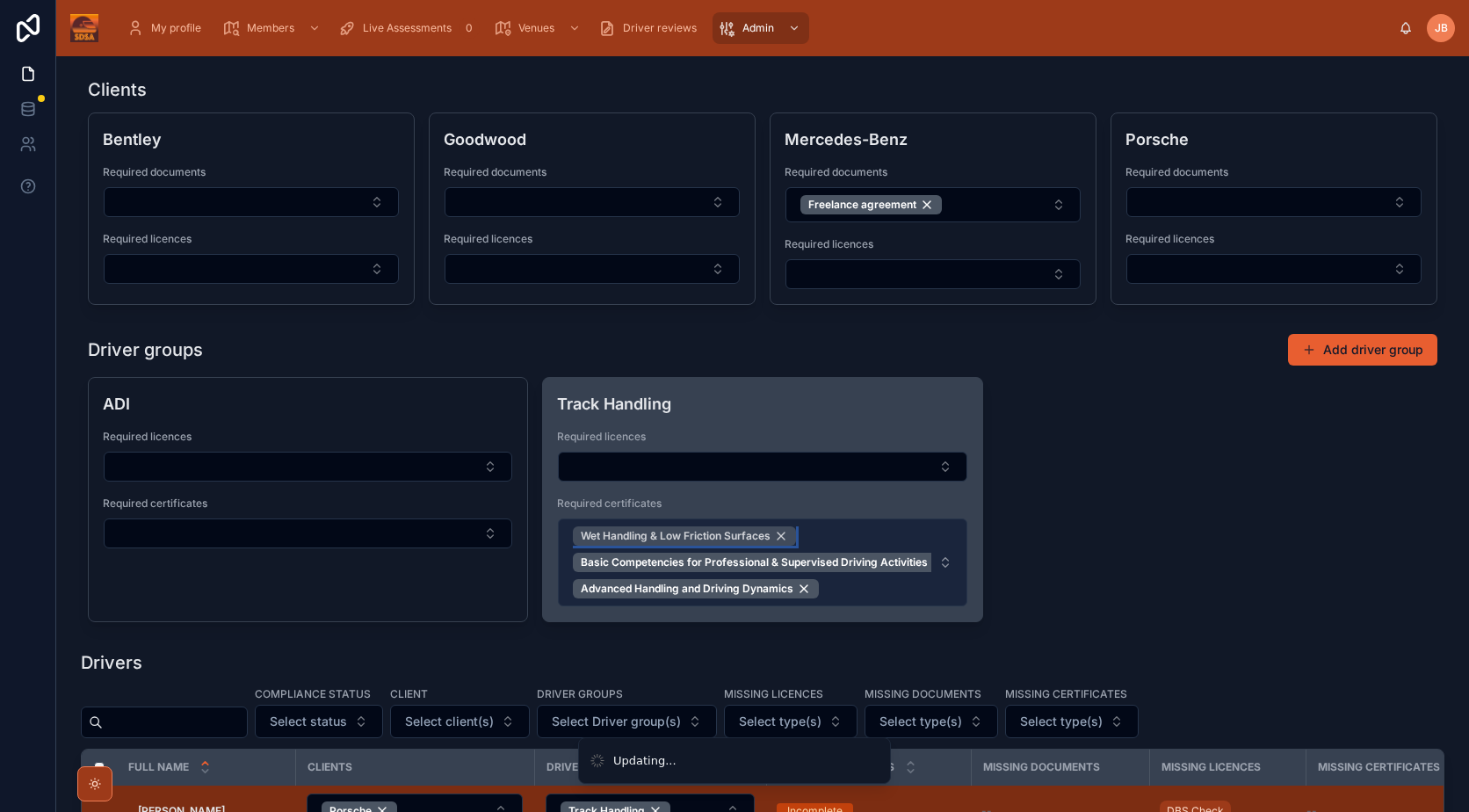
click at [778, 530] on div "Wet Handling & Low Friction Surfaces" at bounding box center [684, 536] width 223 height 19
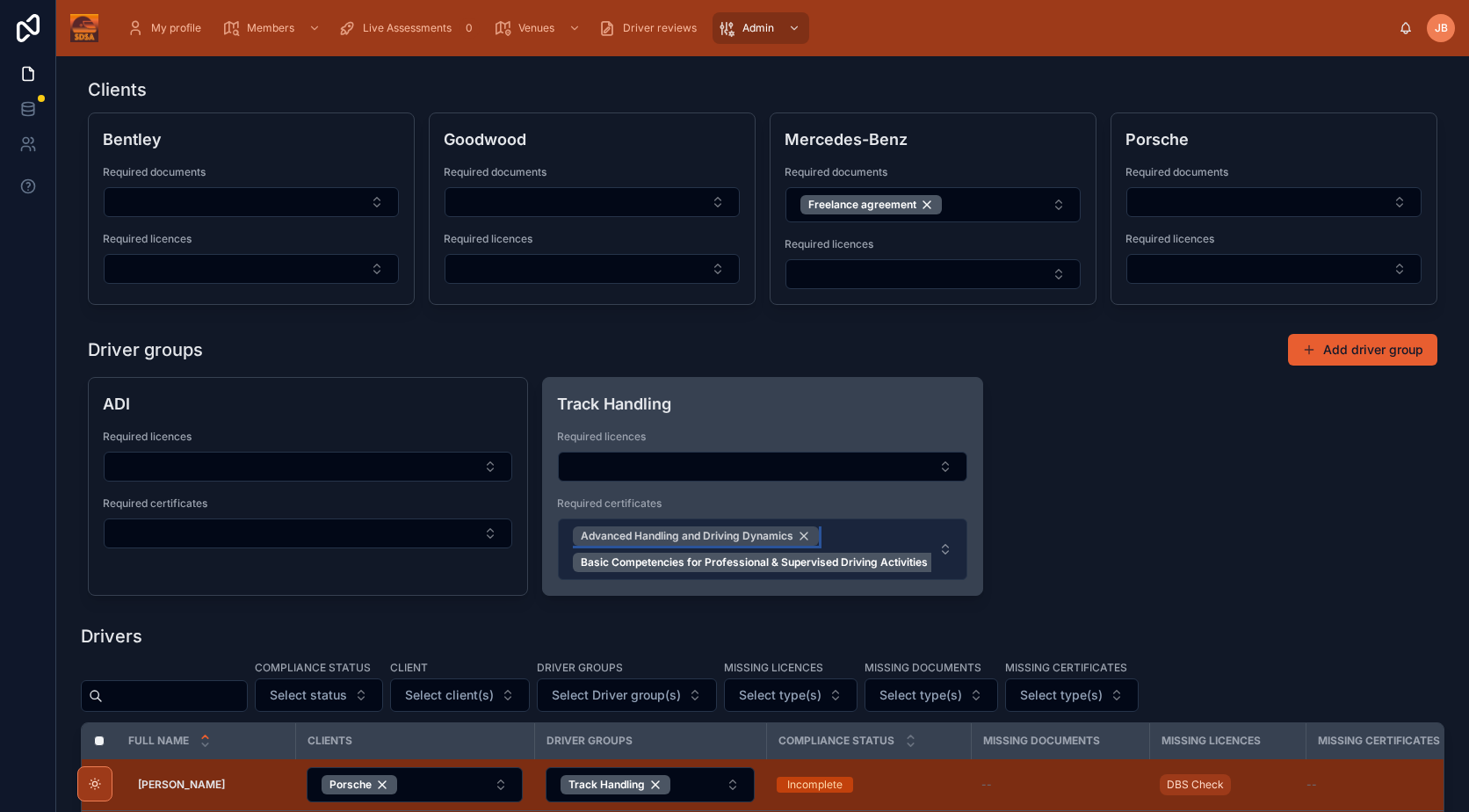
click at [798, 530] on div "Advanced Handling and Driving Dynamics" at bounding box center [695, 536] width 246 height 19
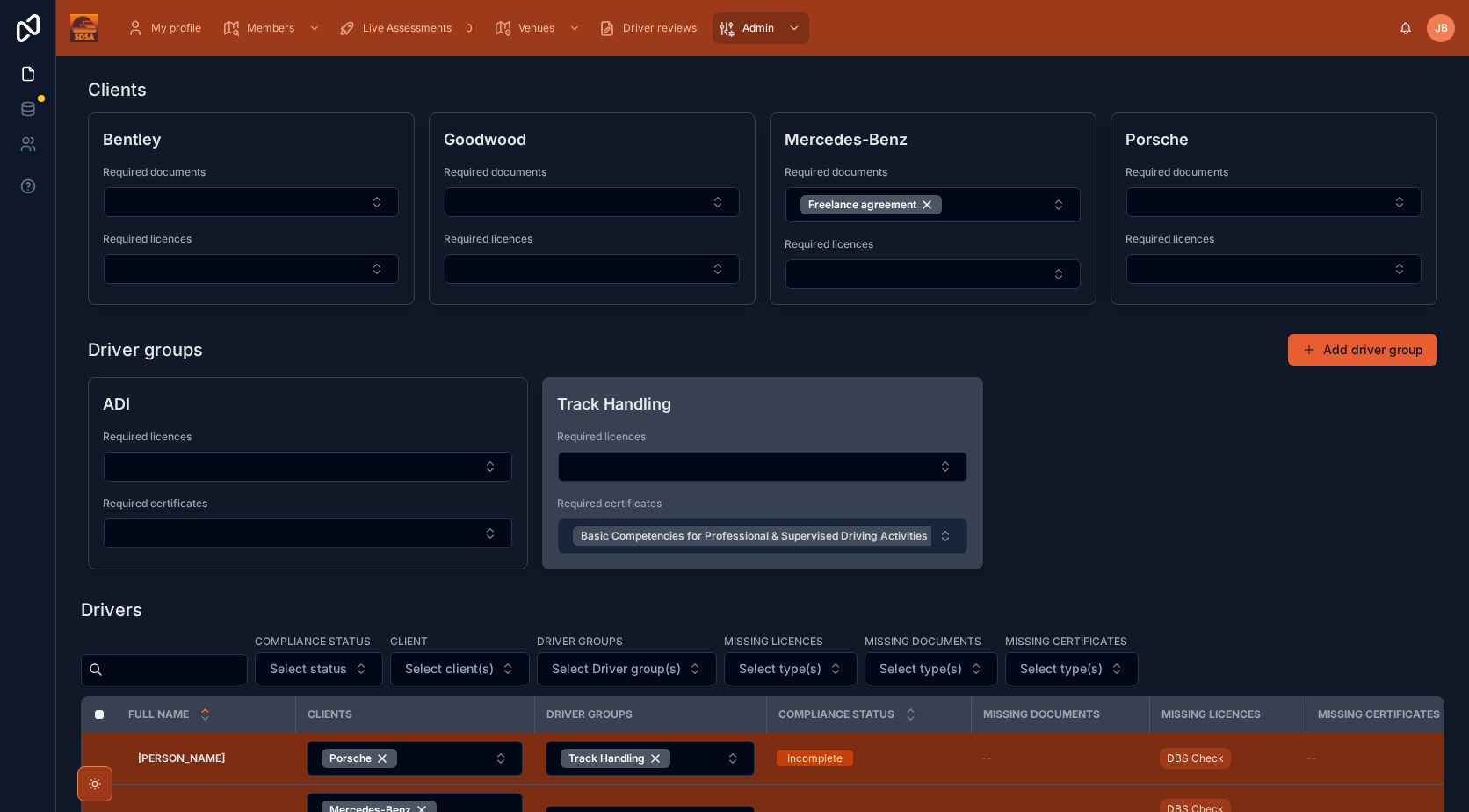
click at [918, 531] on span "Basic Competencies for Professional & Supervised Driving Activities" at bounding box center [754, 536] width 347 height 14
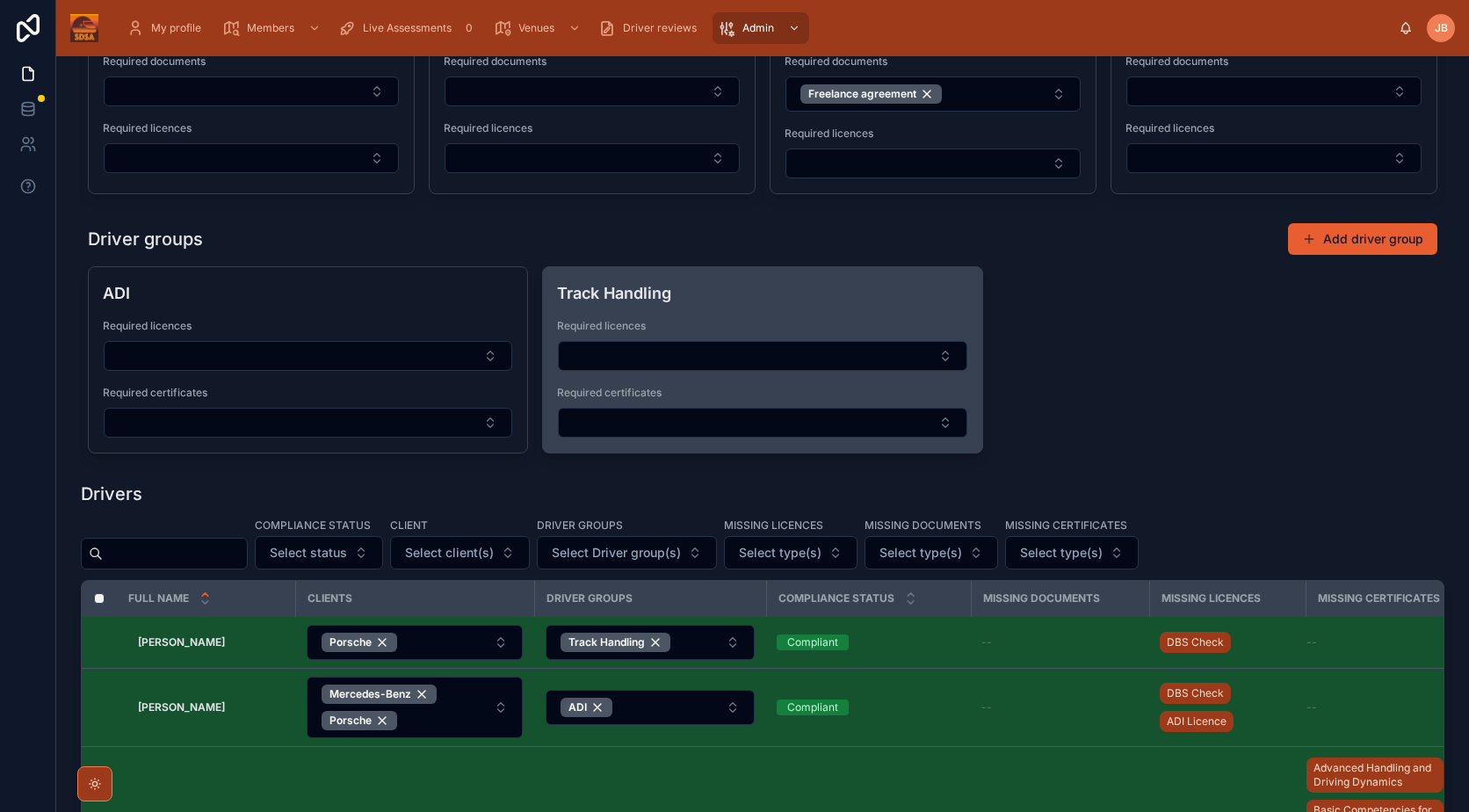
scroll to position [110, 0]
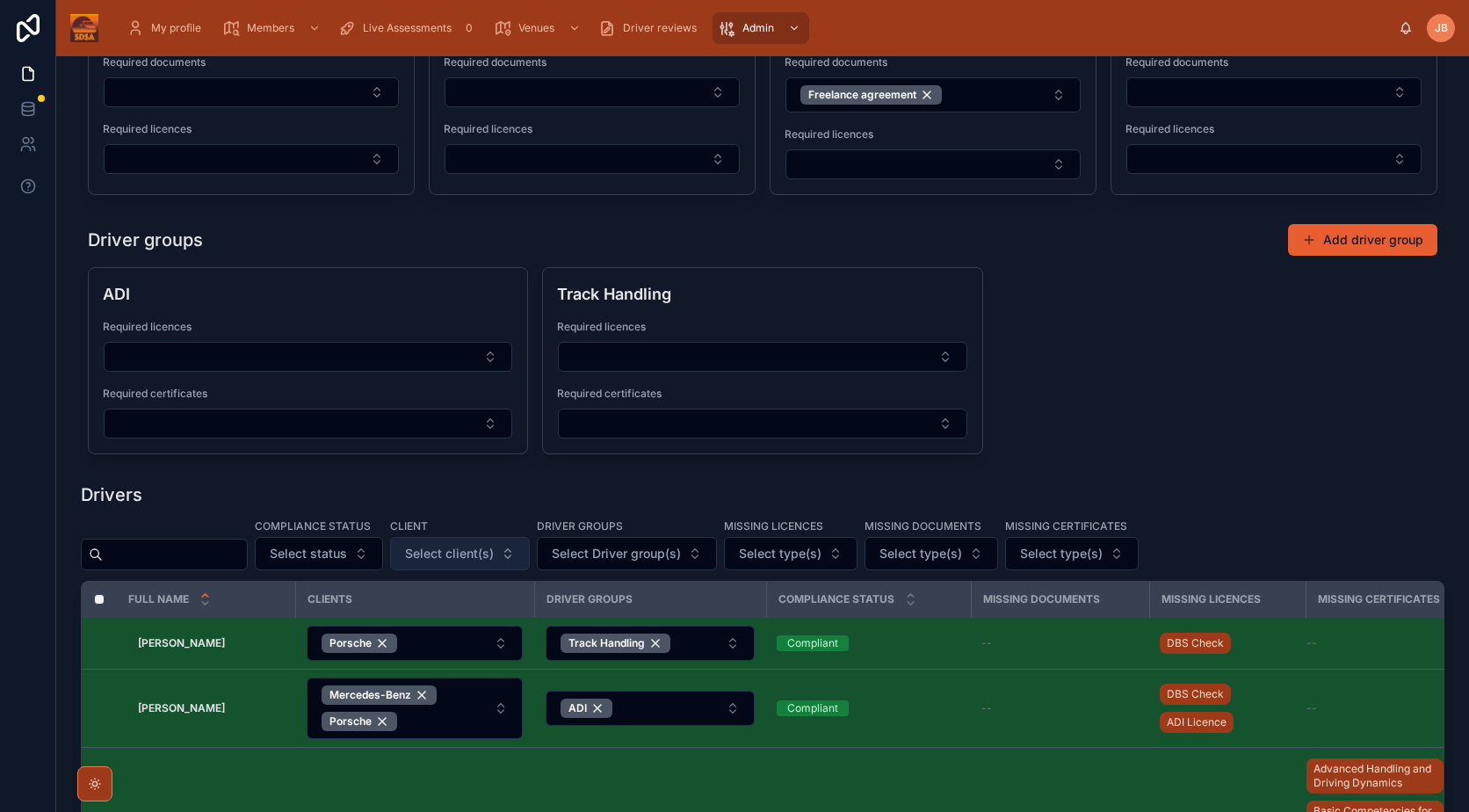
click at [494, 556] on span "Select client(s)" at bounding box center [449, 553] width 89 height 17
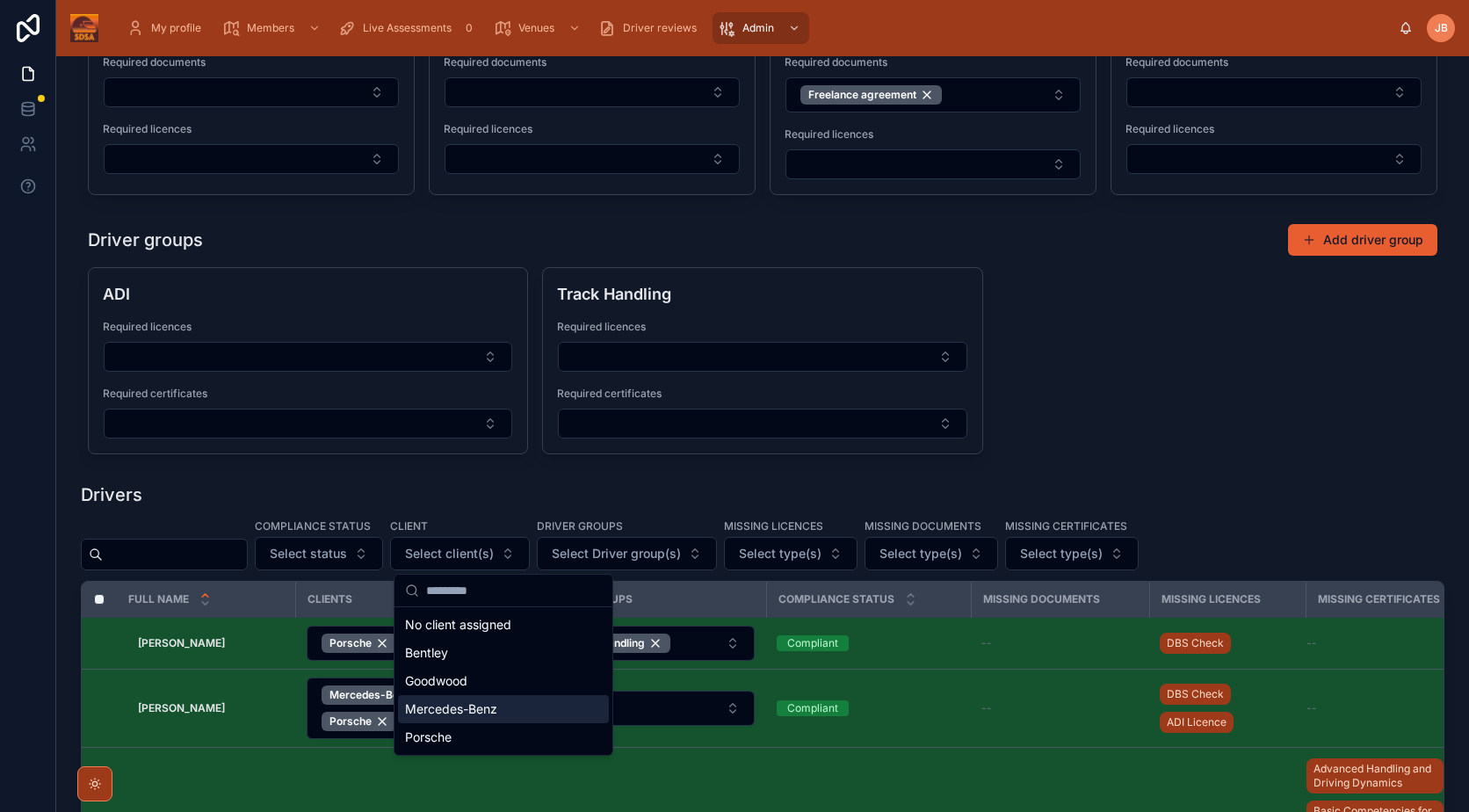
click at [493, 707] on span "Mercedes-Benz" at bounding box center [451, 709] width 92 height 17
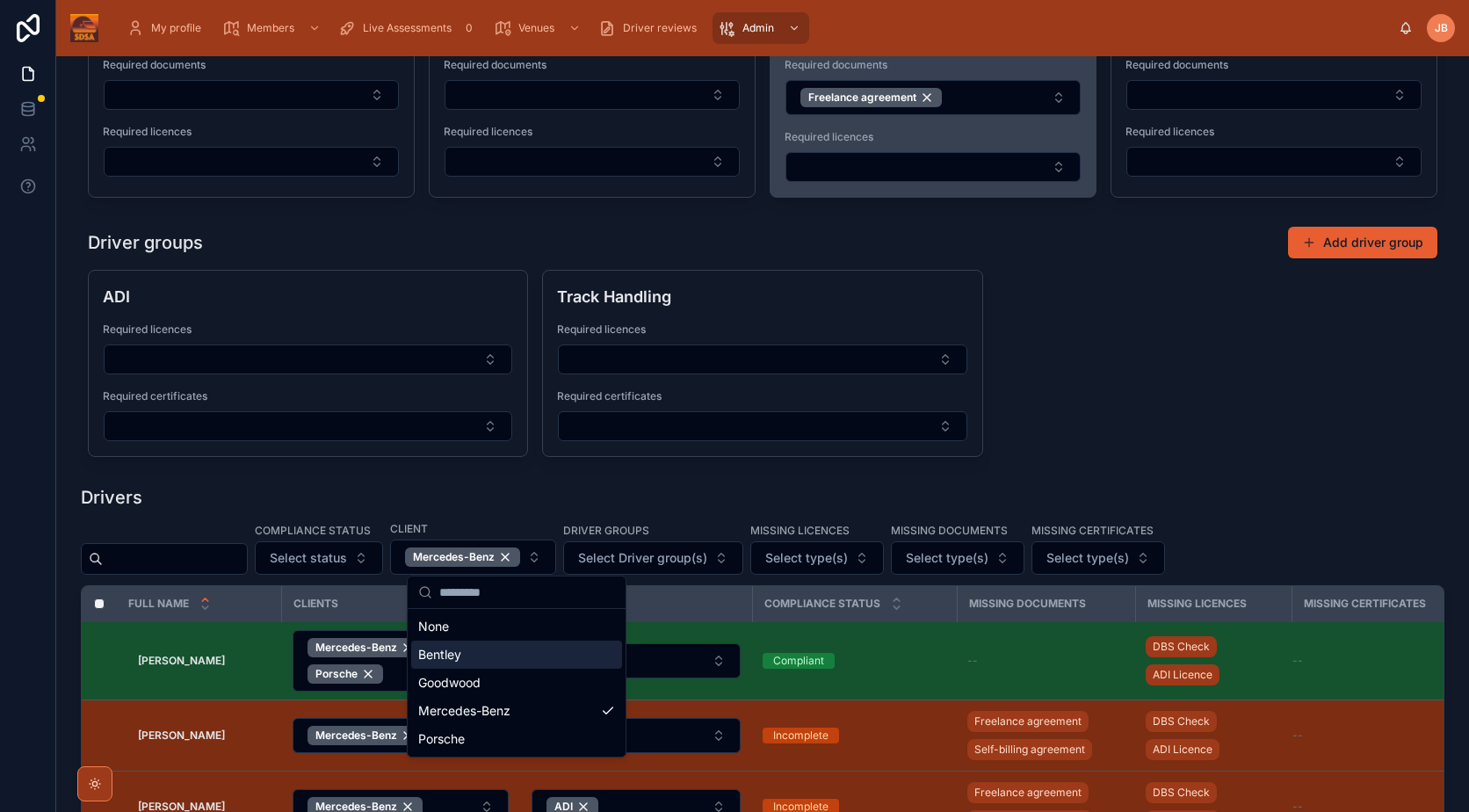
scroll to position [110, 0]
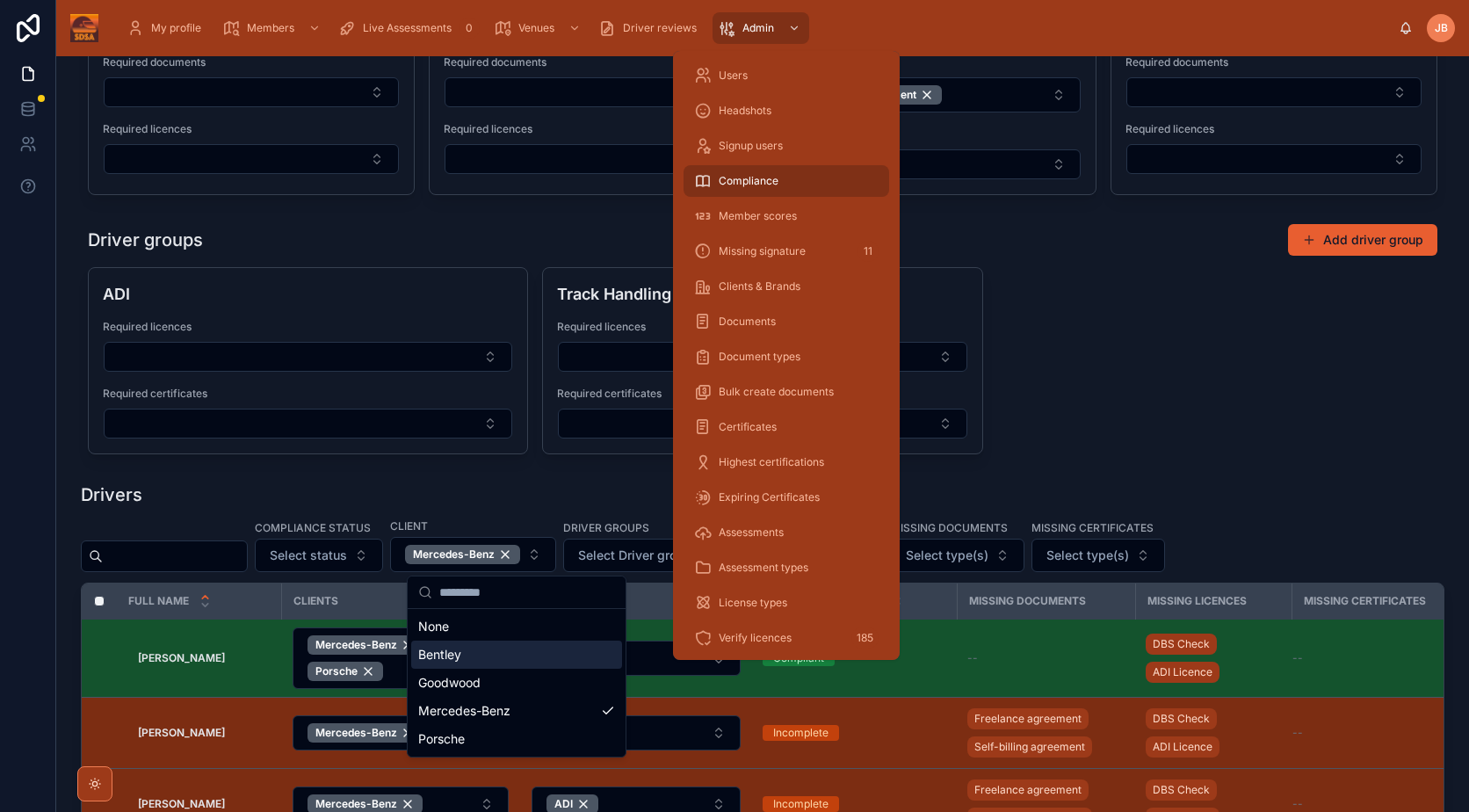
click at [1152, 336] on div "ADI Required licences Required certificates Track Handling Required licences Re…" at bounding box center [762, 361] width 1349 height 187
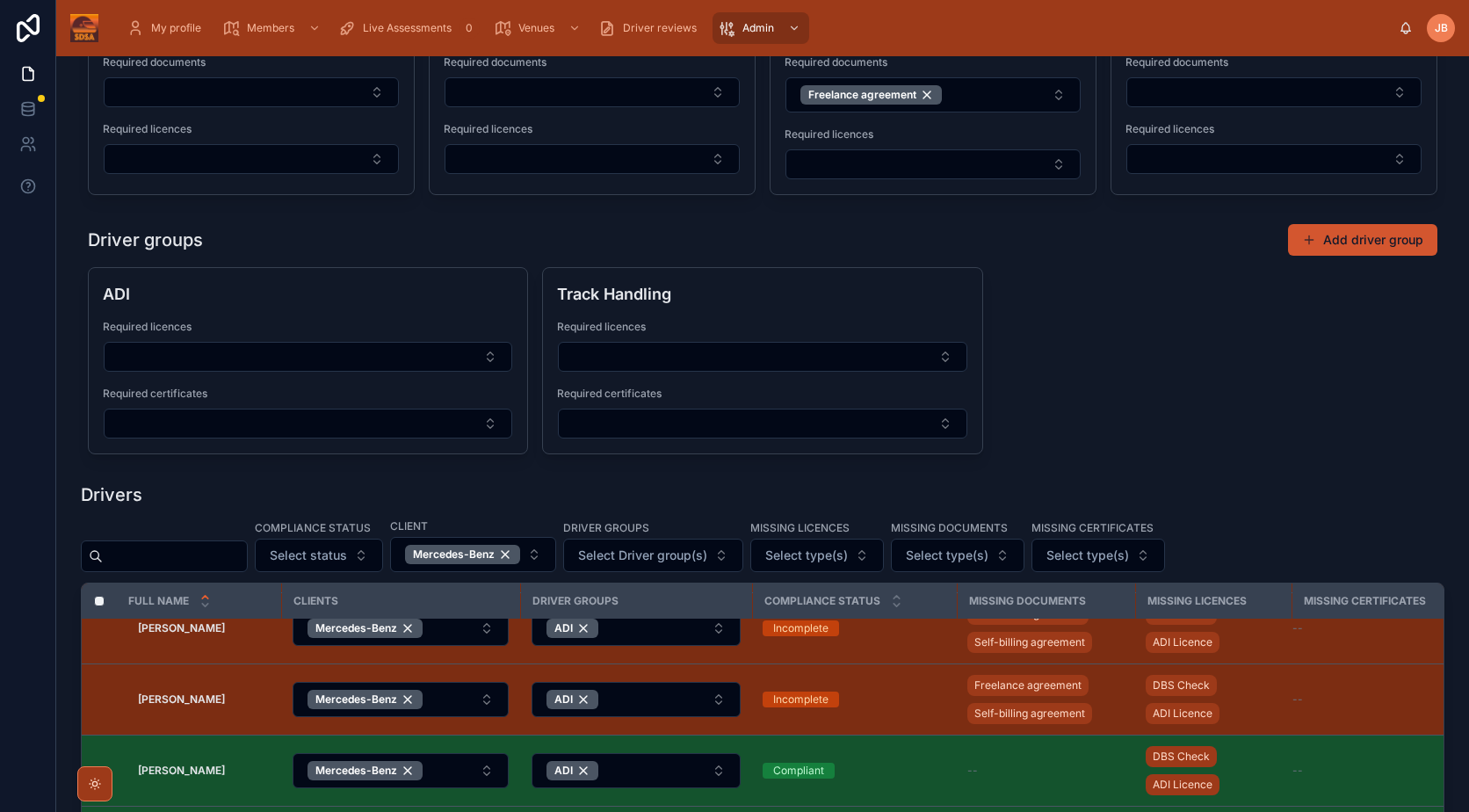
scroll to position [0, 0]
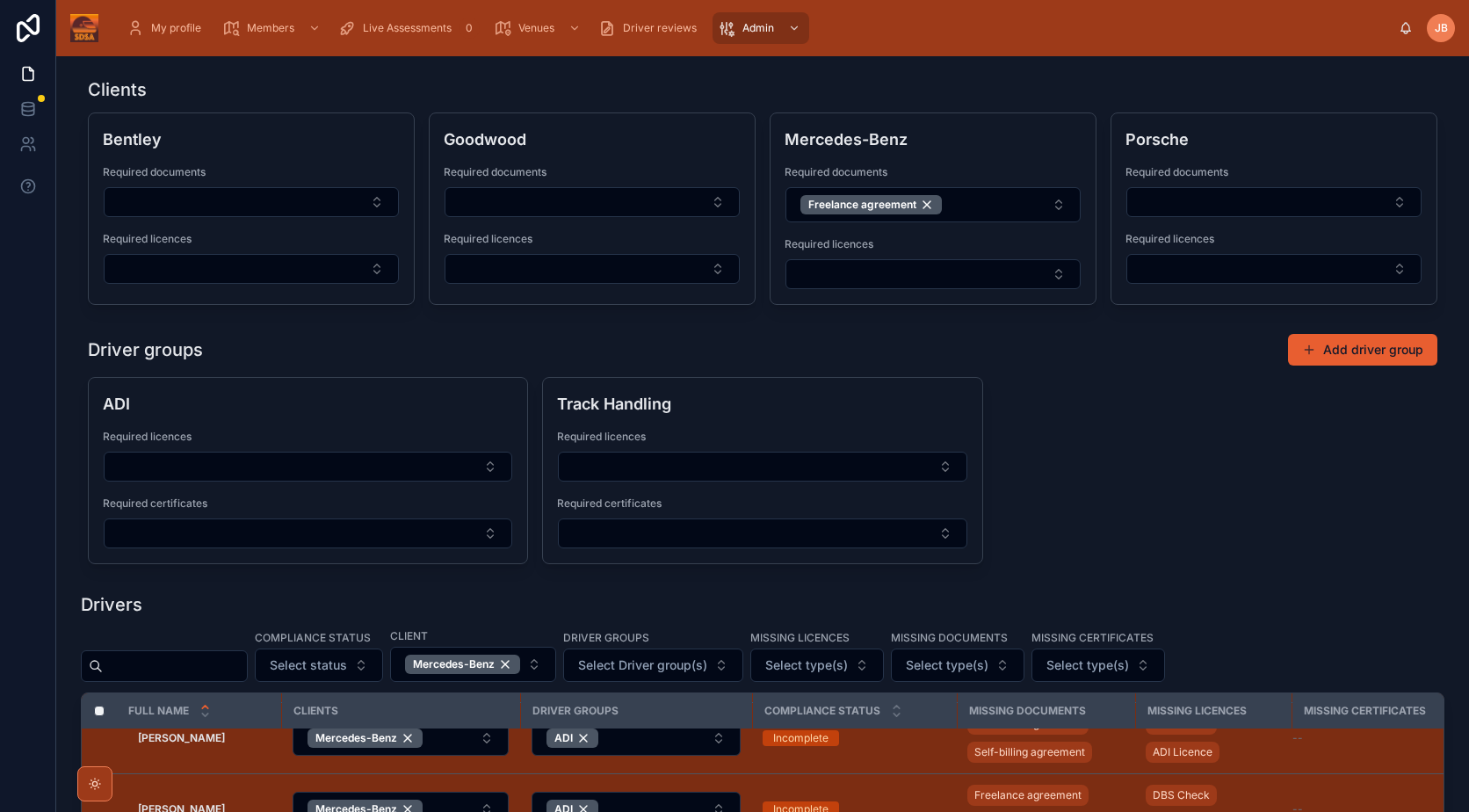
click at [1155, 441] on div "ADI Required licences Required certificates Track Handling Required licences Re…" at bounding box center [762, 470] width 1349 height 187
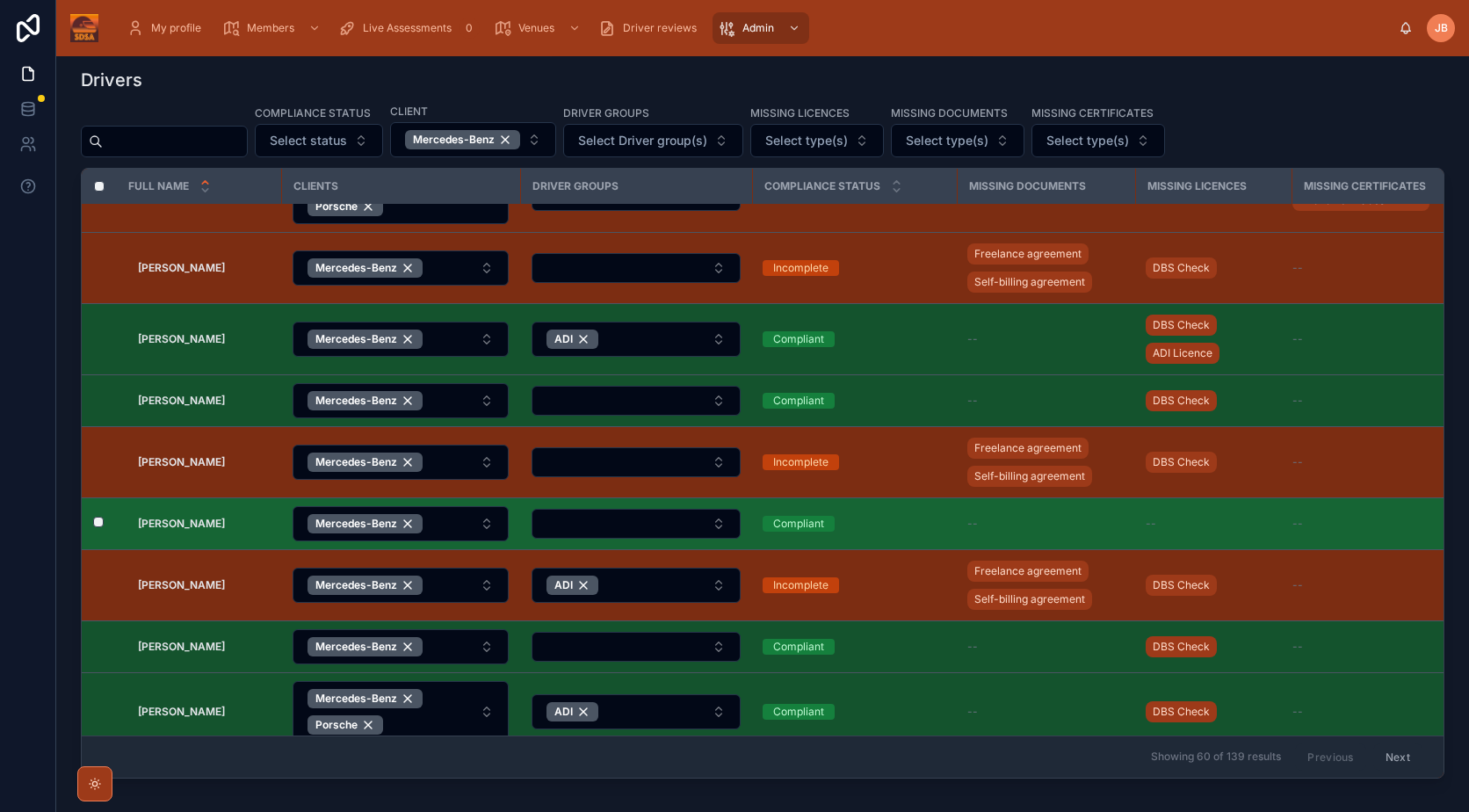
scroll to position [639, 0]
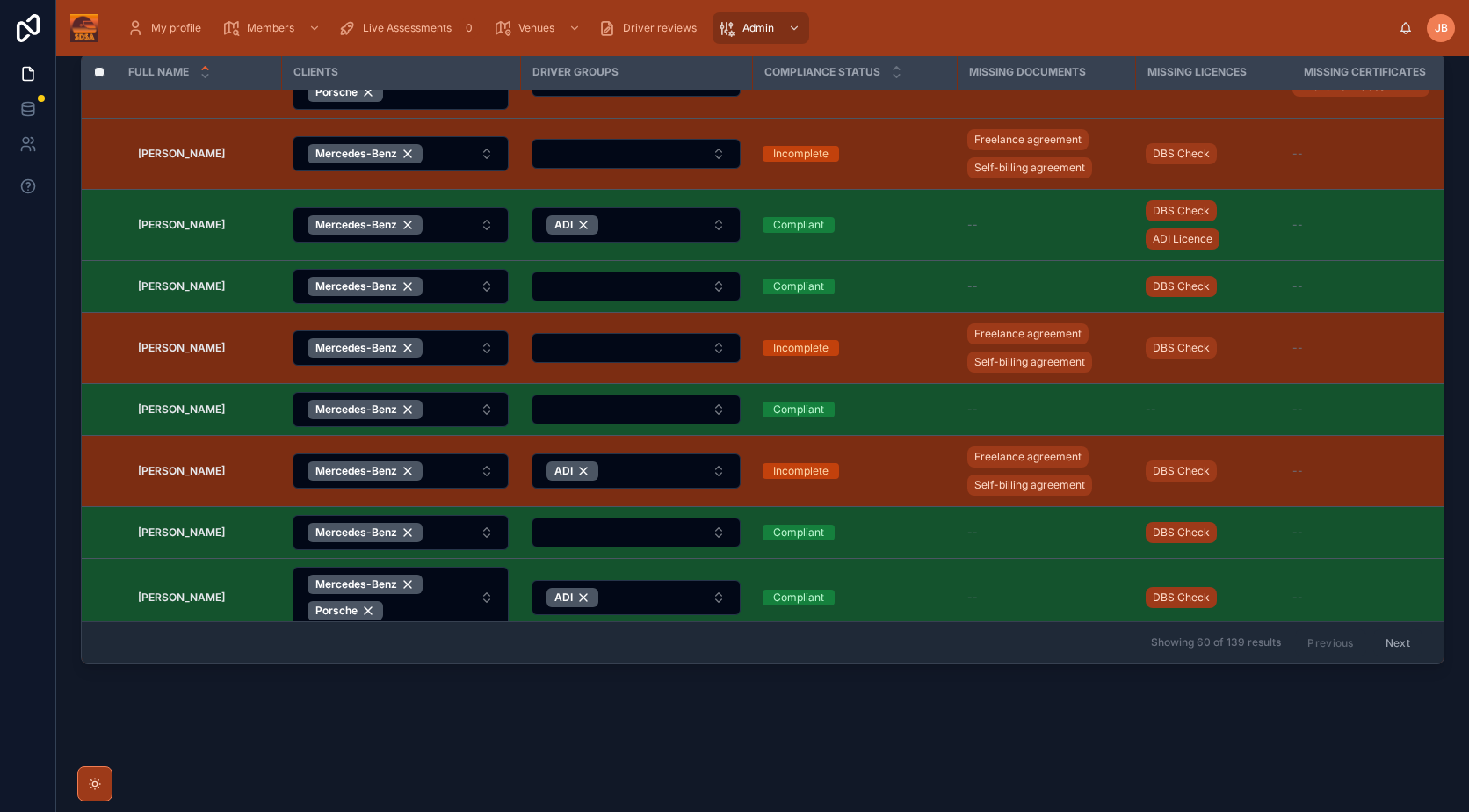
drag, startPoint x: 1103, startPoint y: 665, endPoint x: 1131, endPoint y: 662, distance: 28.2
click at [1131, 662] on div "Drivers Compliance status Select status Client Mercedes-Benz Driver groups Sele…" at bounding box center [763, 309] width 1385 height 725
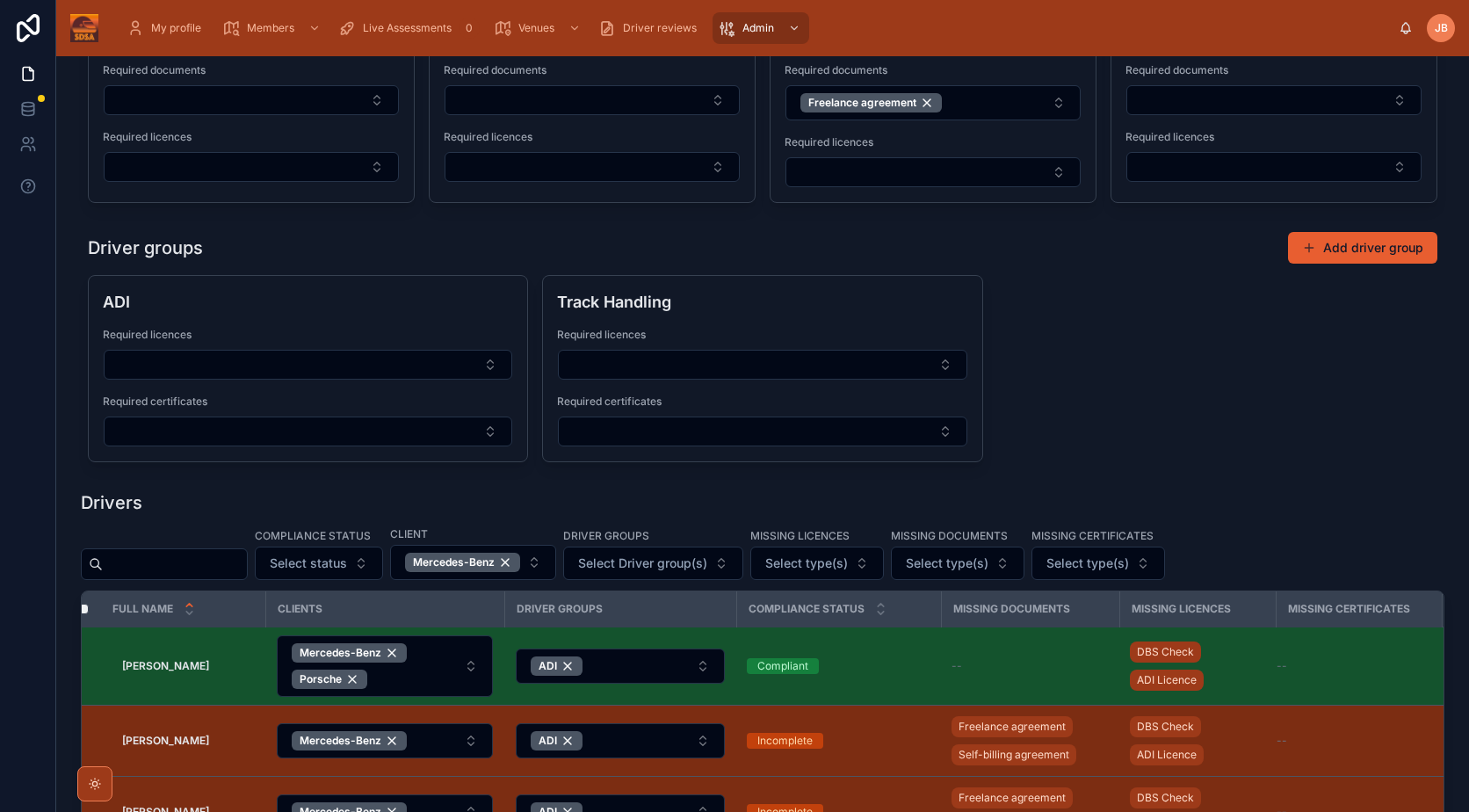
scroll to position [0, 0]
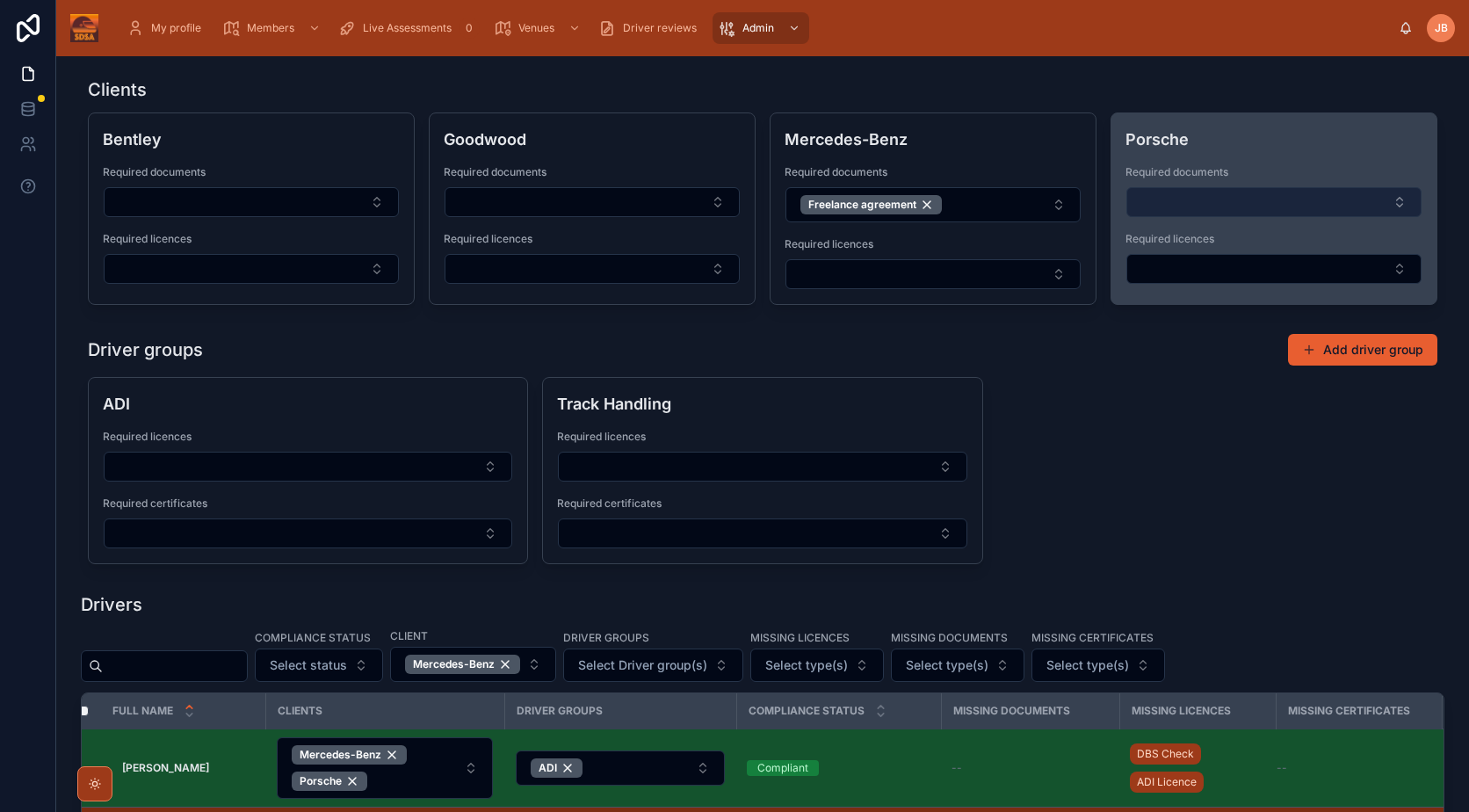
click at [1247, 202] on button "Select Button" at bounding box center [1274, 201] width 295 height 30
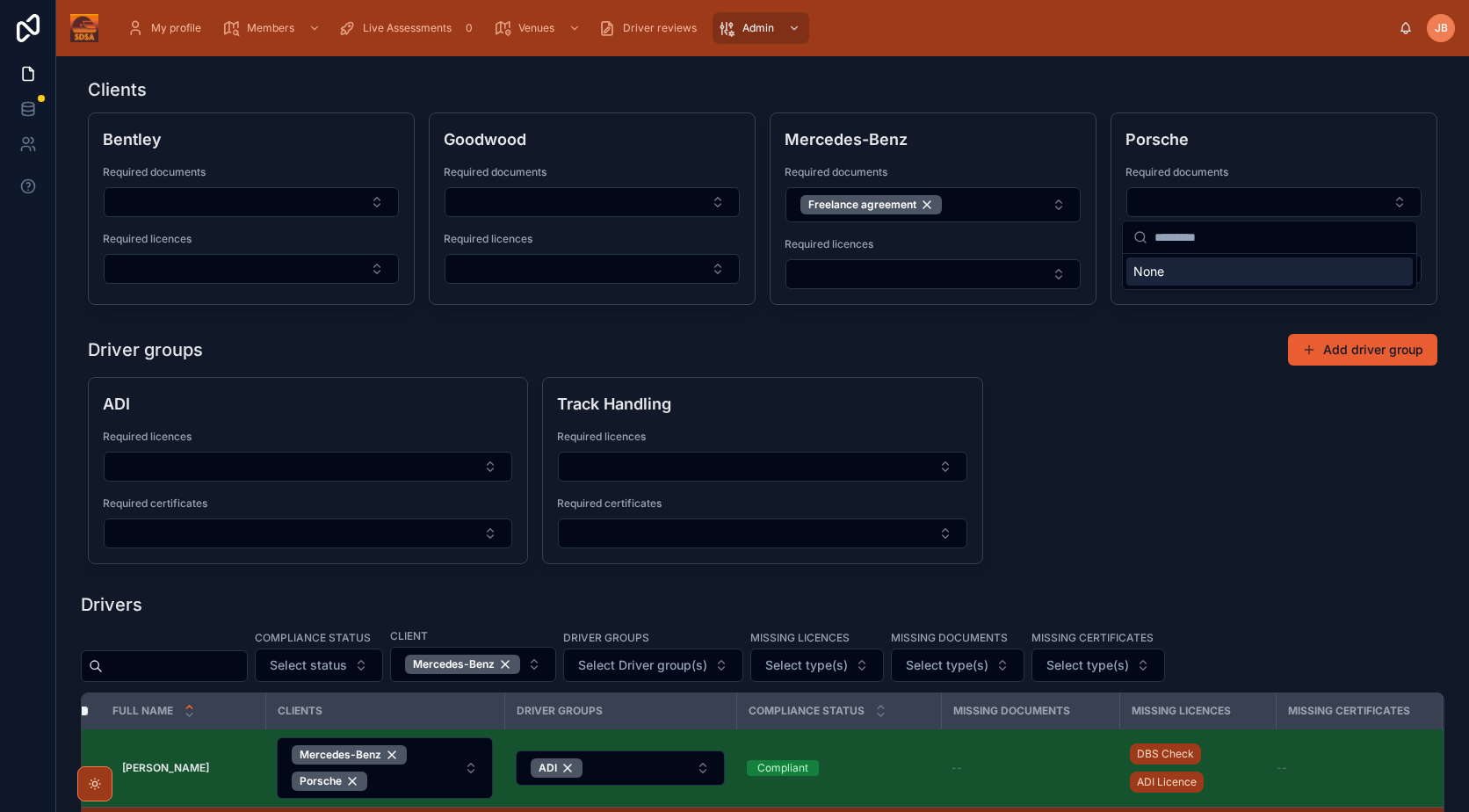
click at [1087, 415] on div "ADI Required licences Required certificates Track Handling Required licences Re…" at bounding box center [762, 470] width 1349 height 187
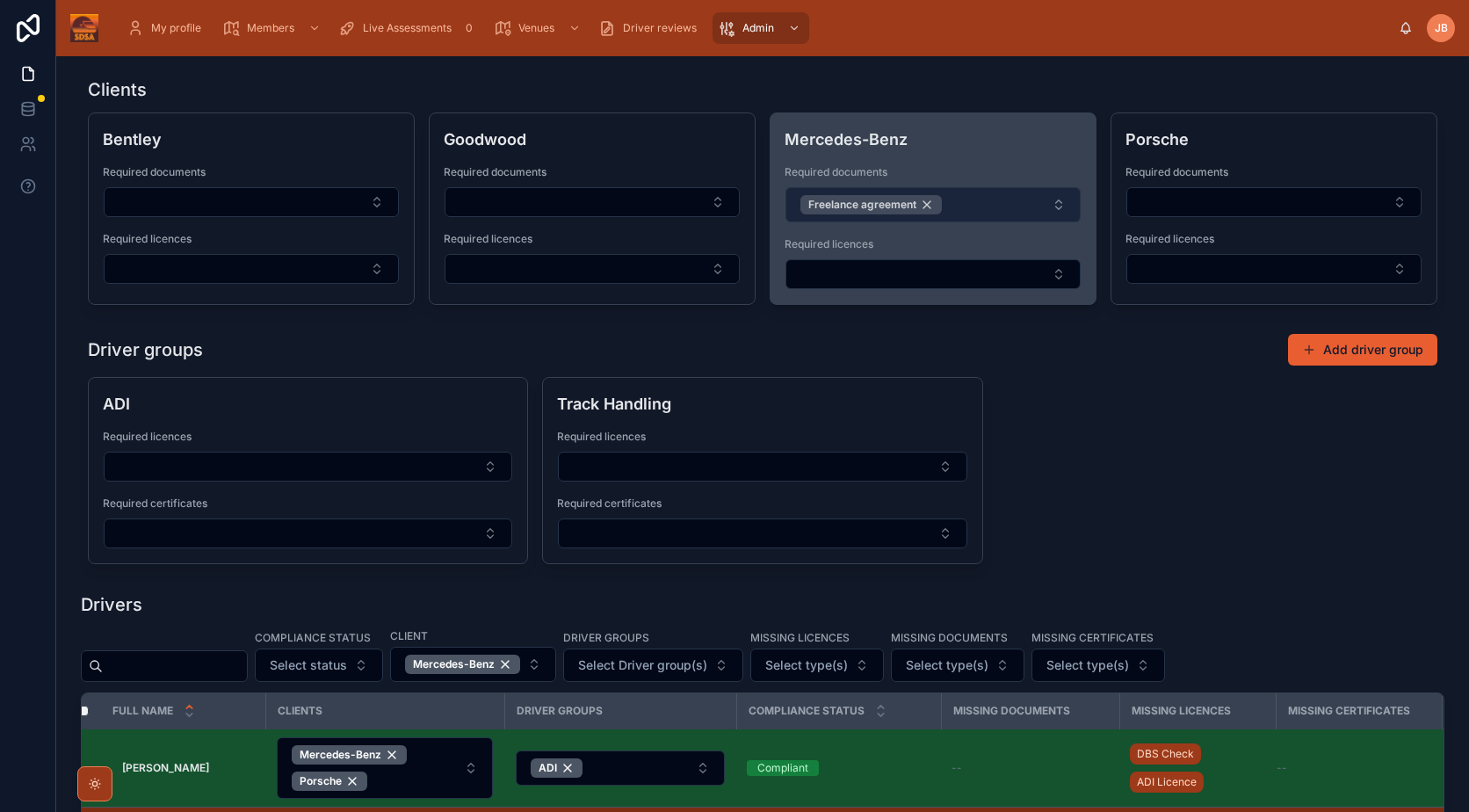
click at [922, 202] on div "Freelance agreement" at bounding box center [871, 204] width 141 height 19
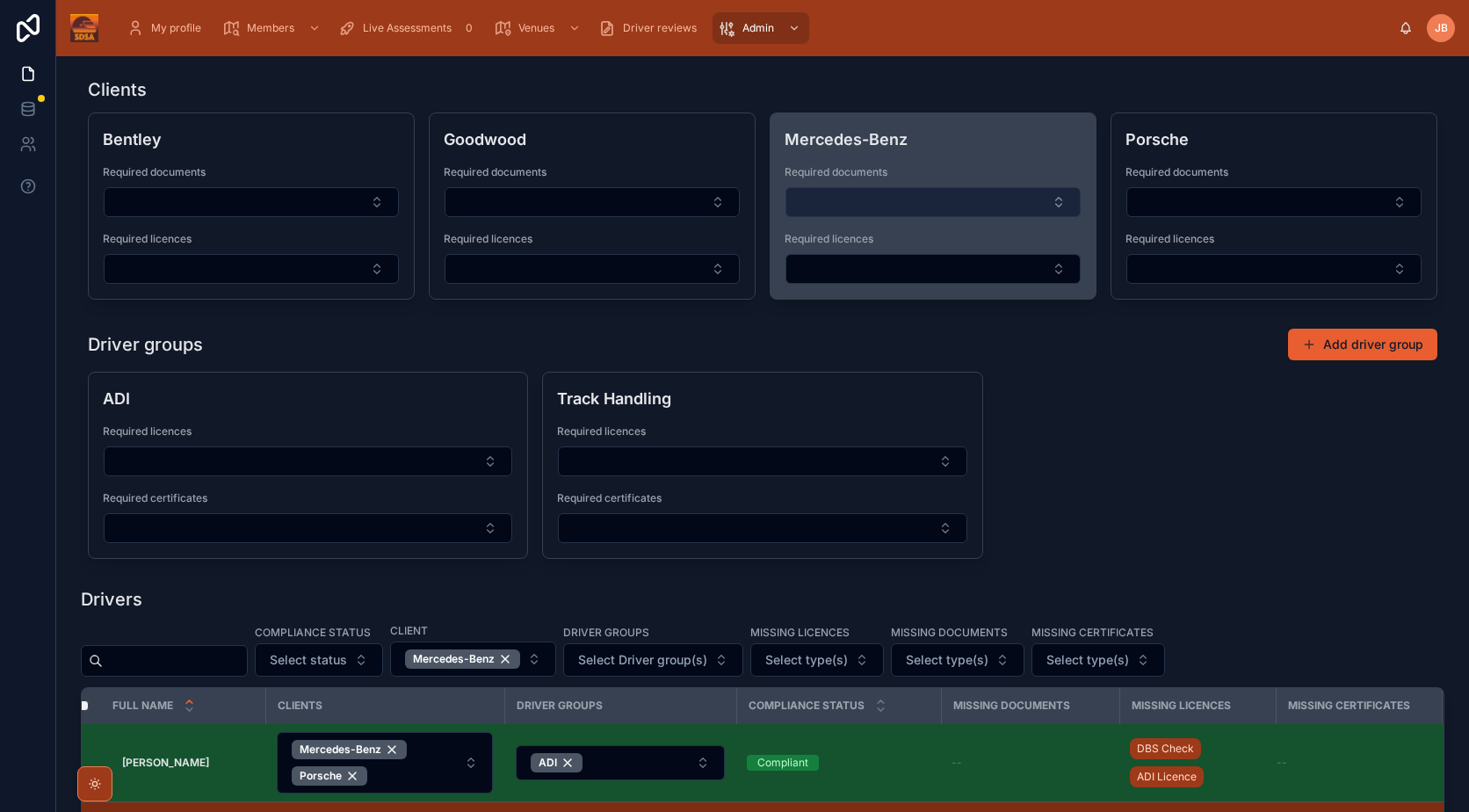
click at [934, 203] on button "Select Button" at bounding box center [933, 201] width 295 height 30
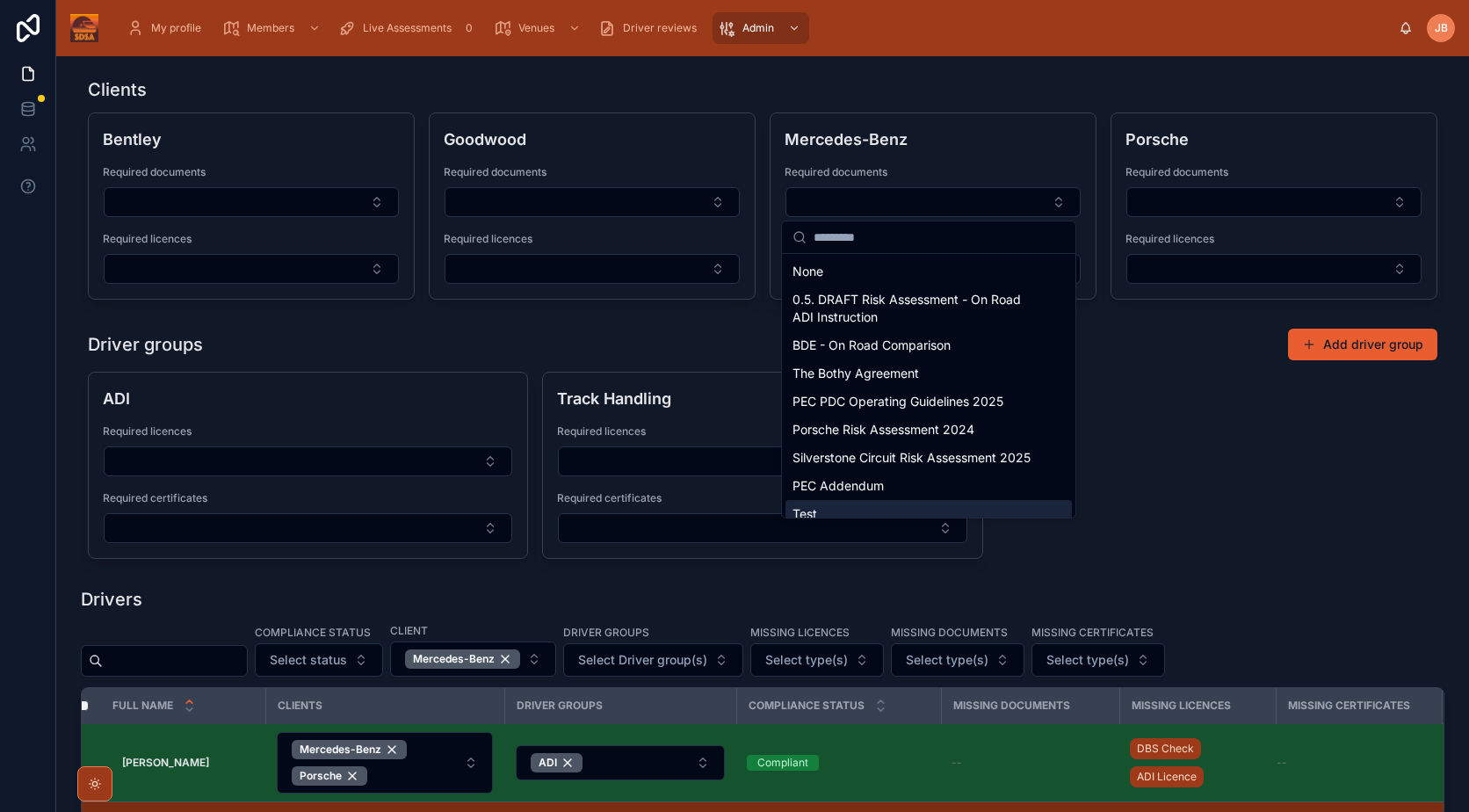
scroll to position [116, 0]
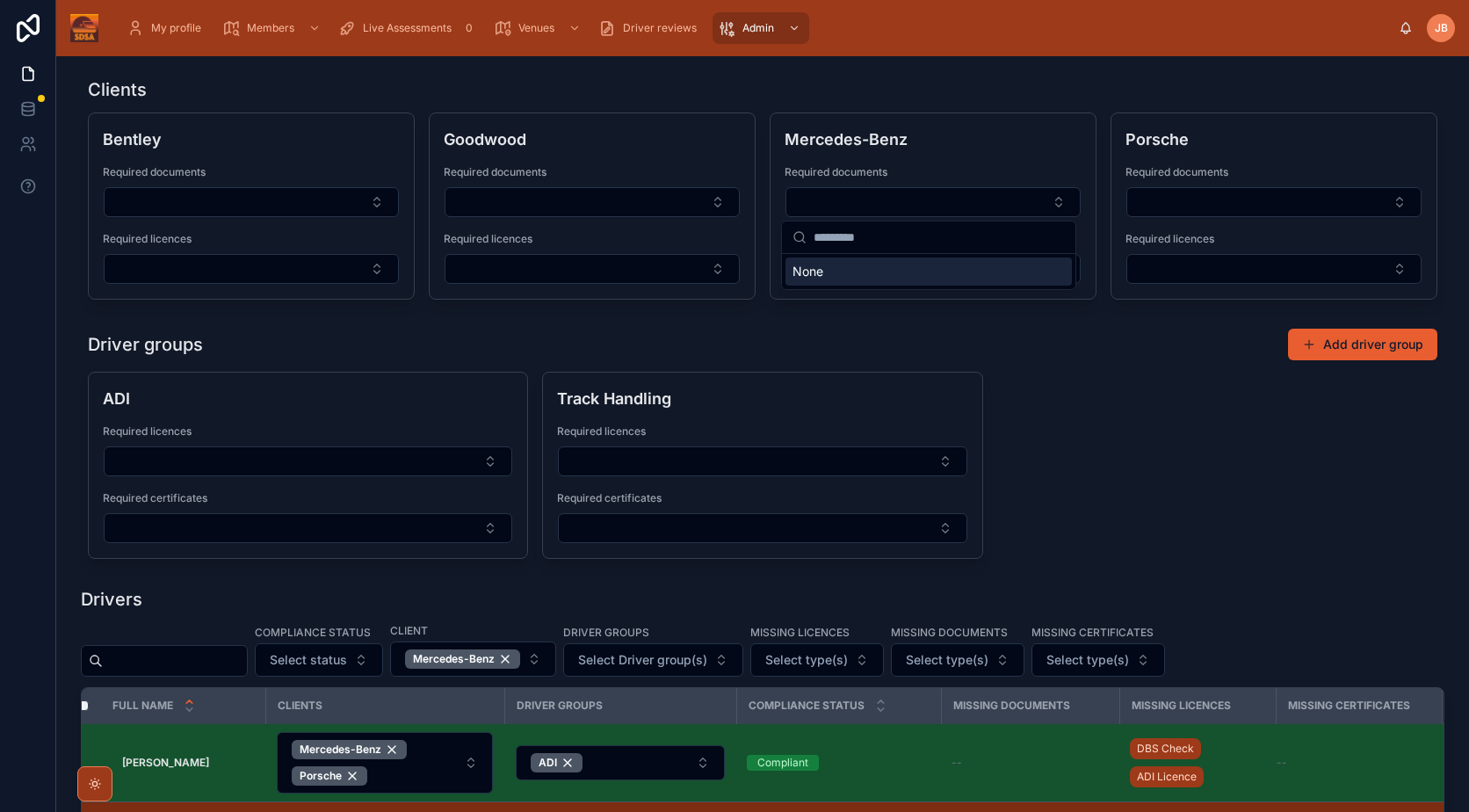
click at [1315, 503] on div "ADI Required licences Required certificates Track Handling Required licences Re…" at bounding box center [762, 465] width 1349 height 187
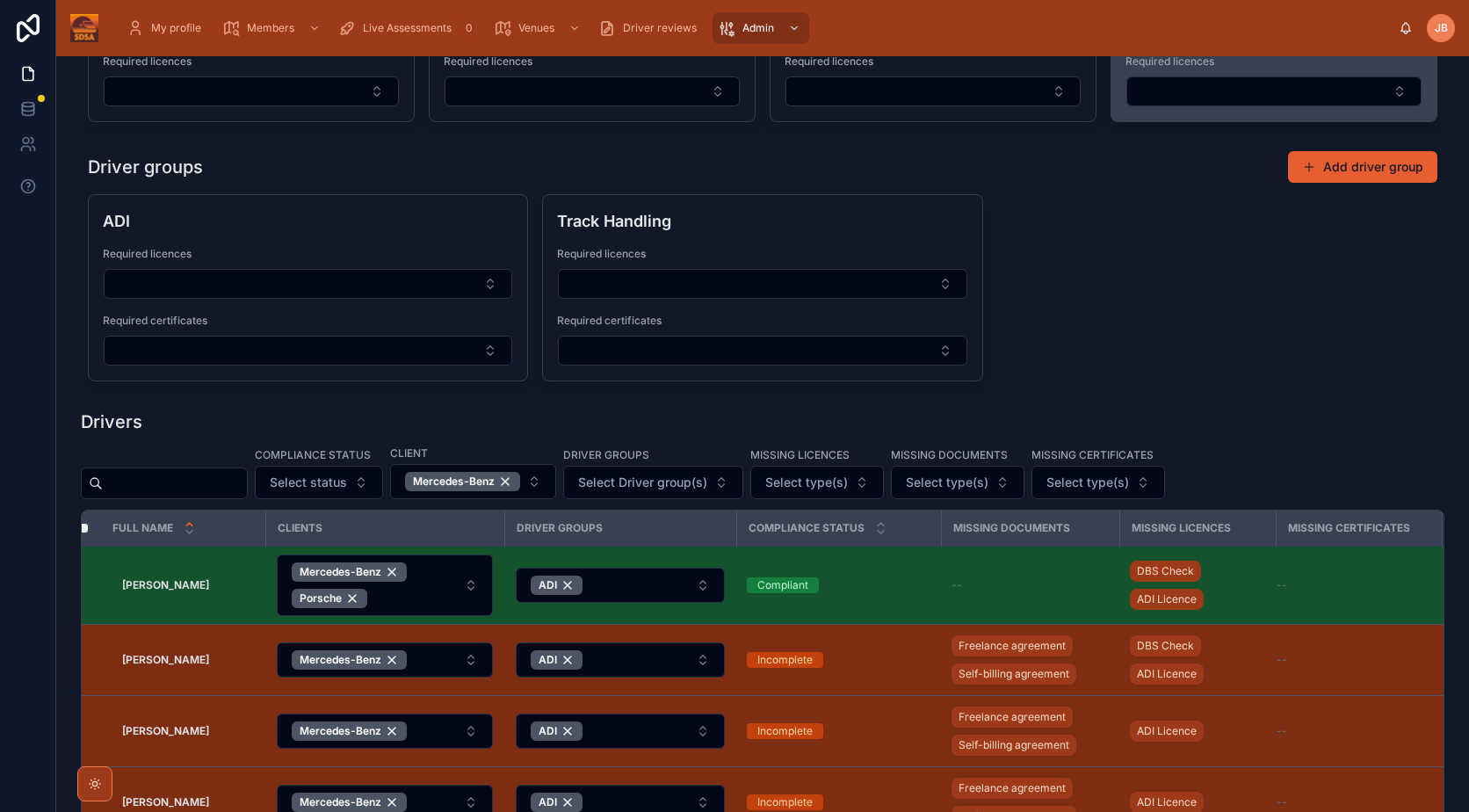
scroll to position [0, 0]
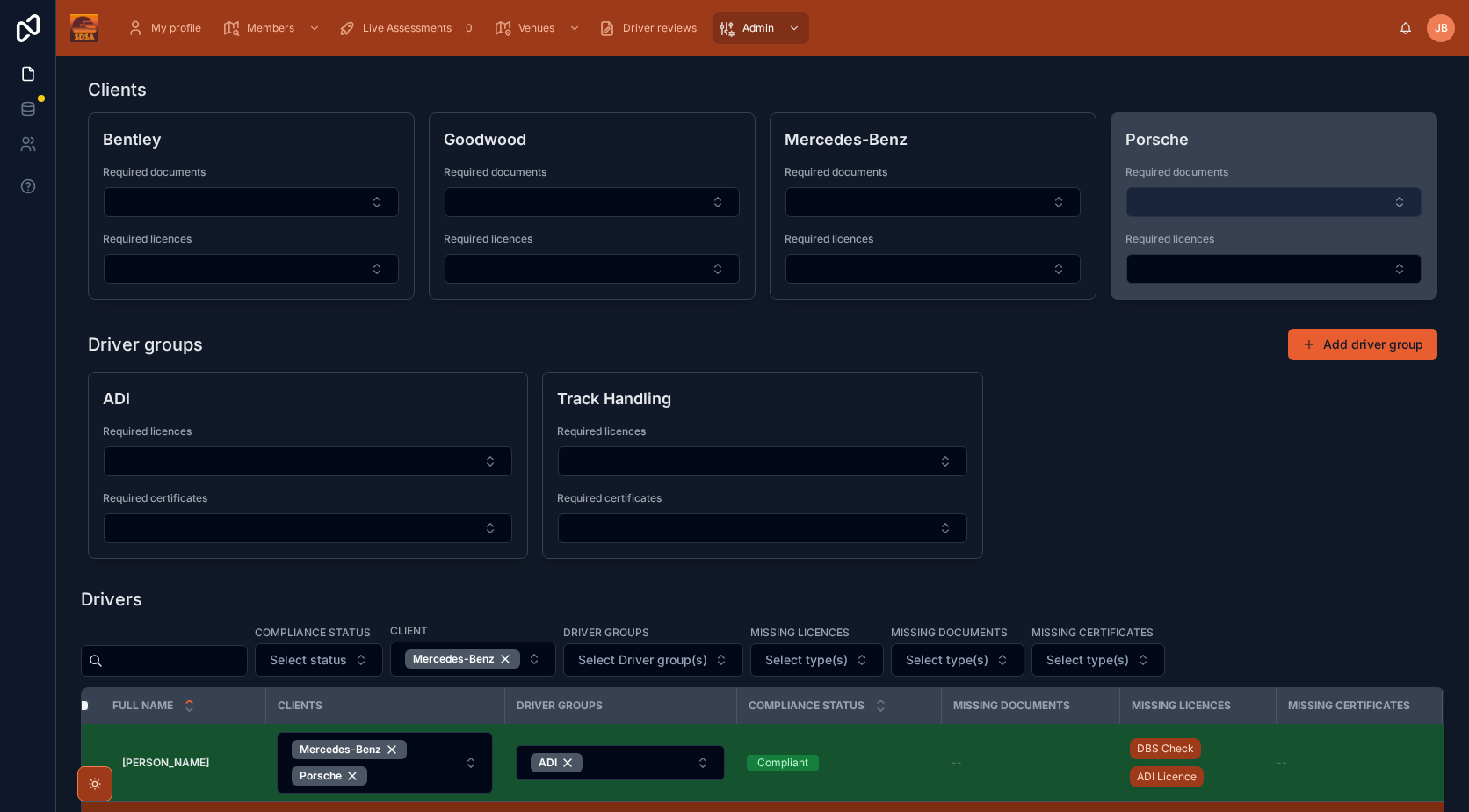
click at [1282, 207] on button "Select Button" at bounding box center [1274, 201] width 295 height 30
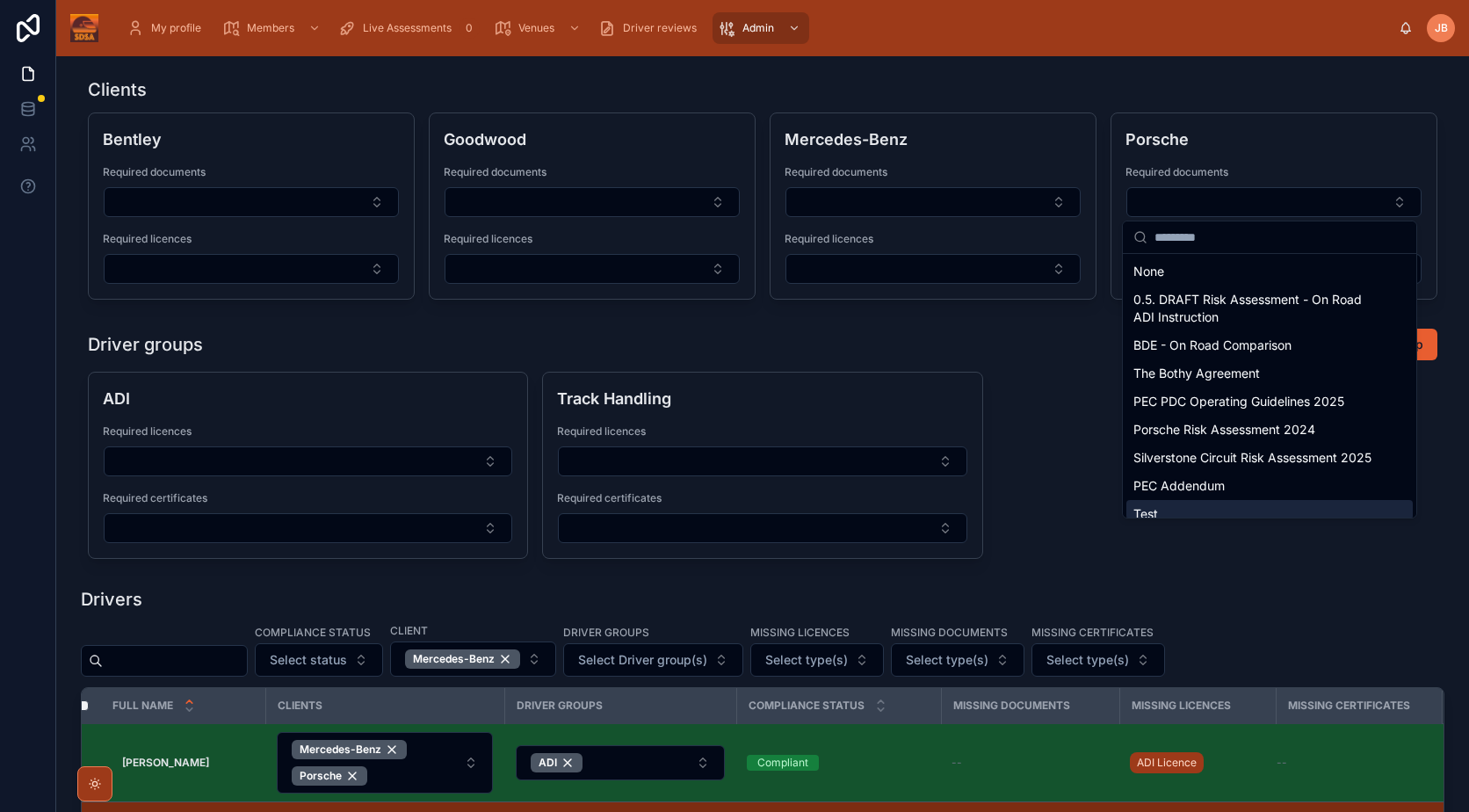
click at [1066, 424] on div "ADI Required licences Required certificates Track Handling Required licences Re…" at bounding box center [762, 465] width 1349 height 187
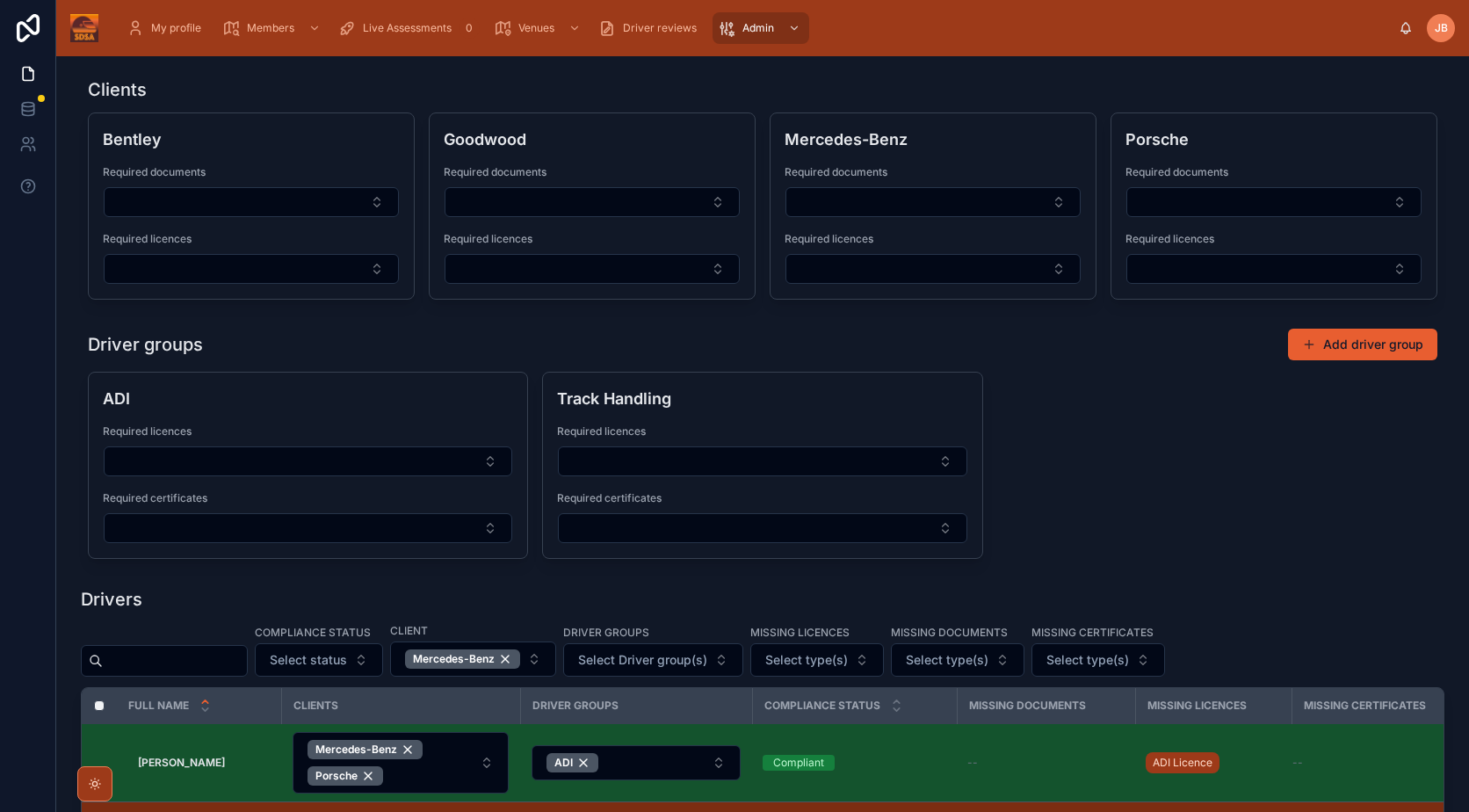
click at [1101, 457] on div "ADI Required licences Required certificates Track Handling Required licences Re…" at bounding box center [762, 465] width 1349 height 187
